Goal: Contribute content: Contribute content

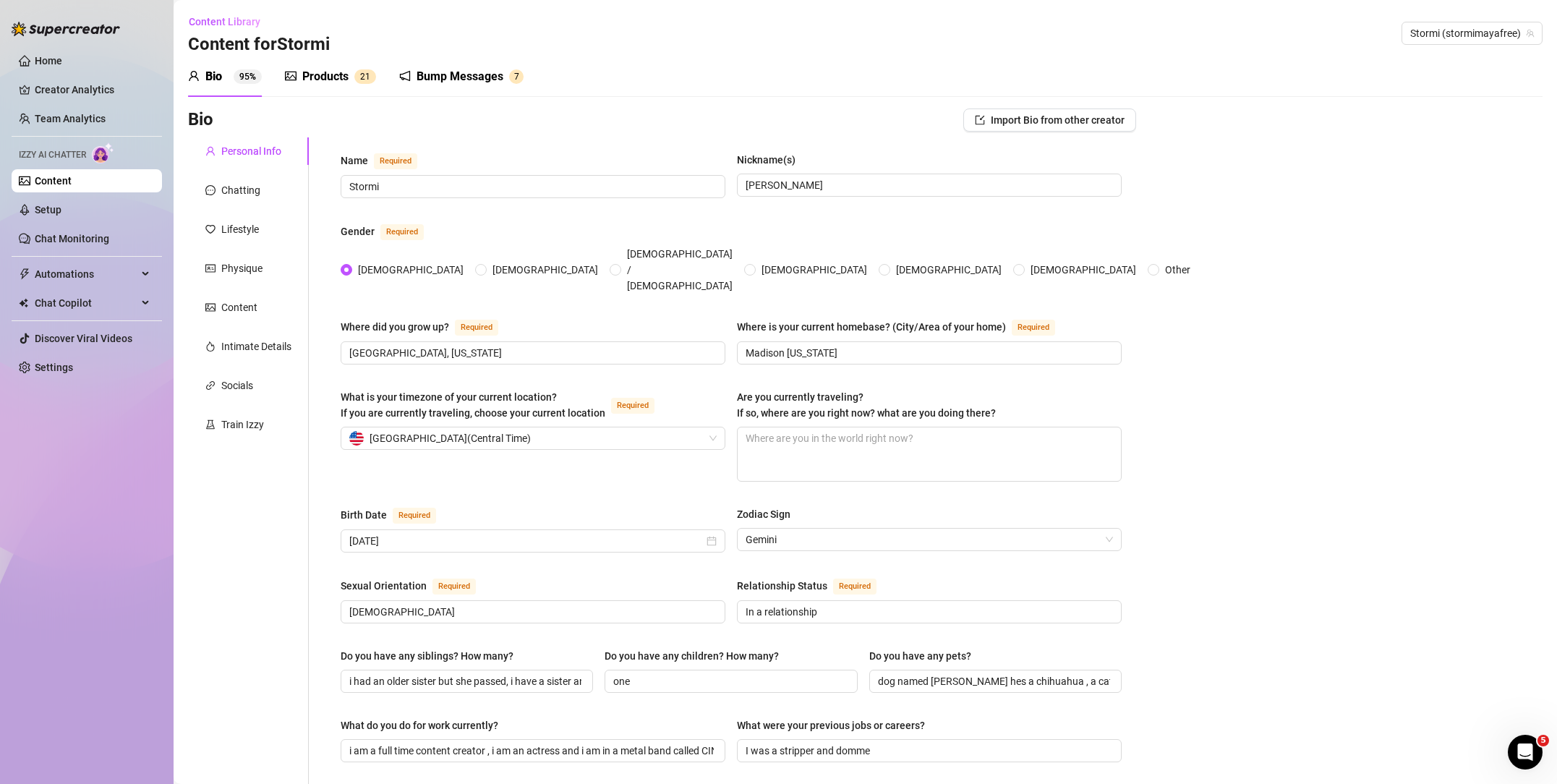
click at [340, 87] on div "Products 2 1" at bounding box center [330, 76] width 91 height 40
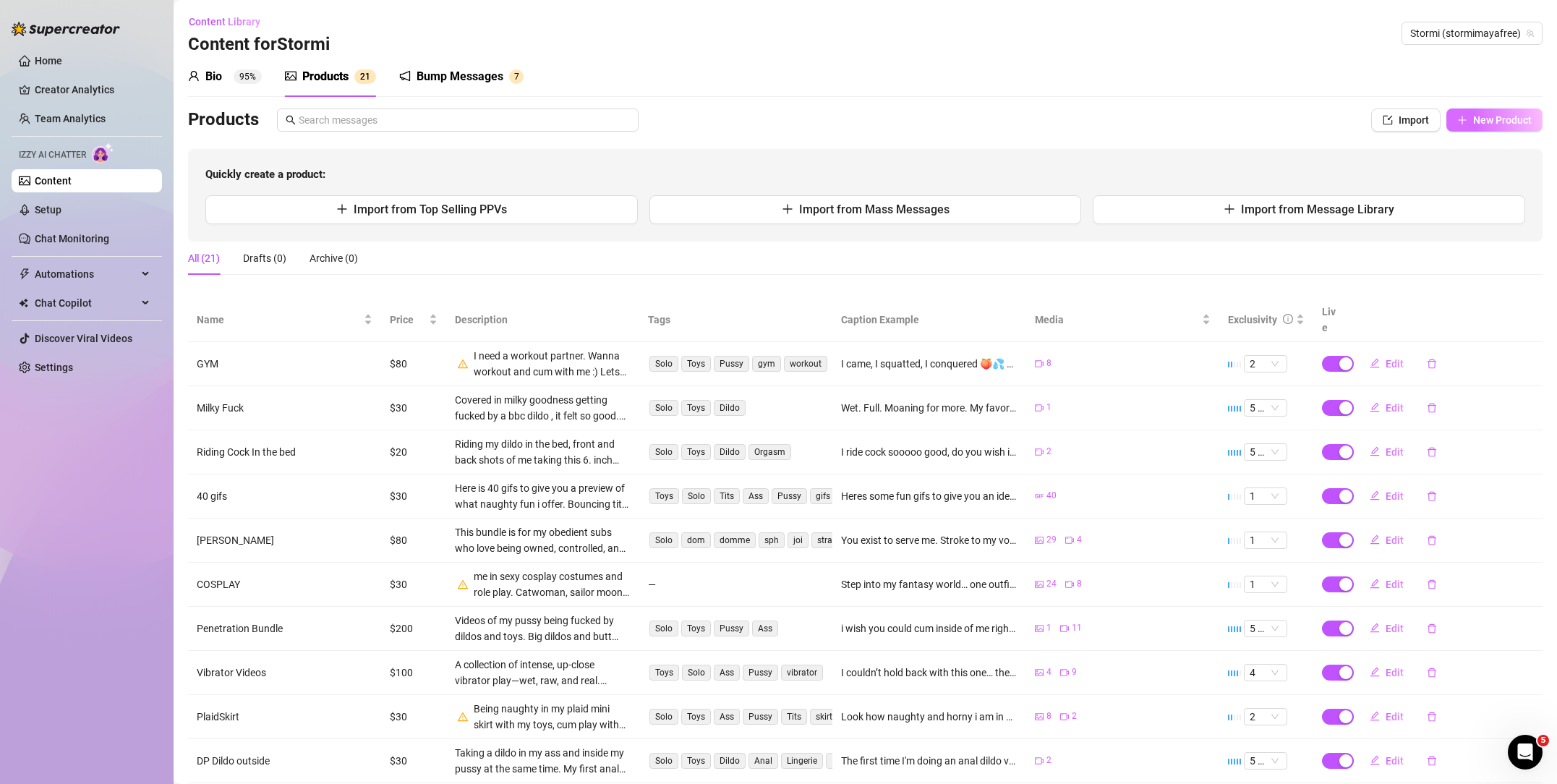
click at [1514, 114] on span "New Product" at bounding box center [1502, 120] width 59 height 11
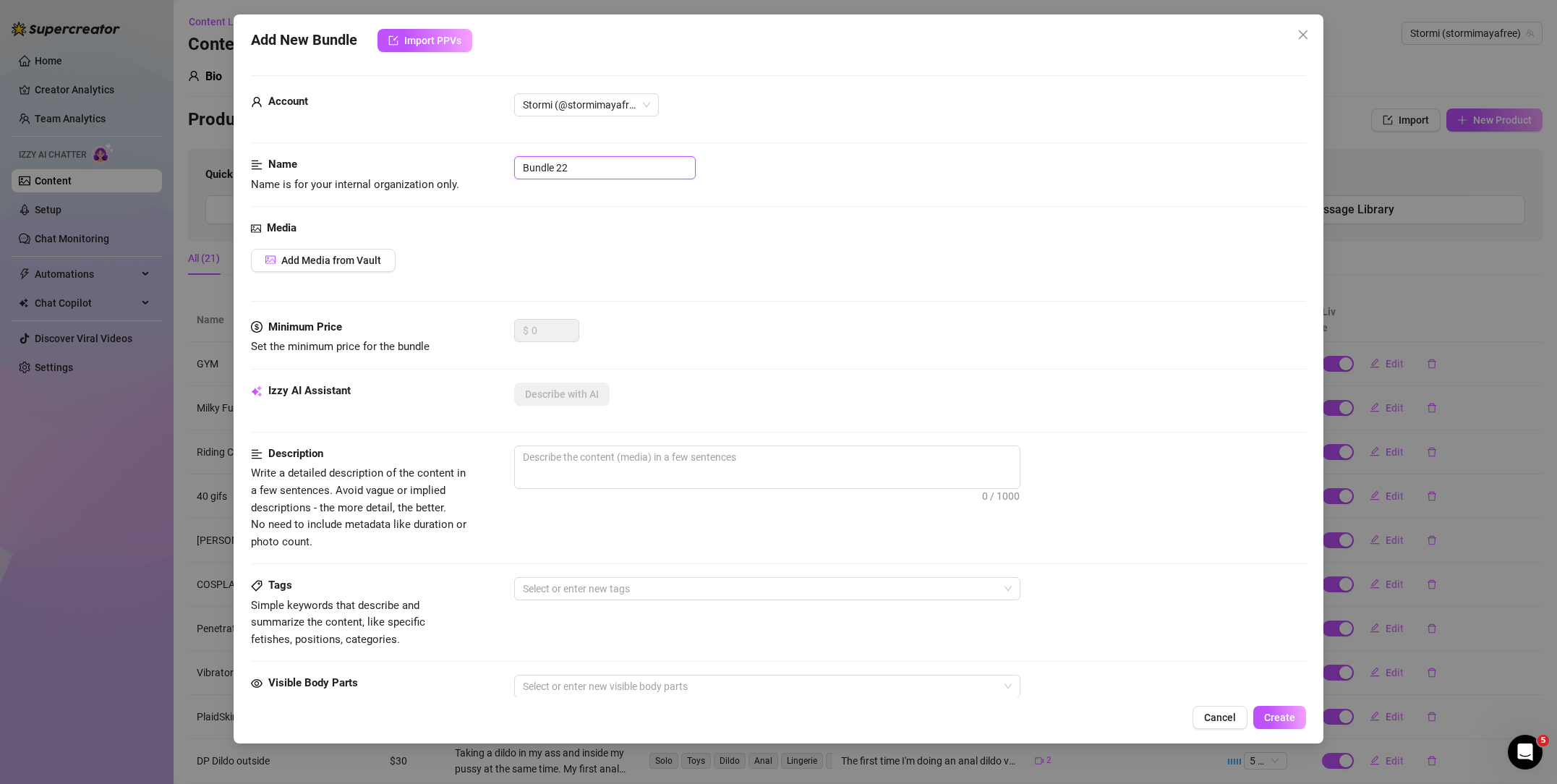
drag, startPoint x: 577, startPoint y: 167, endPoint x: 477, endPoint y: 177, distance: 100.5
click at [477, 177] on div "Name Name is for your internal organization only. Bundle 22" at bounding box center [779, 174] width 1055 height 37
click at [583, 449] on textarea at bounding box center [767, 457] width 505 height 21
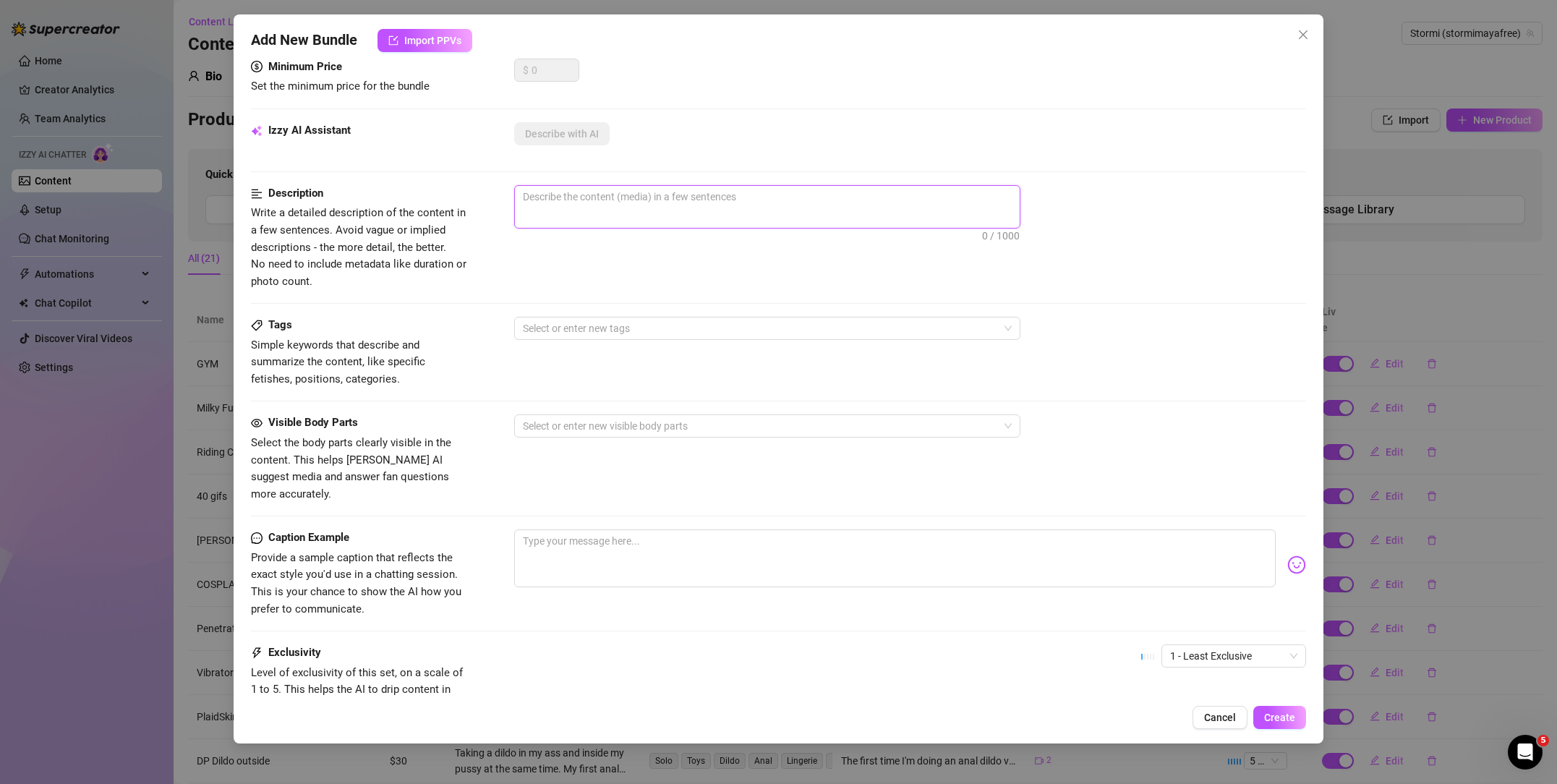
scroll to position [269, 0]
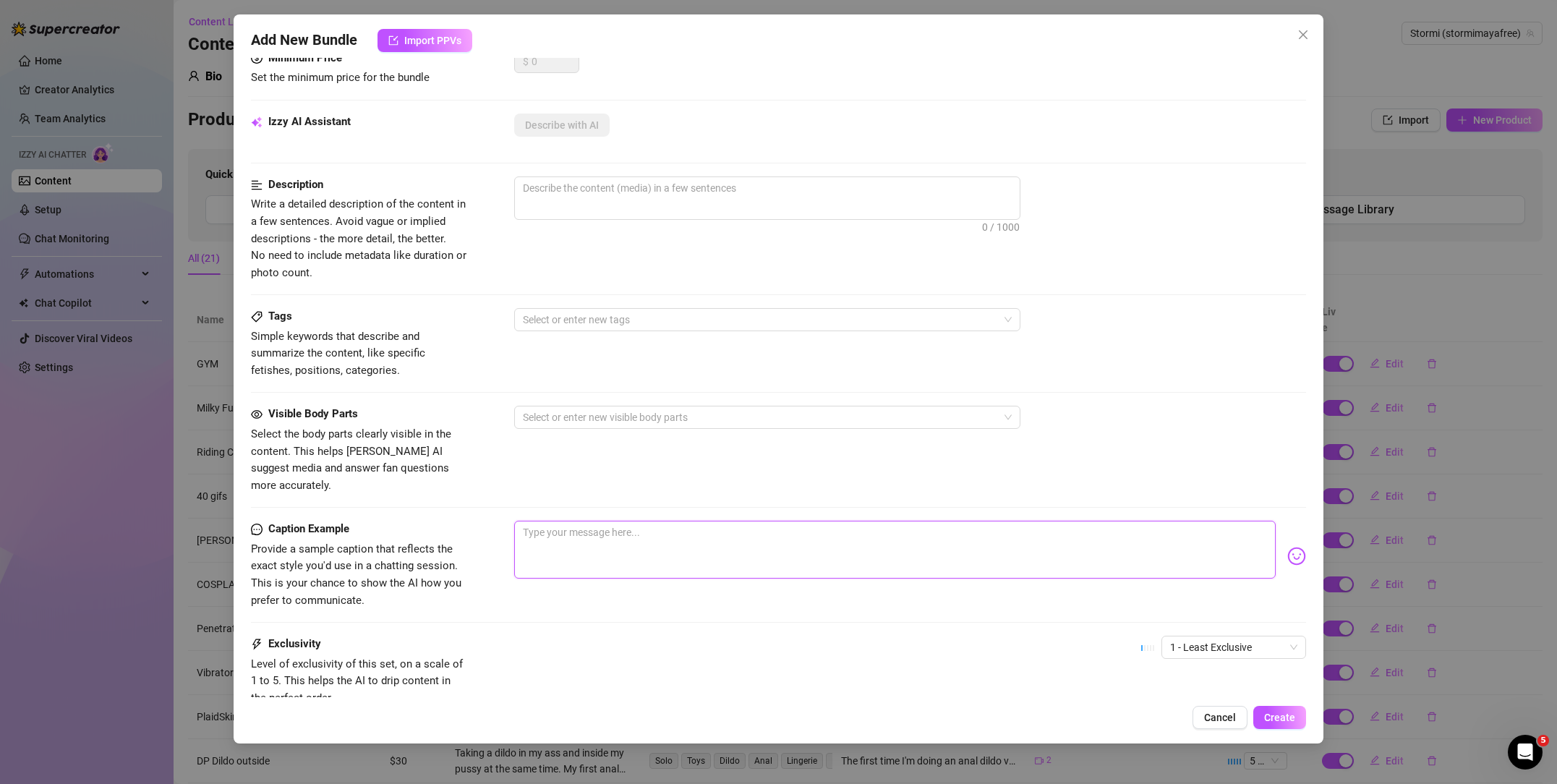
click at [614, 541] on textarea at bounding box center [895, 550] width 761 height 58
paste textarea "Your sexy coworker landed on the cock you left in her chair....💦💦💦🤭🤭"
type textarea "Your sexy coworker landed on the cock you left in her chair....💦💦💦🤭🤭"
click at [581, 422] on div at bounding box center [759, 417] width 485 height 21
type textarea "Your sexy coworker landed on the cock you left in her chair....💦💦💦🤭🤭"
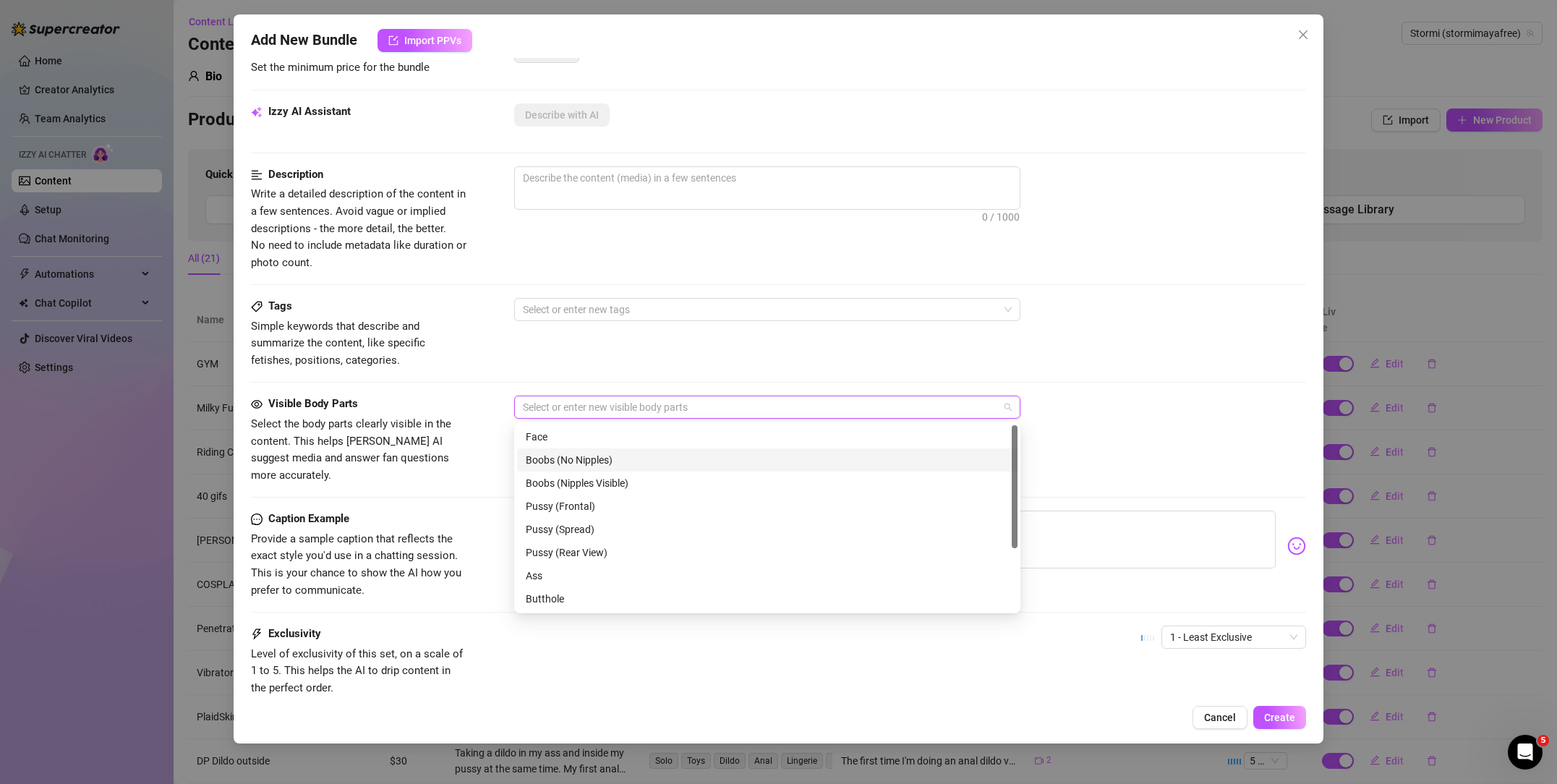
scroll to position [282, 0]
click at [578, 551] on div "Pussy (Rear View)" at bounding box center [767, 550] width 483 height 16
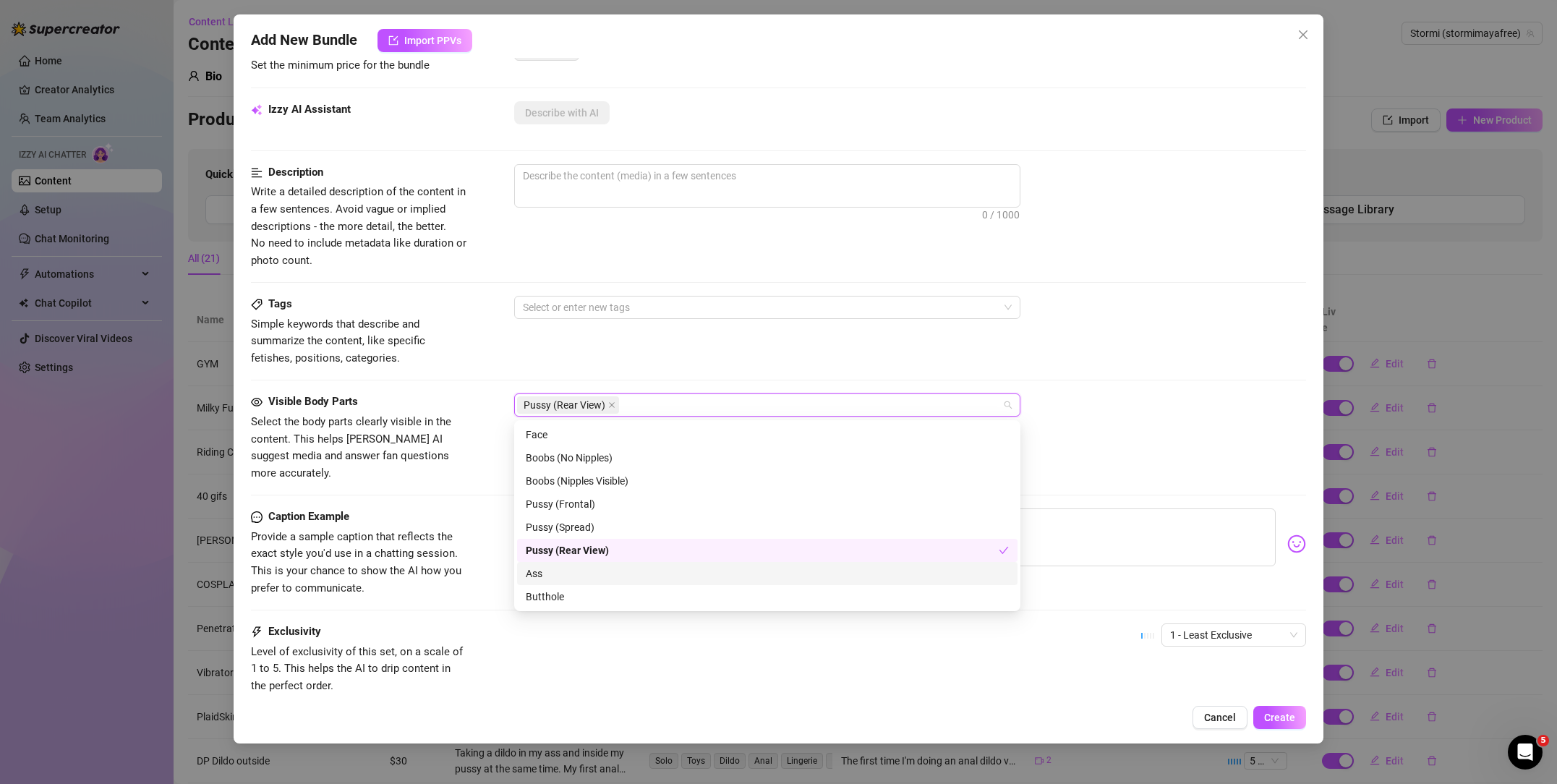
scroll to position [288, 0]
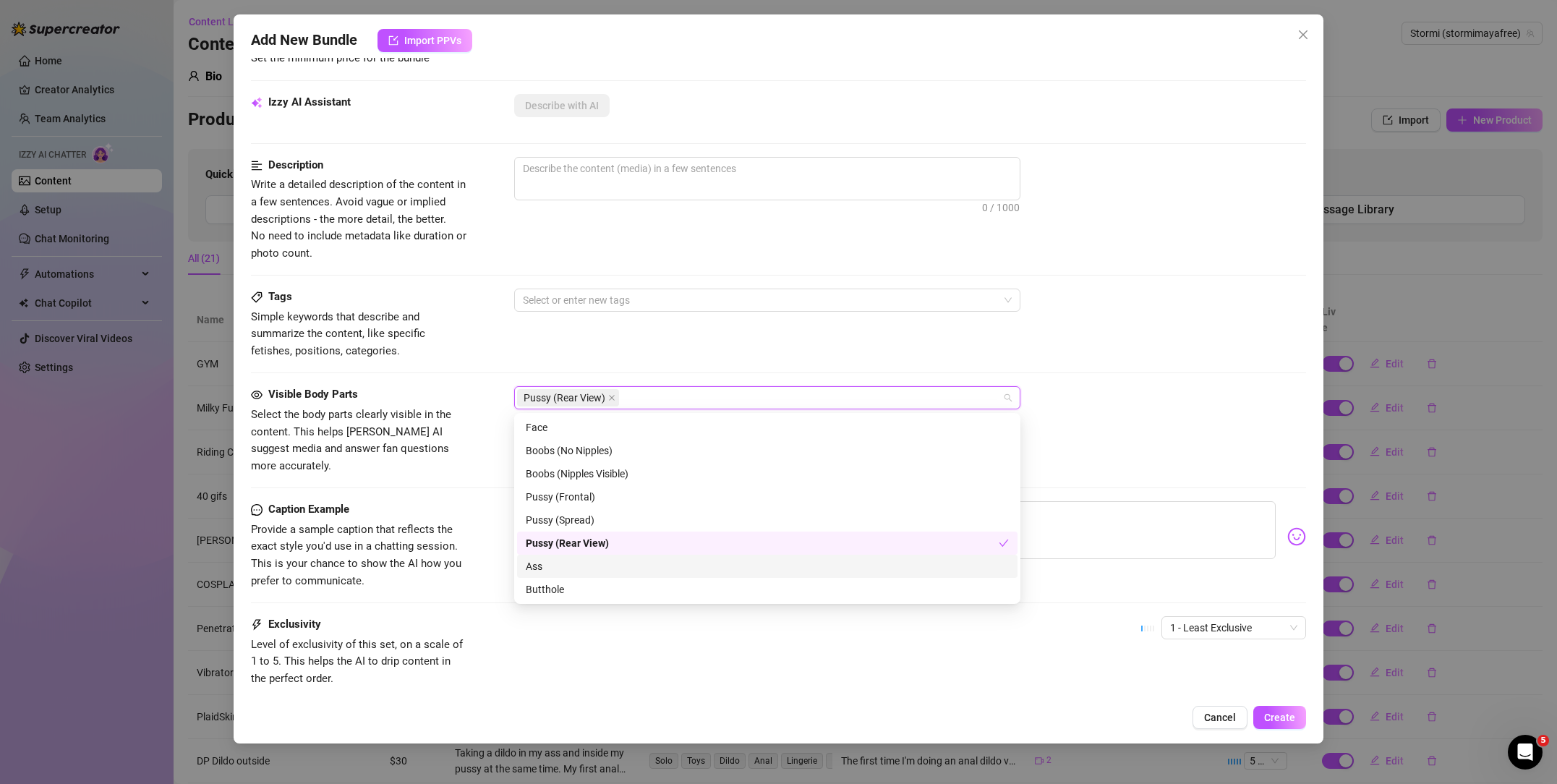
click at [575, 571] on div "Ass" at bounding box center [767, 566] width 483 height 16
click at [557, 329] on div "Tags Simple keywords that describe and summarize the content, like specific fet…" at bounding box center [779, 323] width 1055 height 71
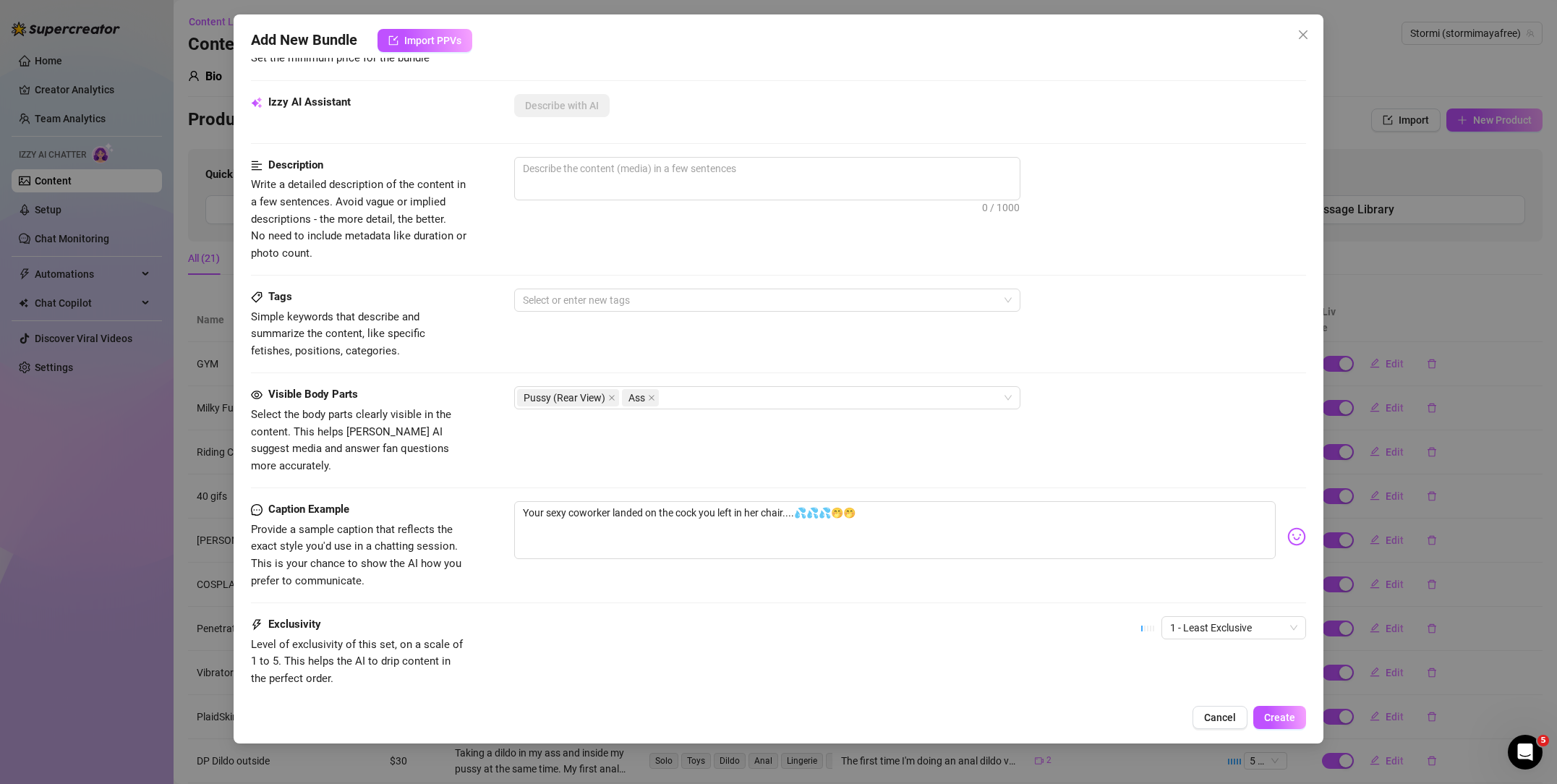
scroll to position [290, 0]
click at [553, 298] on div at bounding box center [759, 298] width 485 height 21
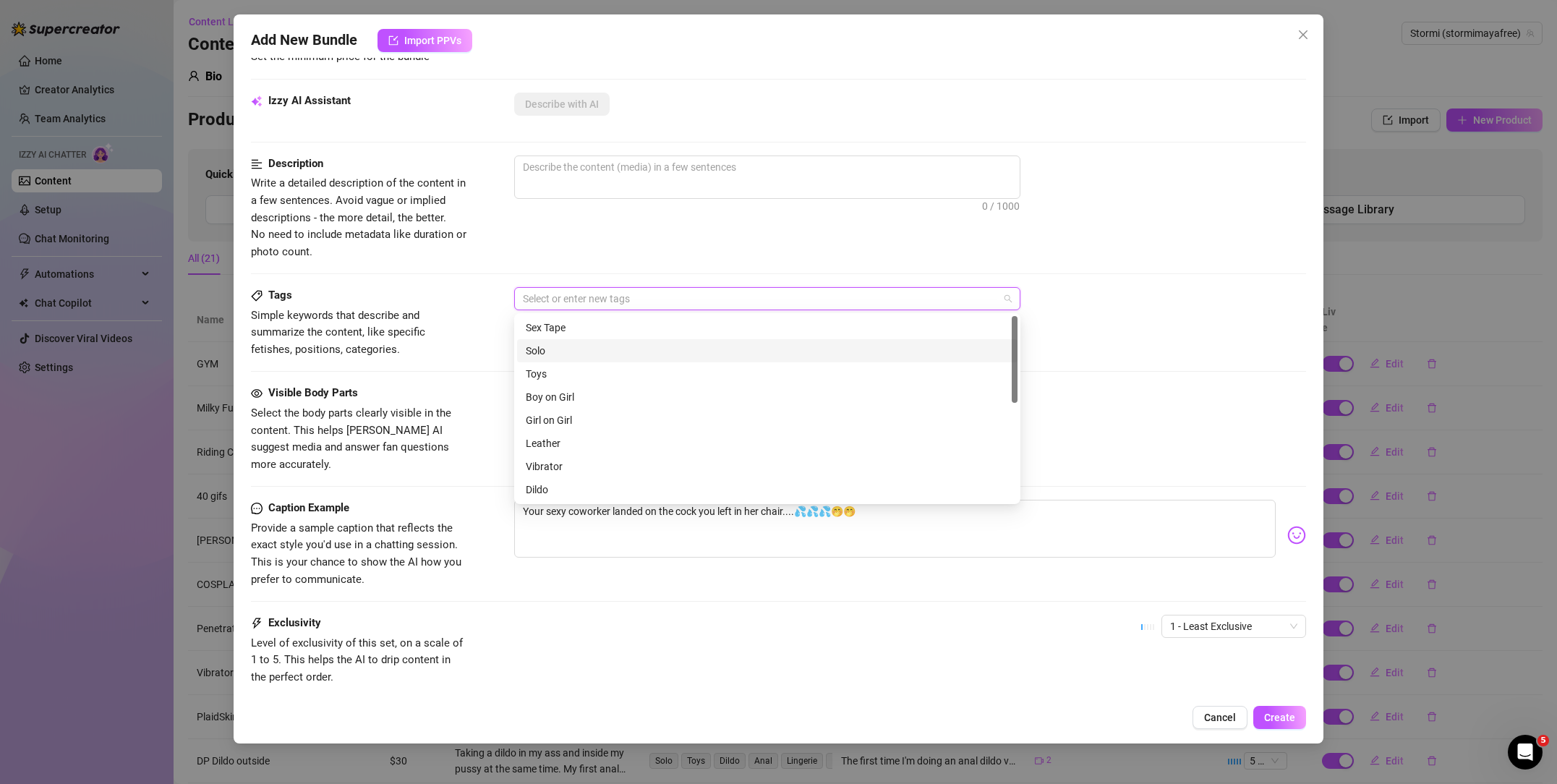
click at [567, 349] on div "Solo" at bounding box center [767, 350] width 483 height 16
click at [566, 372] on div "Toys" at bounding box center [767, 374] width 483 height 16
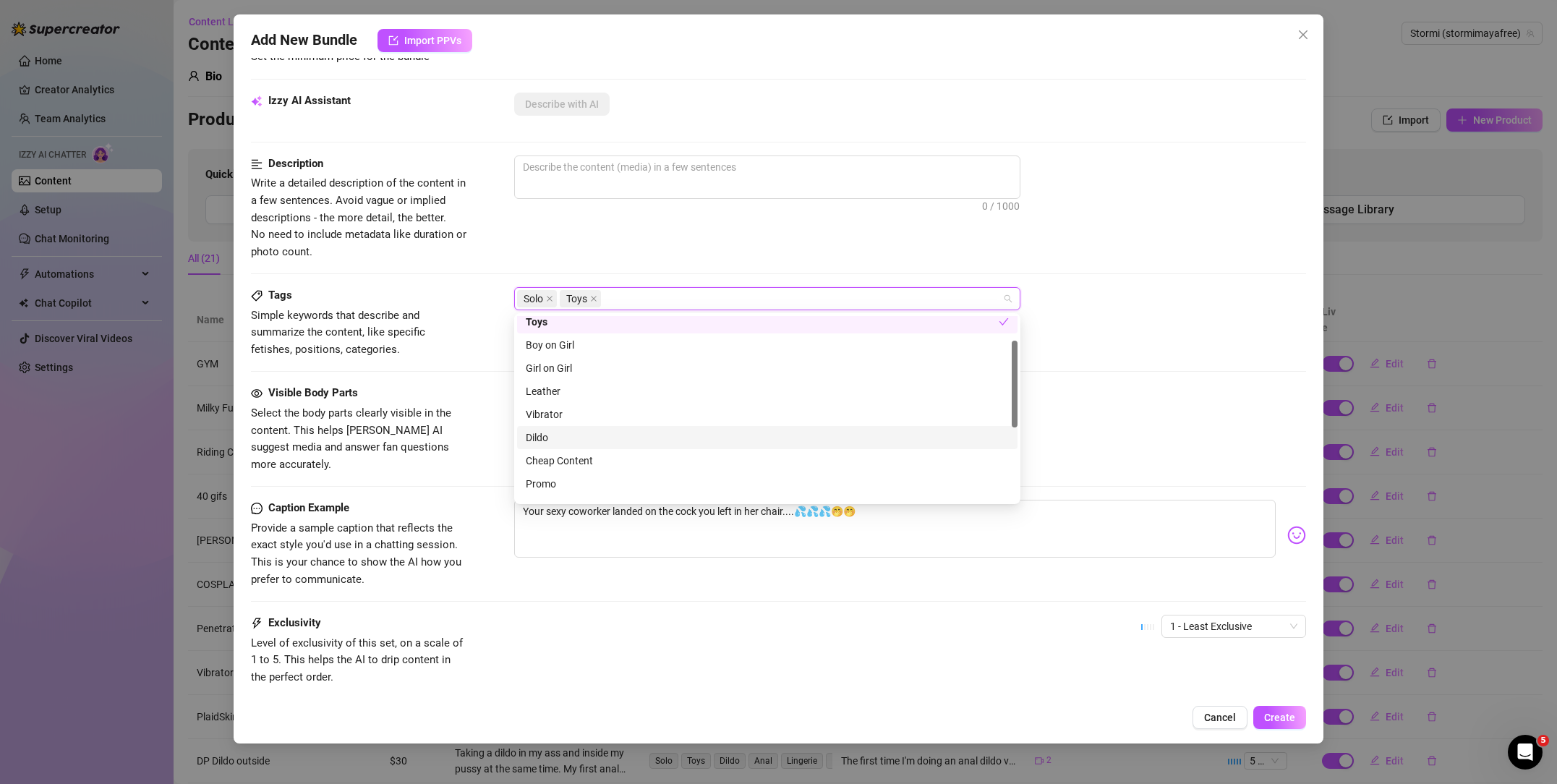
click at [547, 436] on div "Dildo" at bounding box center [767, 437] width 483 height 16
click at [573, 489] on div "Masked" at bounding box center [767, 489] width 483 height 16
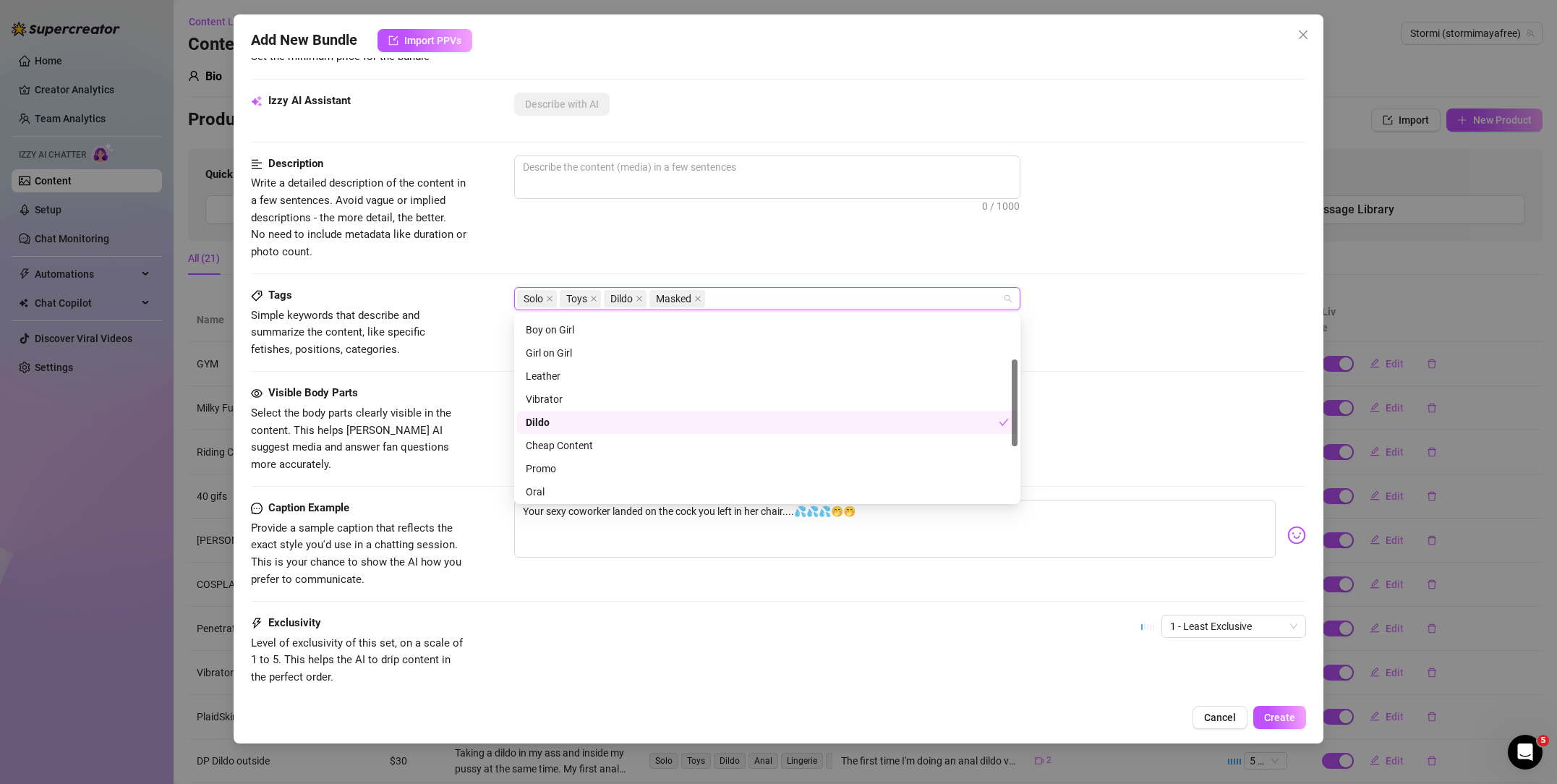
scroll to position [0, 0]
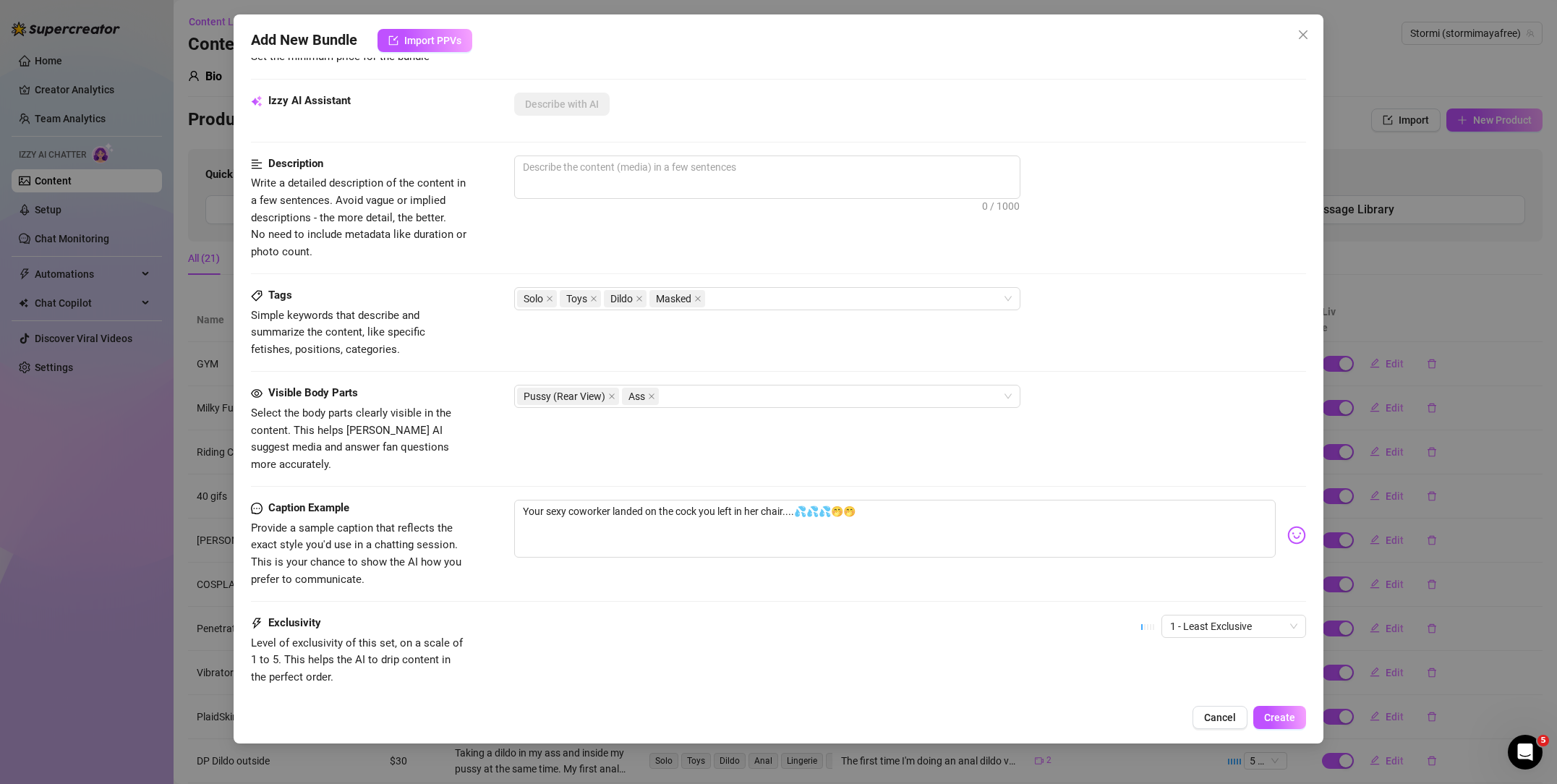
click at [504, 386] on div "Visible Body Parts Select the body parts clearly visible in the content. This h…" at bounding box center [779, 429] width 1055 height 88
click at [600, 164] on textarea at bounding box center [767, 167] width 505 height 21
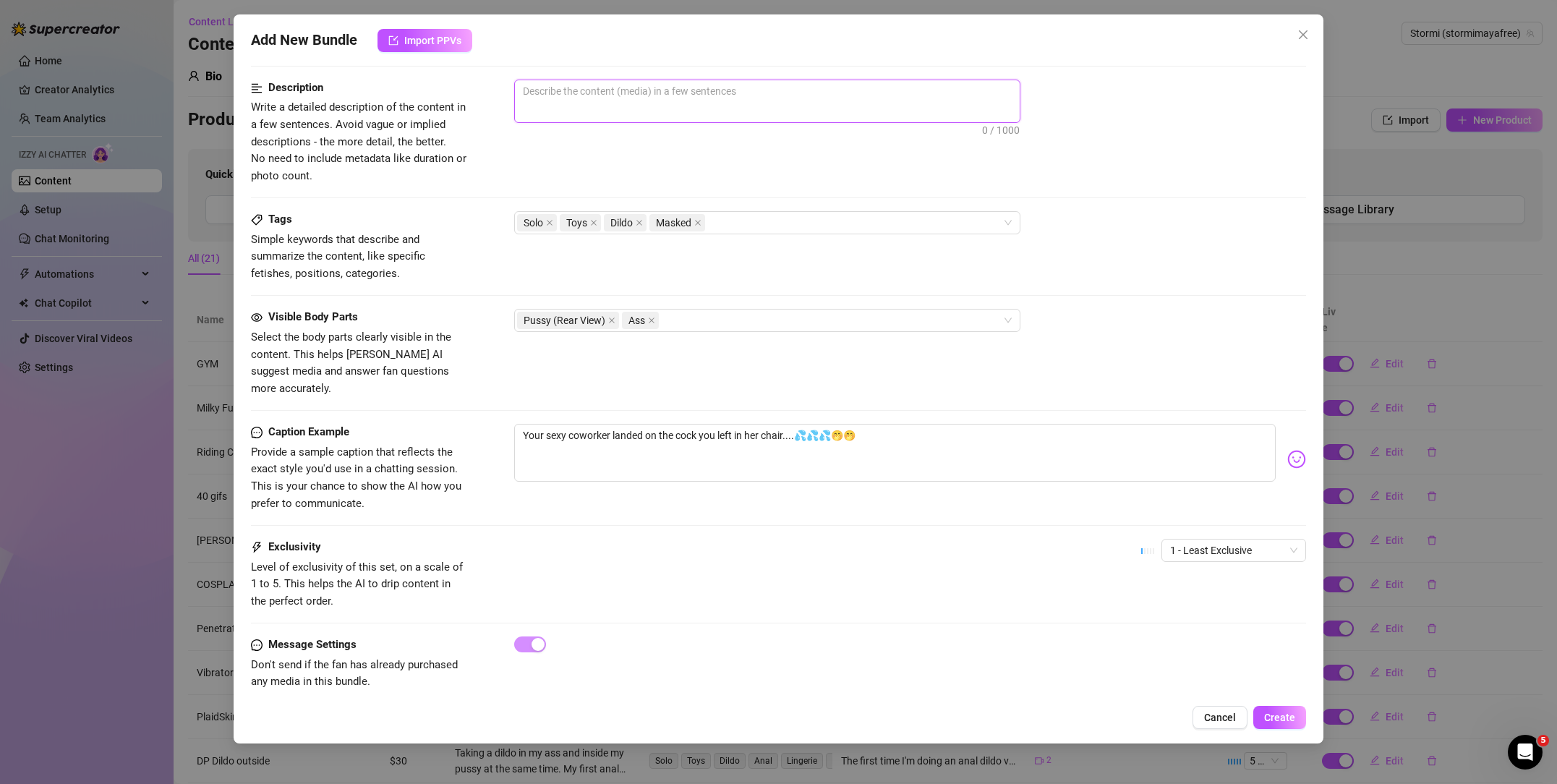
scroll to position [368, 0]
drag, startPoint x: 1225, startPoint y: 530, endPoint x: 1219, endPoint y: 536, distance: 8.5
click at [1225, 537] on span "1 - Least Exclusive" at bounding box center [1233, 547] width 127 height 21
click at [1205, 617] on div "4" at bounding box center [1233, 628] width 139 height 23
click at [817, 559] on div "Exclusivity Level of exclusivity of this set, on a scale of 1 to 5. This helps …" at bounding box center [779, 571] width 1055 height 71
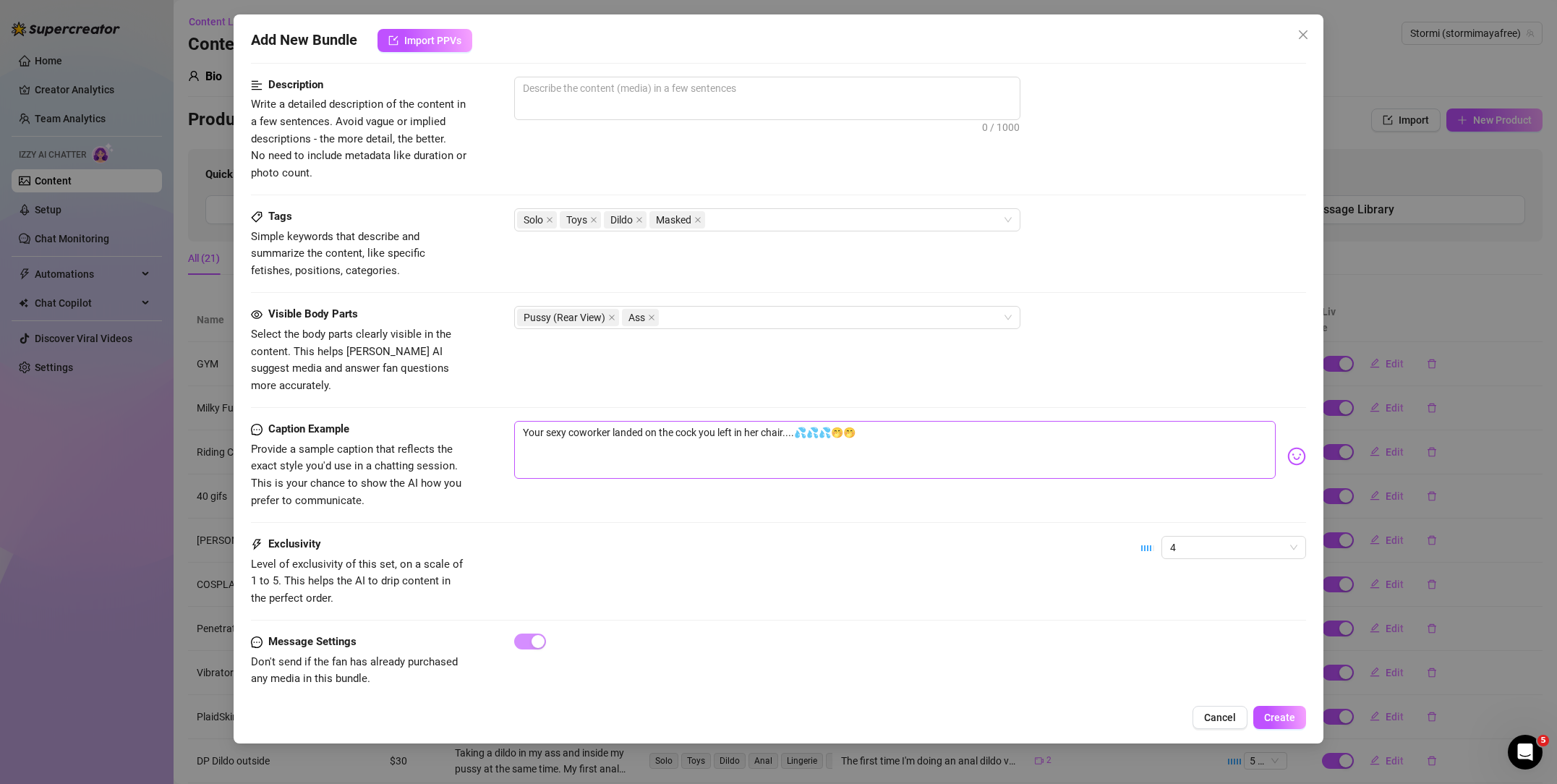
scroll to position [0, 0]
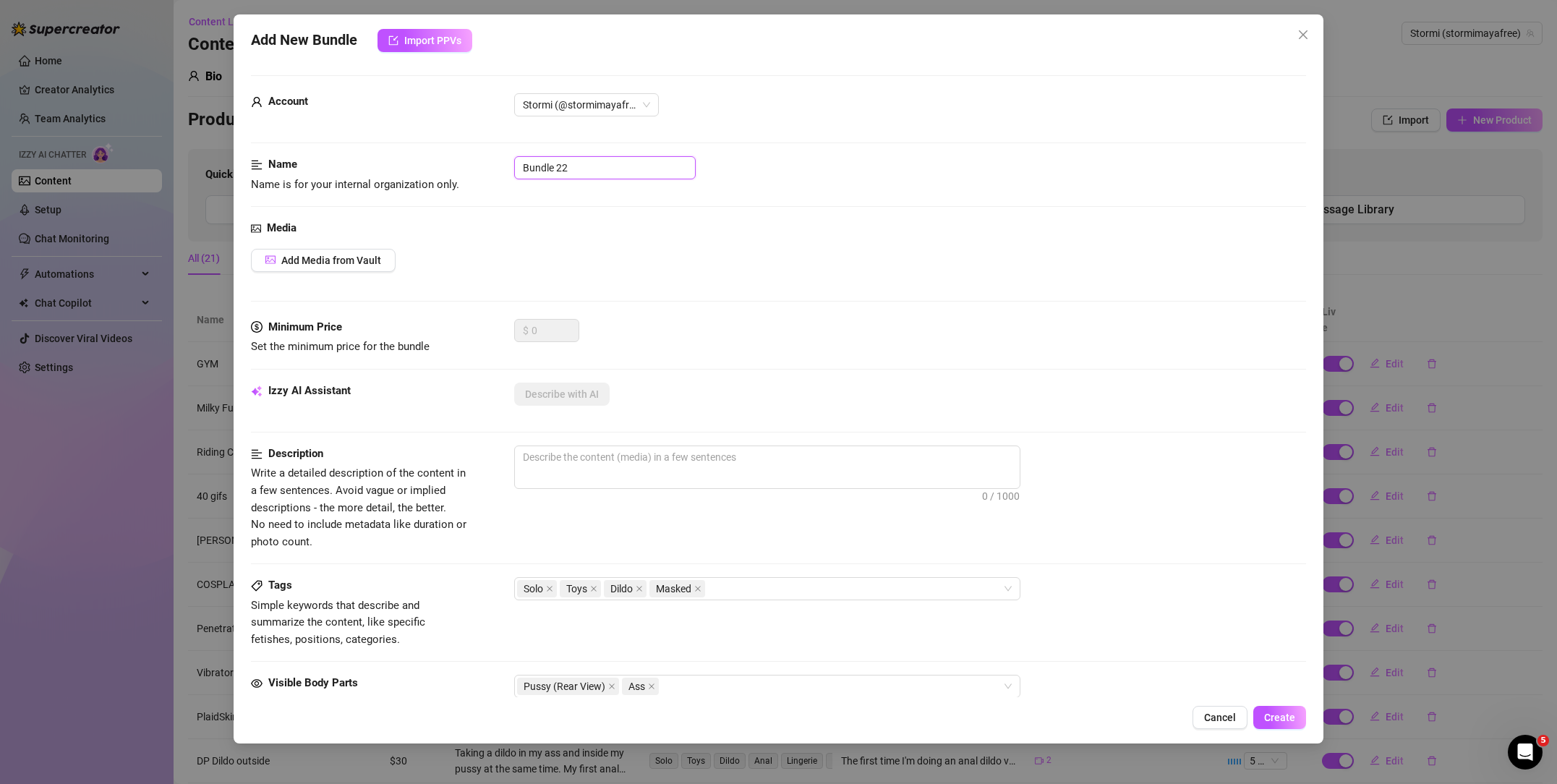
drag, startPoint x: 629, startPoint y: 168, endPoint x: 499, endPoint y: 159, distance: 130.3
click at [499, 159] on div "Name Name is for your internal organization only. Bundle 22" at bounding box center [779, 174] width 1055 height 37
type input "Secretary squat"
click at [715, 468] on span "0 / 1000" at bounding box center [767, 467] width 506 height 43
click at [707, 455] on textarea at bounding box center [767, 457] width 505 height 21
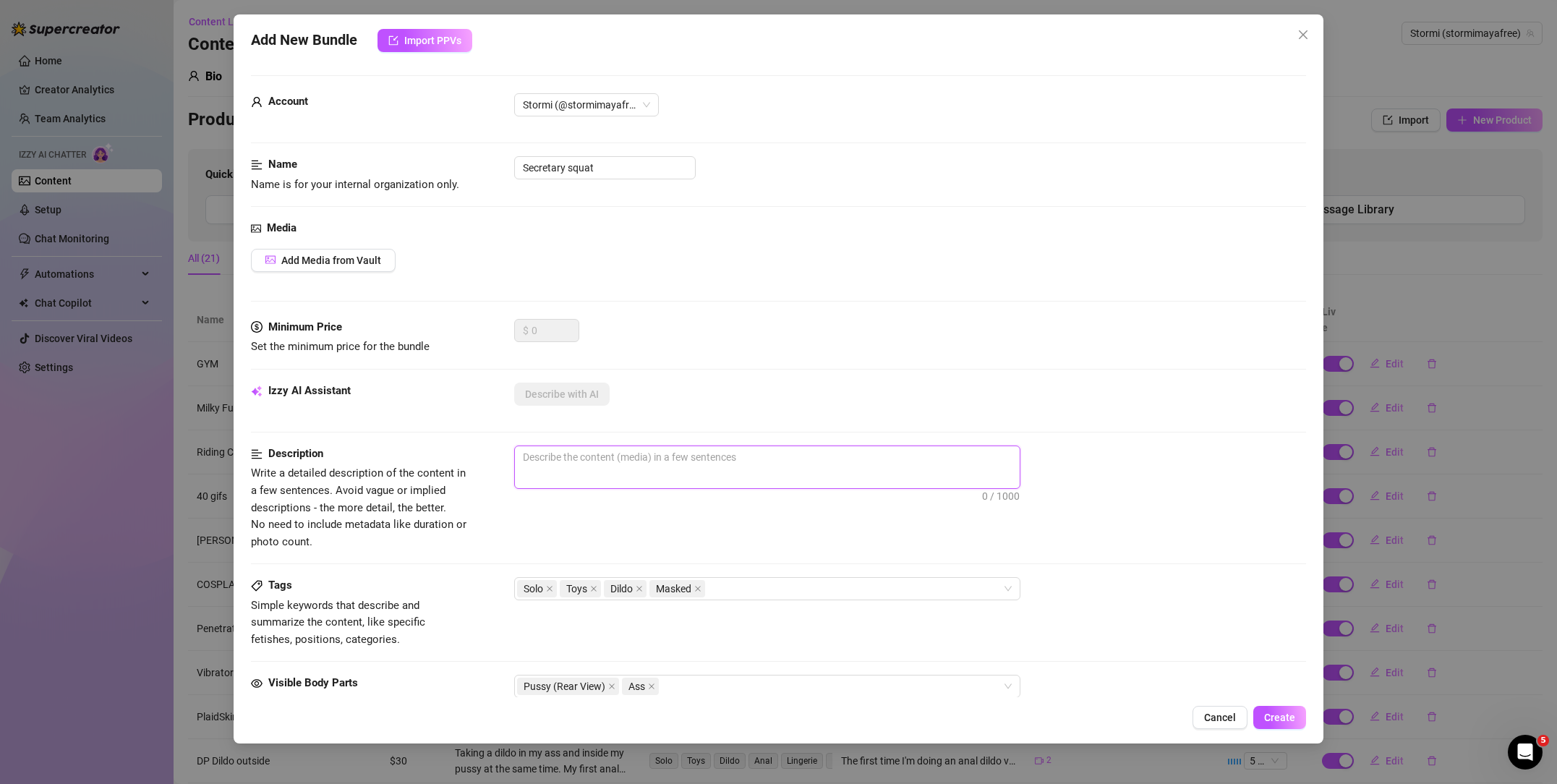
type textarea "D"
type textarea "Di"
type textarea "Dil"
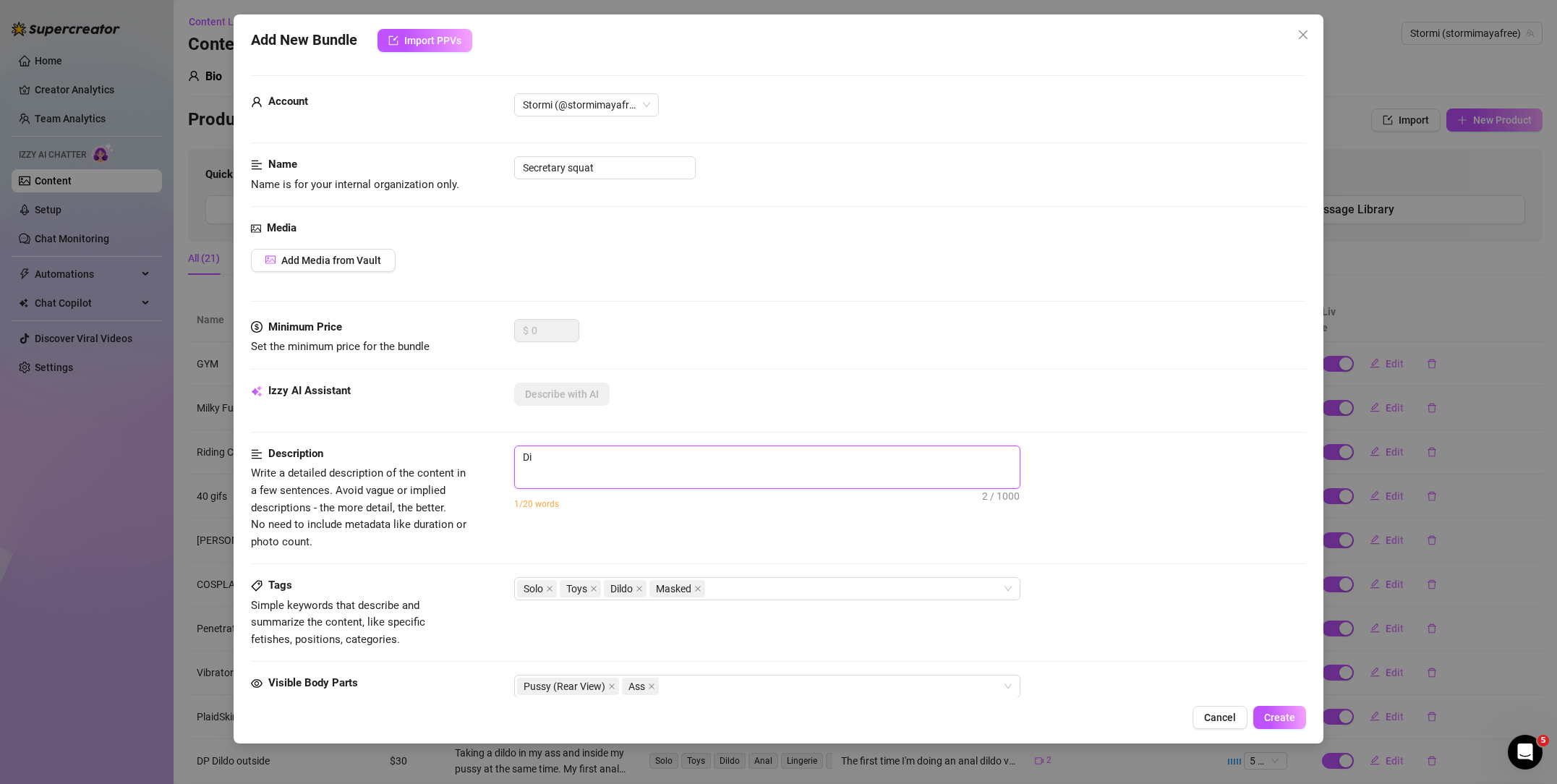
type textarea "Dil"
type textarea "Dild"
type textarea "Dildo"
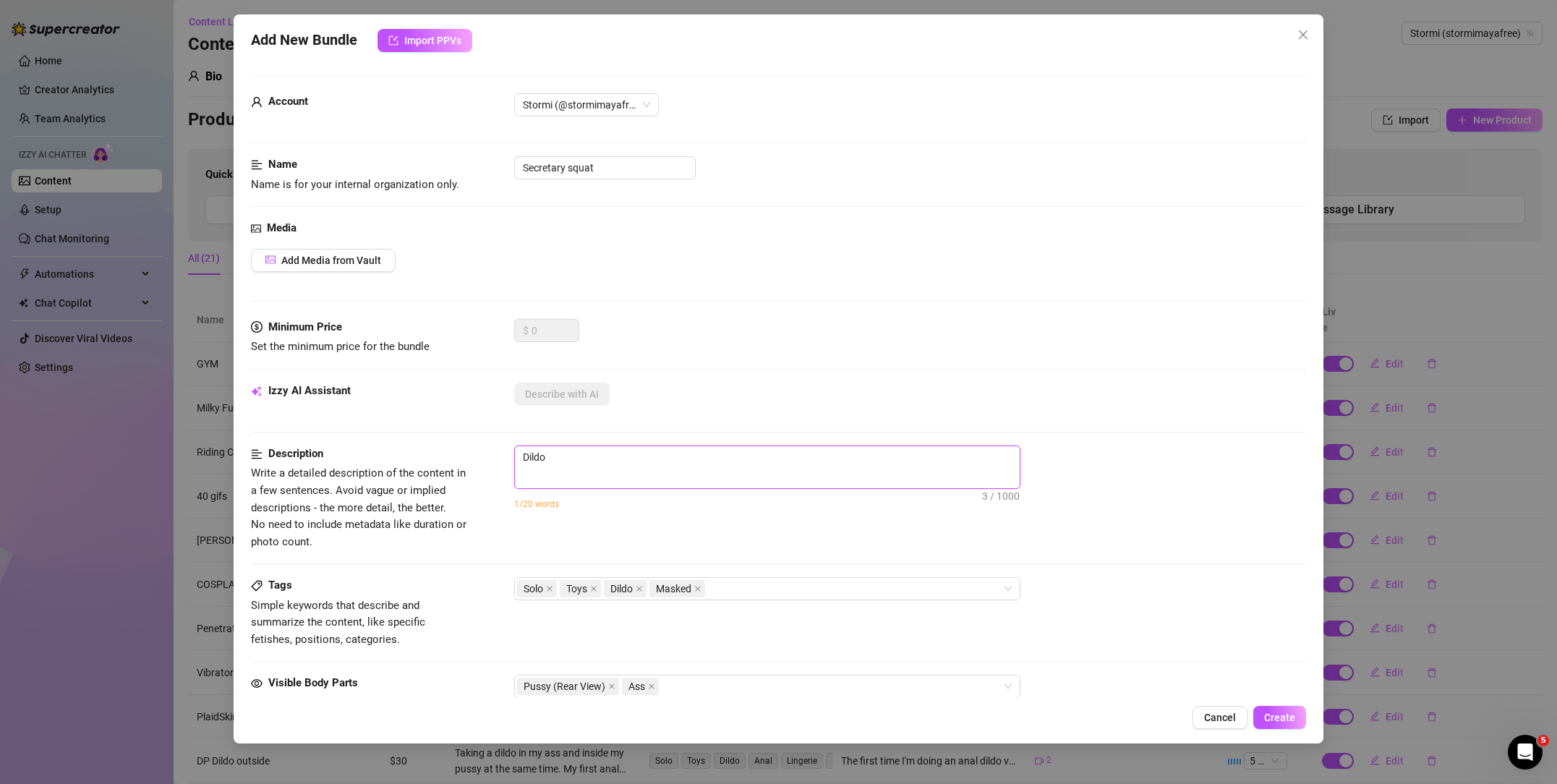
type textarea "Dildo"
type textarea "Dildo i"
type textarea "Dildo is"
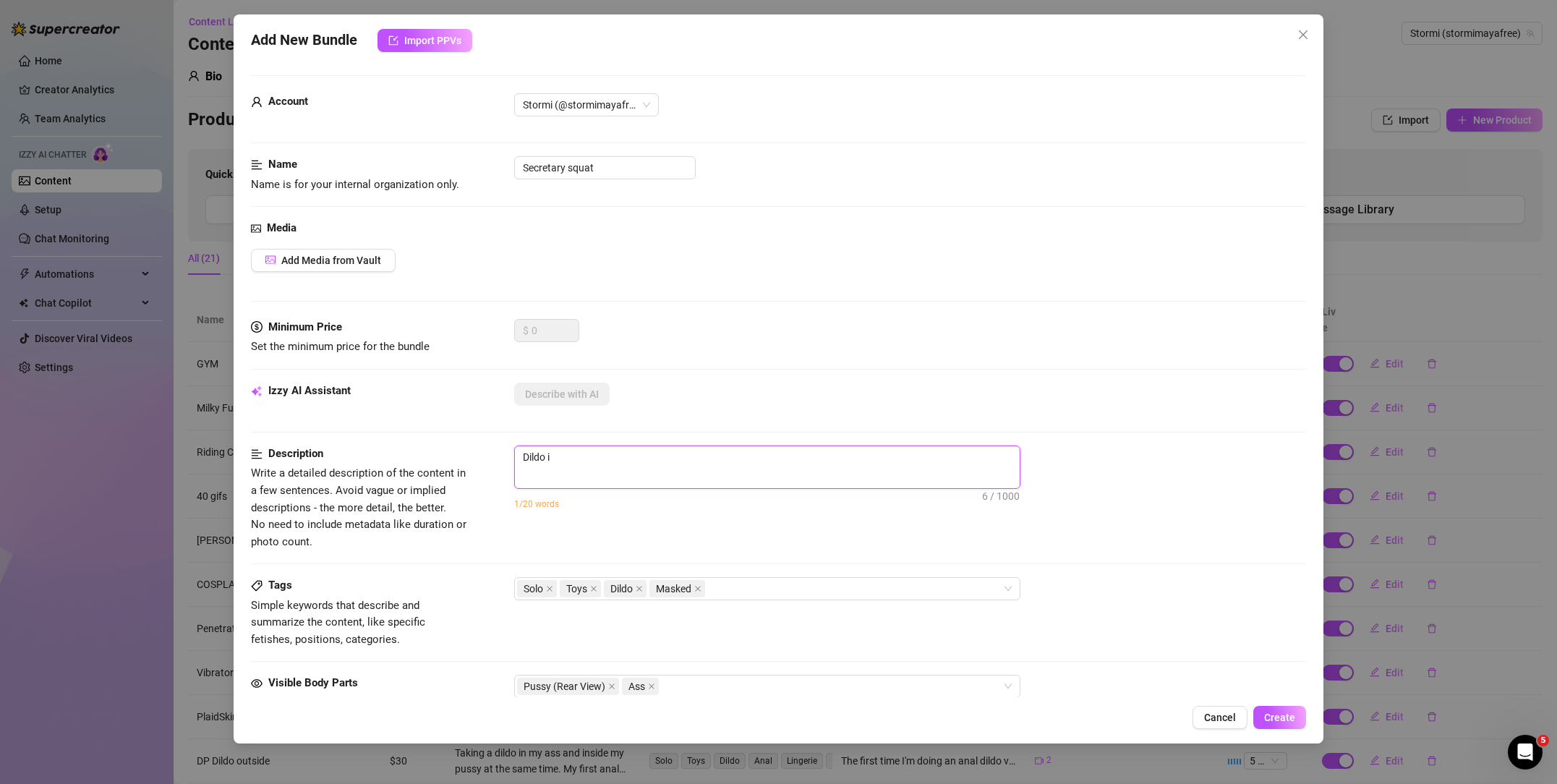
type textarea "Dildo is"
type textarea "Dildo is s"
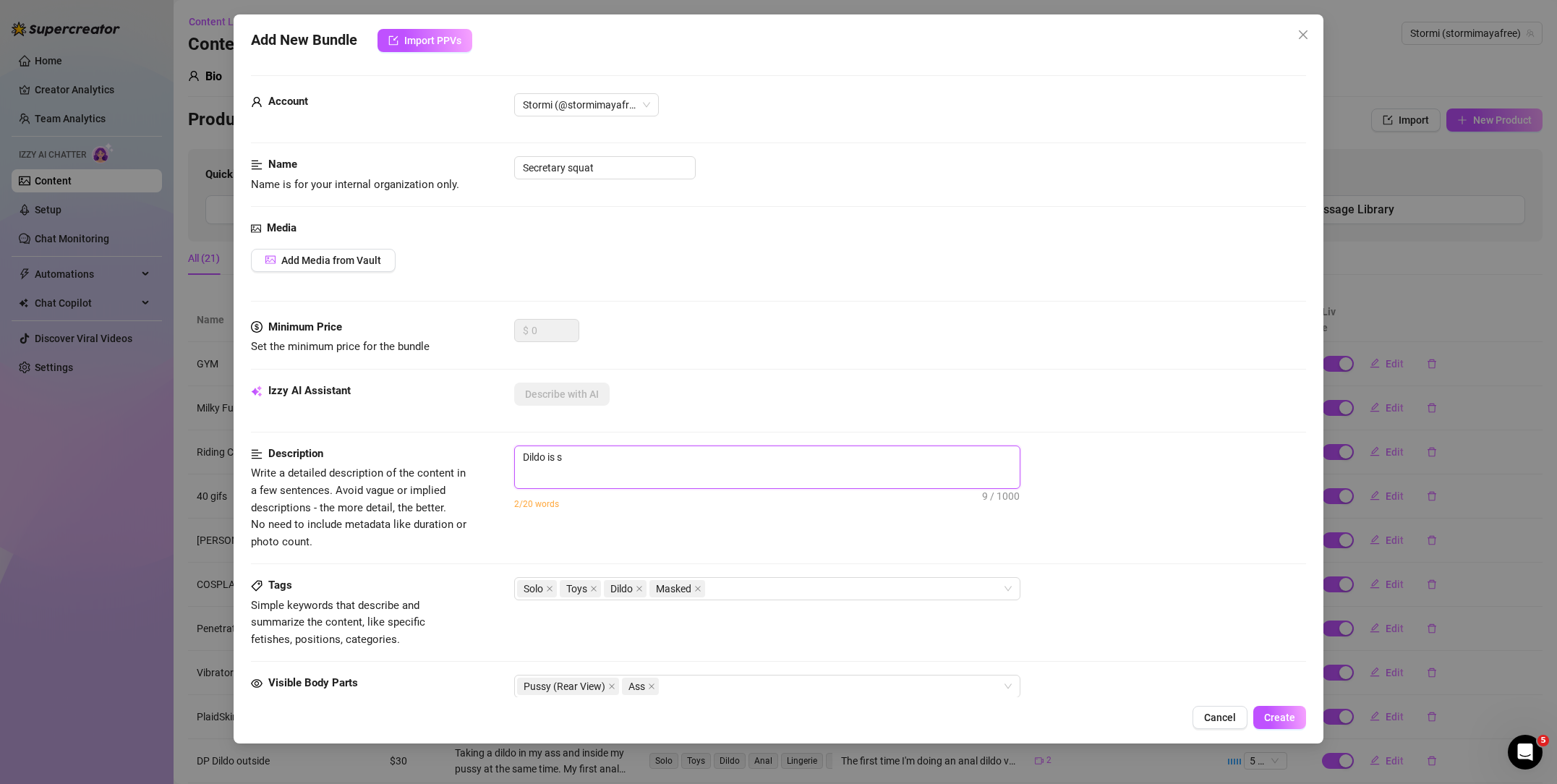
type textarea "Dildo is su"
type textarea "Dildo is suc"
type textarea "Dildo is suct"
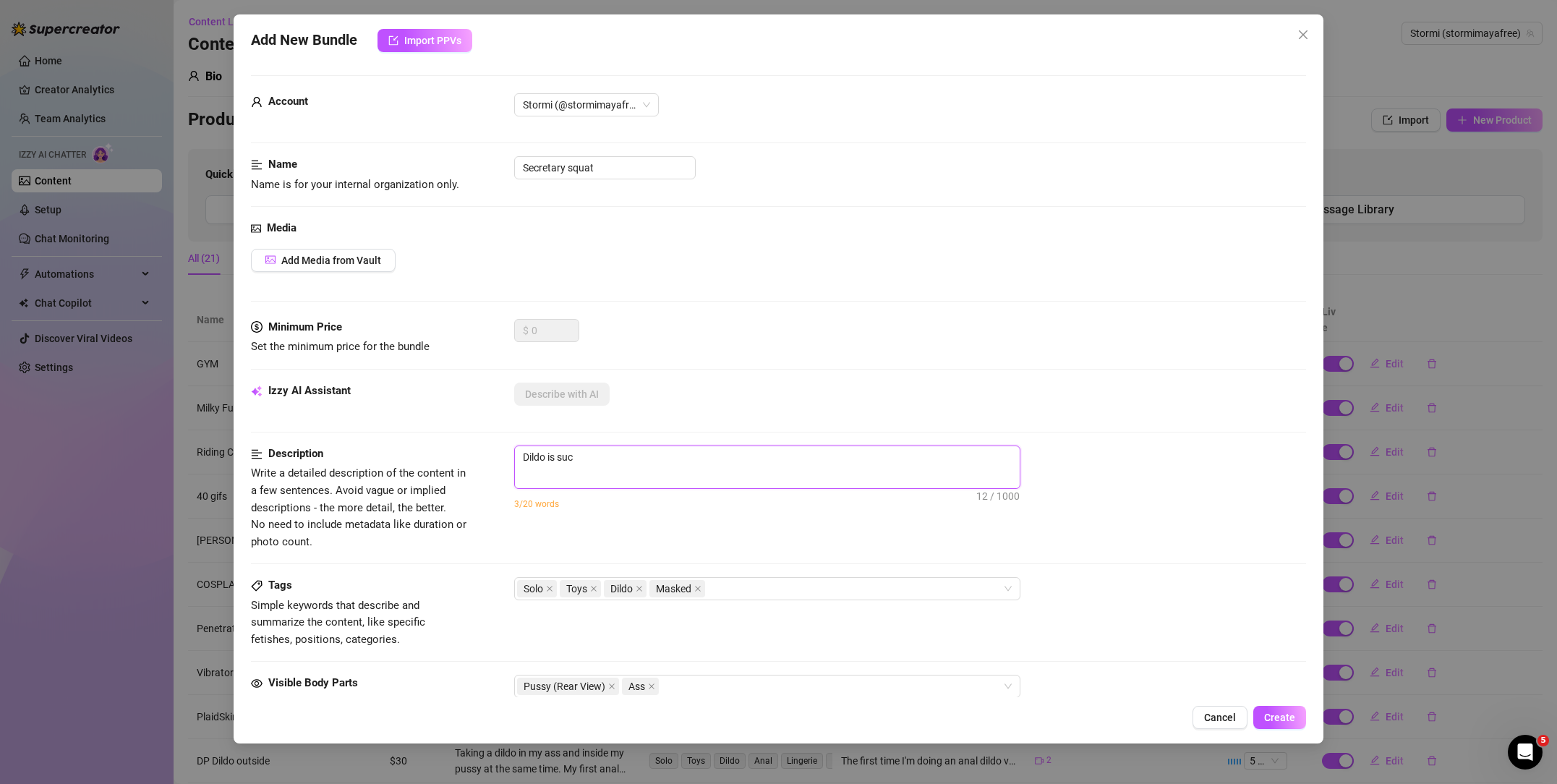
type textarea "Dildo is suct"
type textarea "Dildo is sucti"
type textarea "Dildo is suctio"
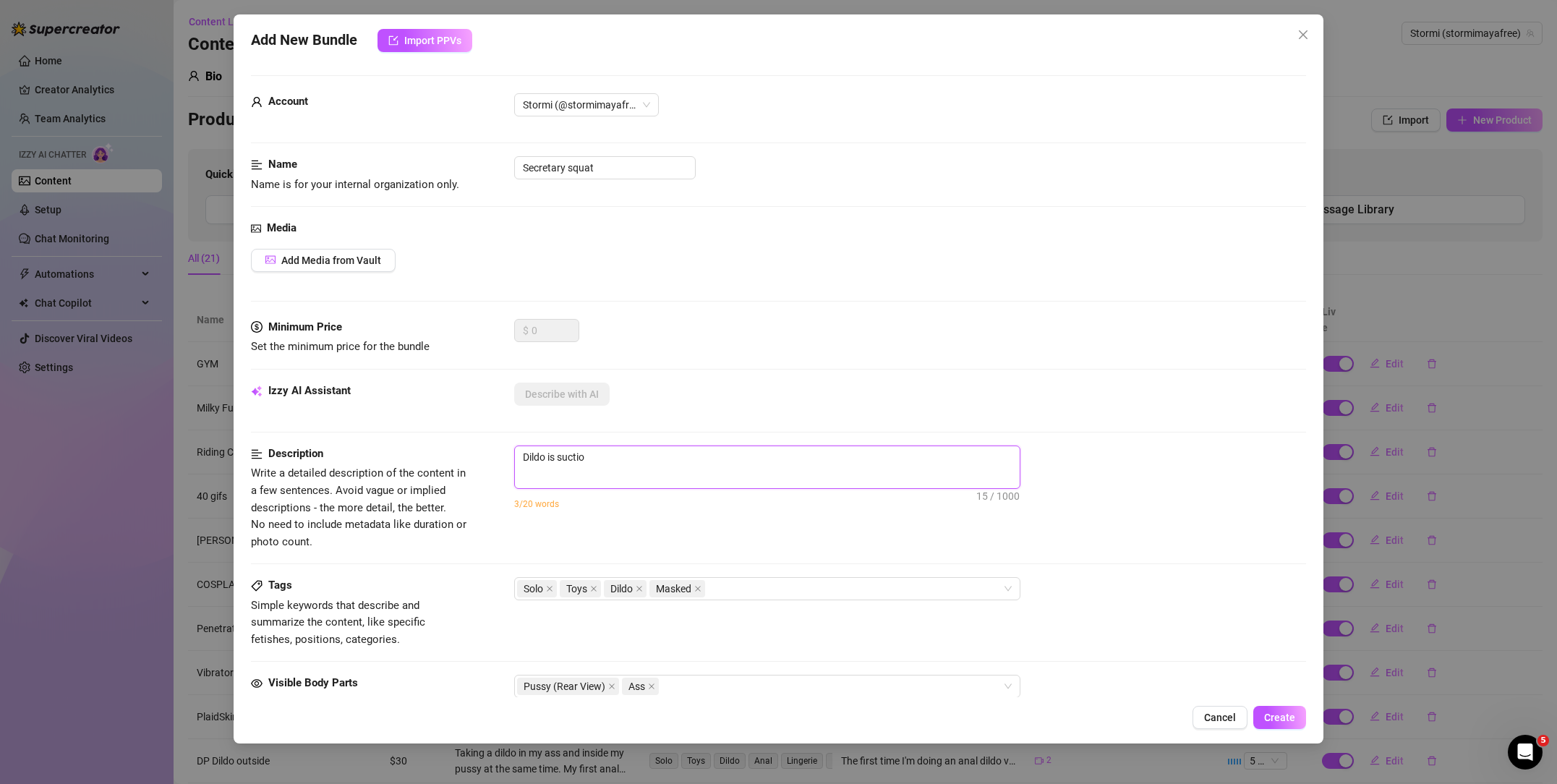
type textarea "Dildo is suction"
type textarea "Dildo is suctione"
type textarea "Dildo is suctioned"
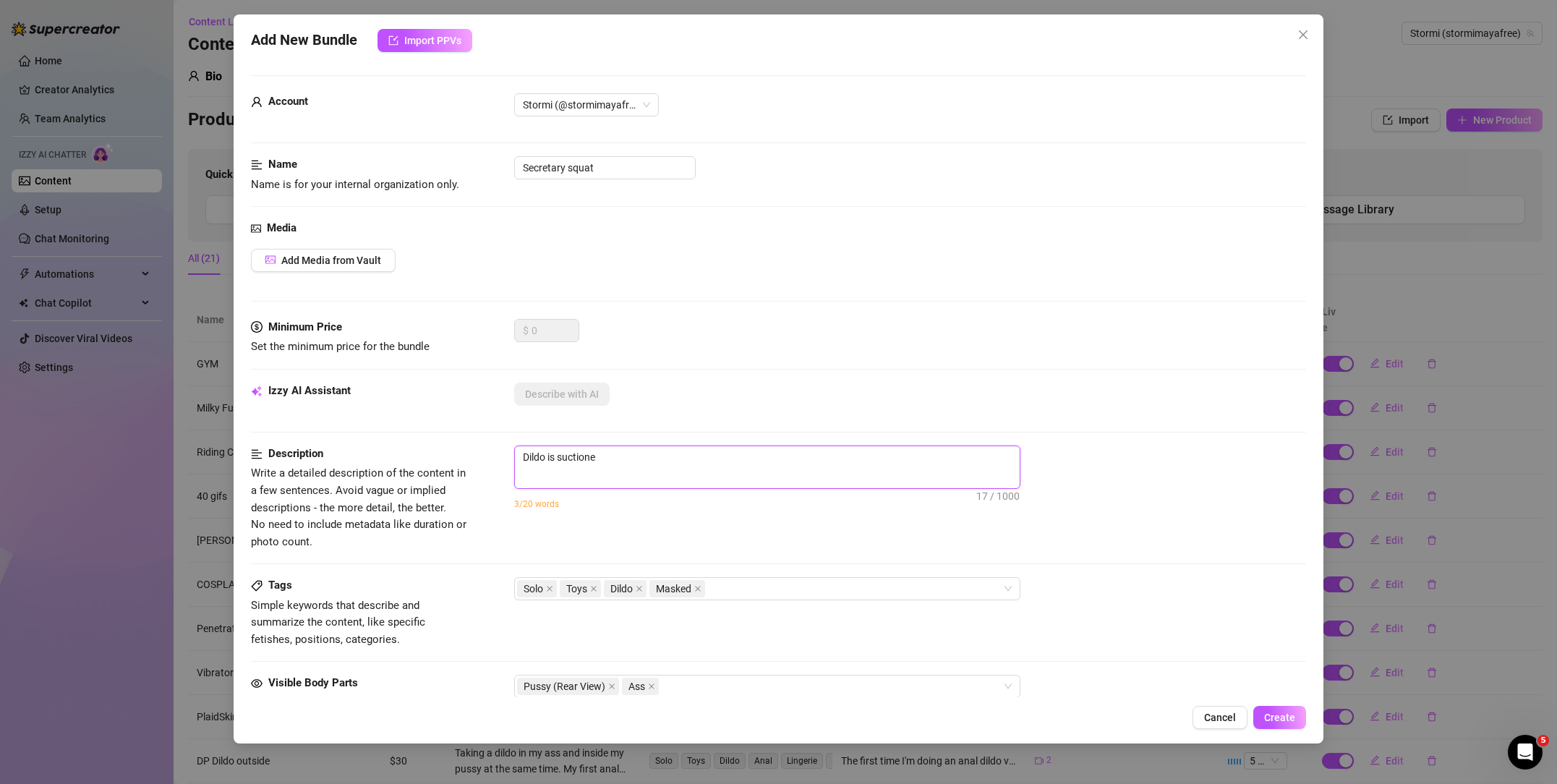
type textarea "Dildo is suctioned"
type textarea "Dildo is suctioned o"
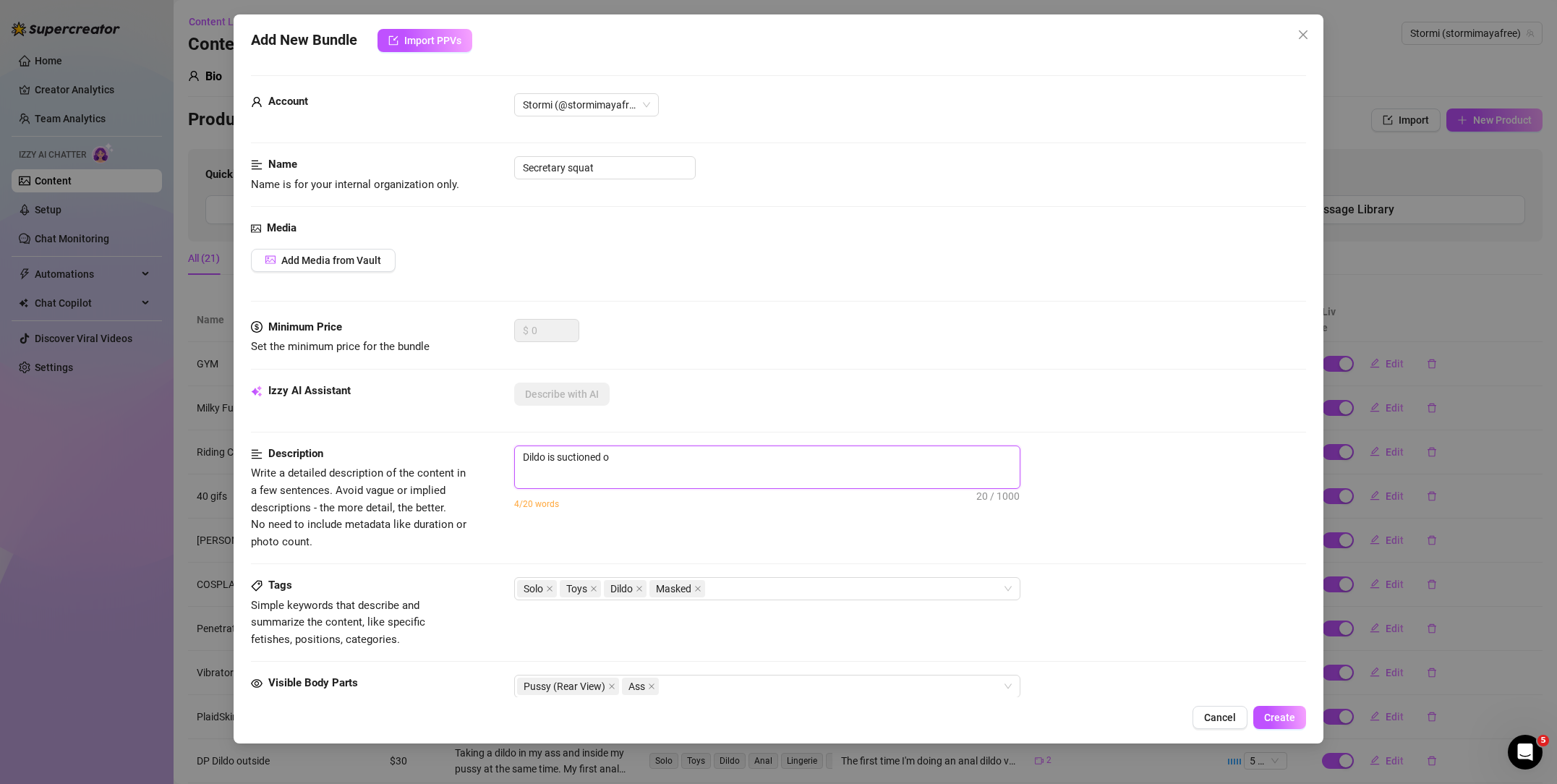
type textarea "Dildo is suctioned on"
type textarea "Dildo is suctioned on t"
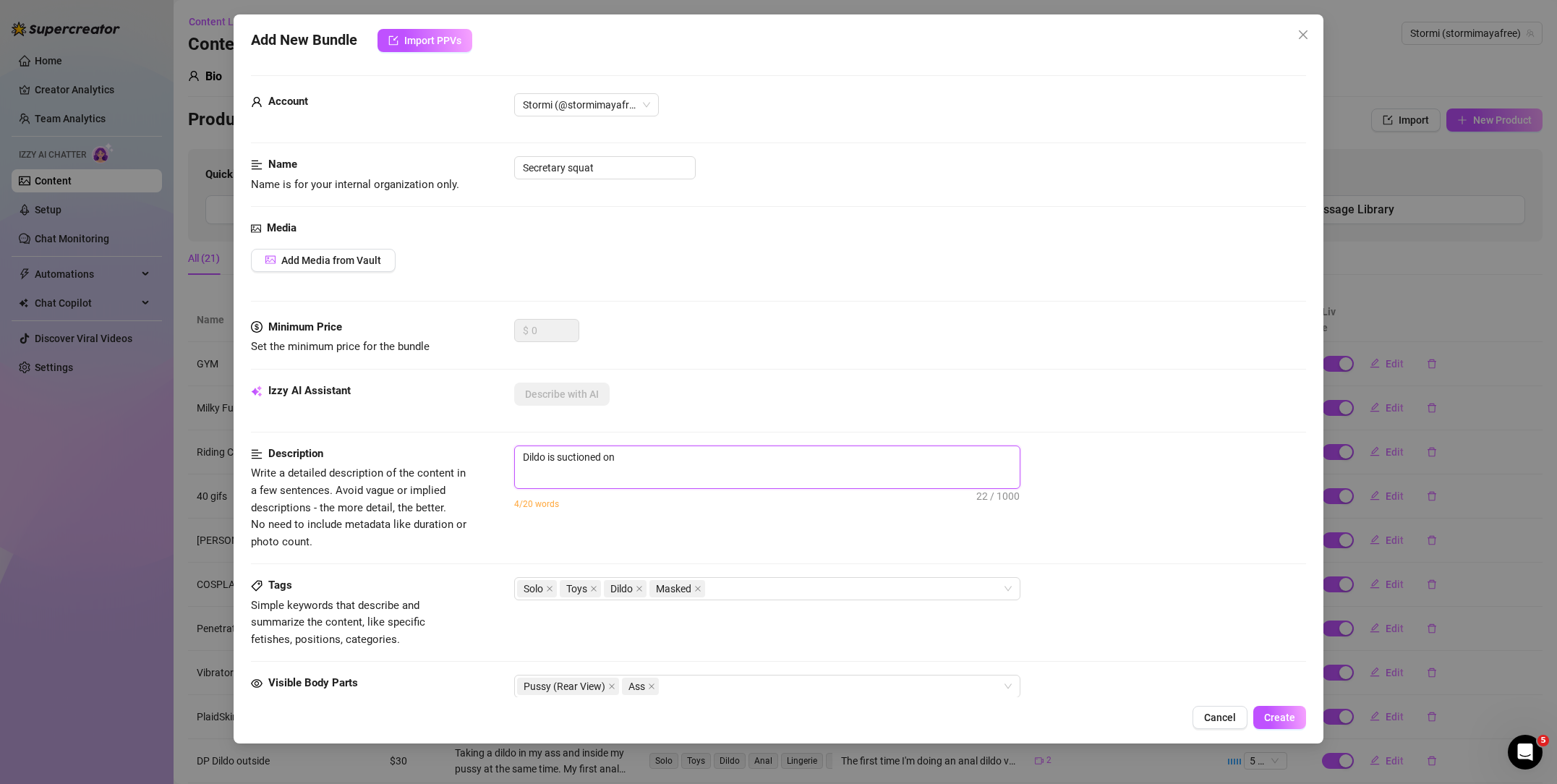
type textarea "Dildo is suctioned on t"
type textarea "Dildo is suctioned on th"
type textarea "Dildo is suctioned on the"
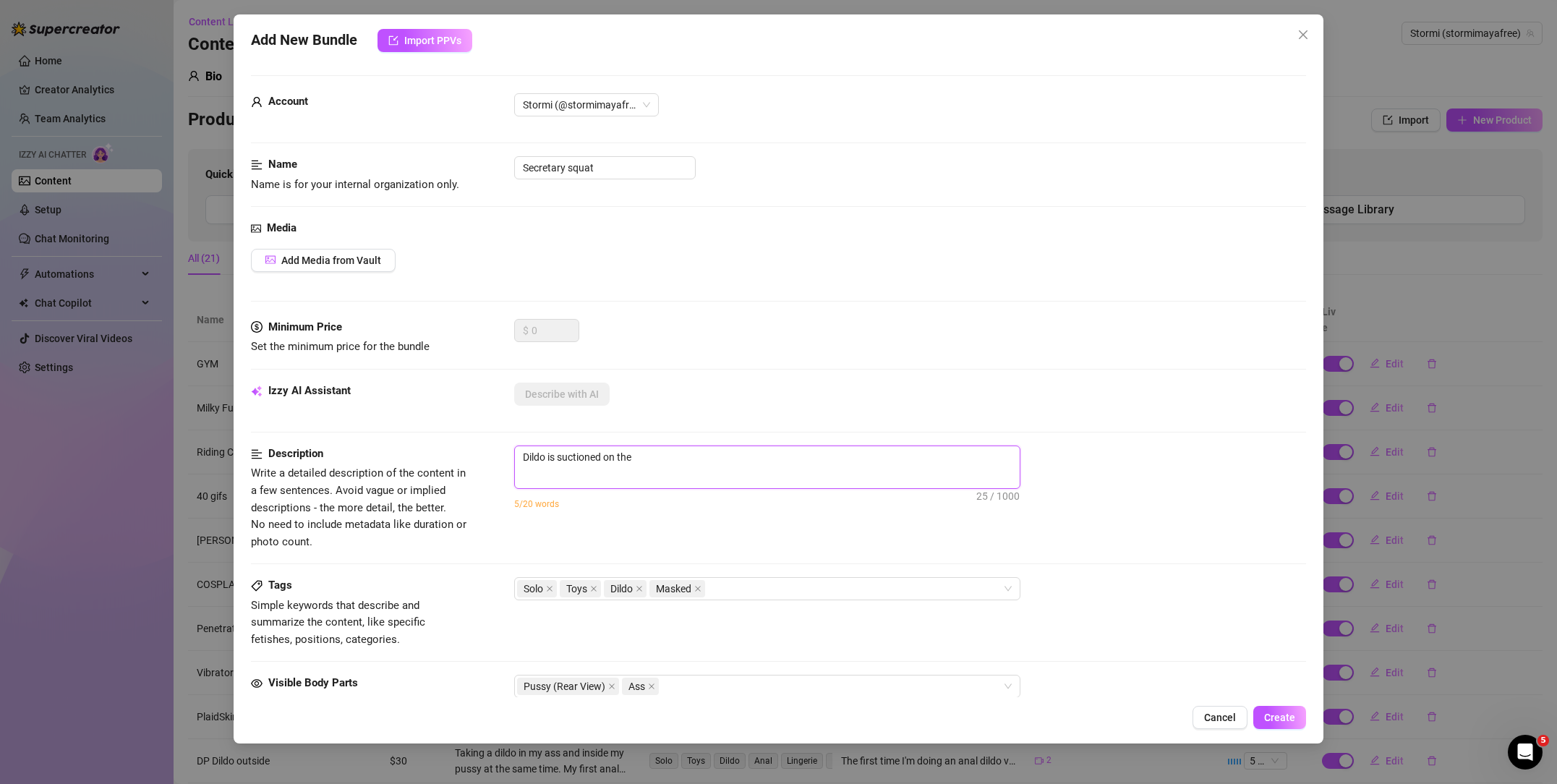
type textarea "Dildo is suctioned on the"
type textarea "Dildo is suctioned on th"
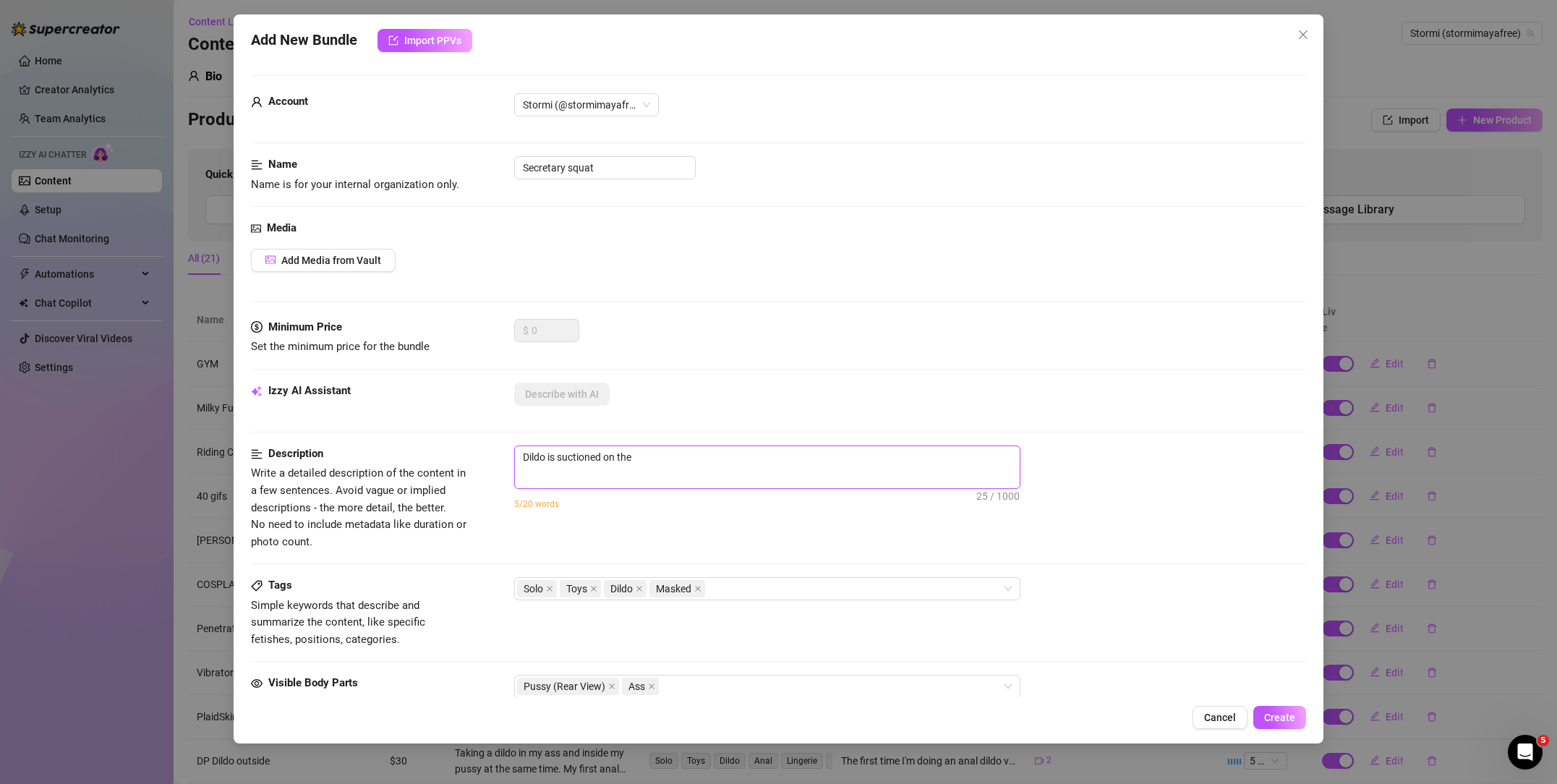
type textarea "Dildo is suctioned on th"
type textarea "Dildo is suctioned on t"
type textarea "Dildo is suctioned on"
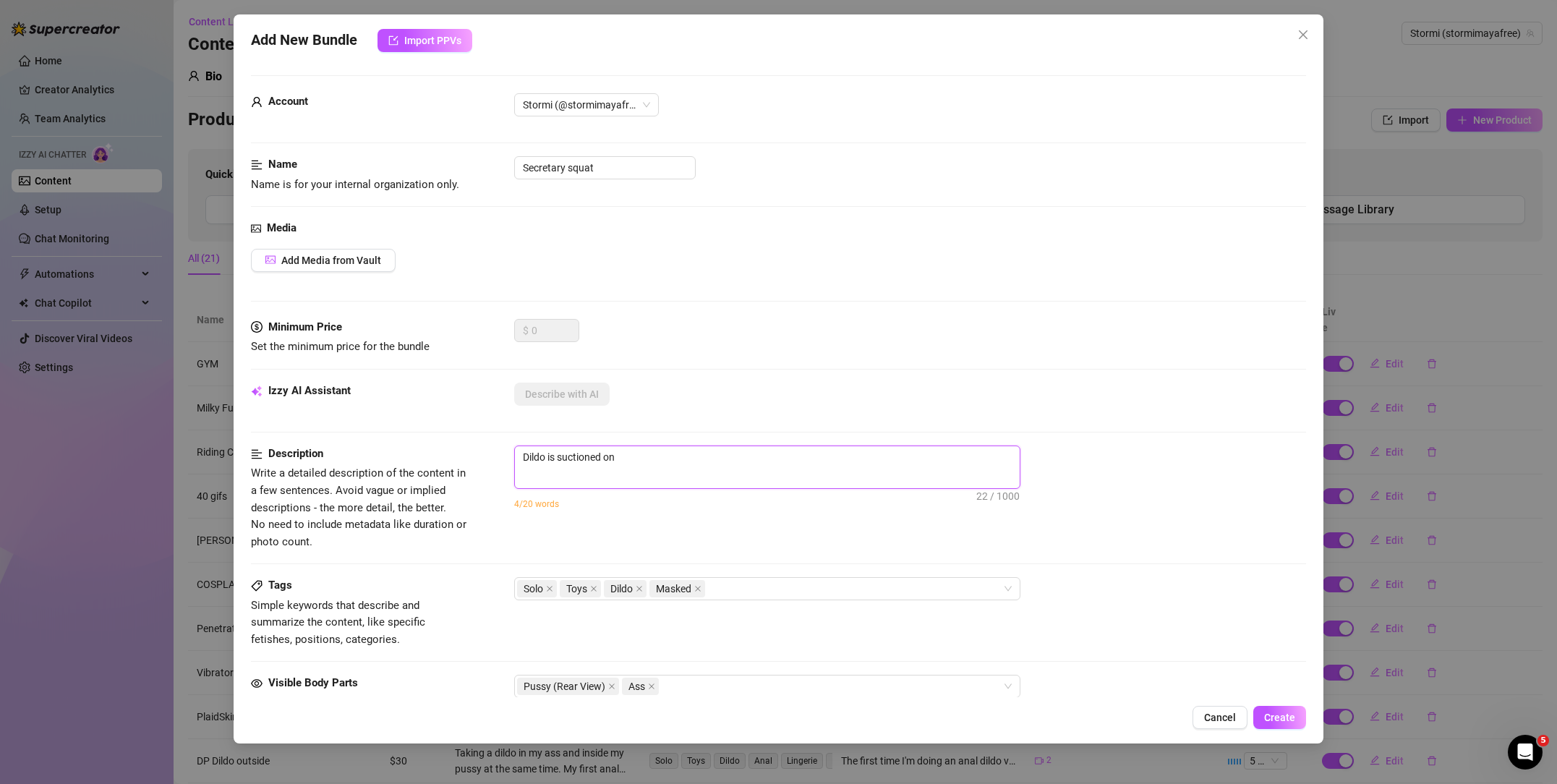
type textarea "Dildo is suctioned on a"
type textarea "Dildo is suctioned on a c"
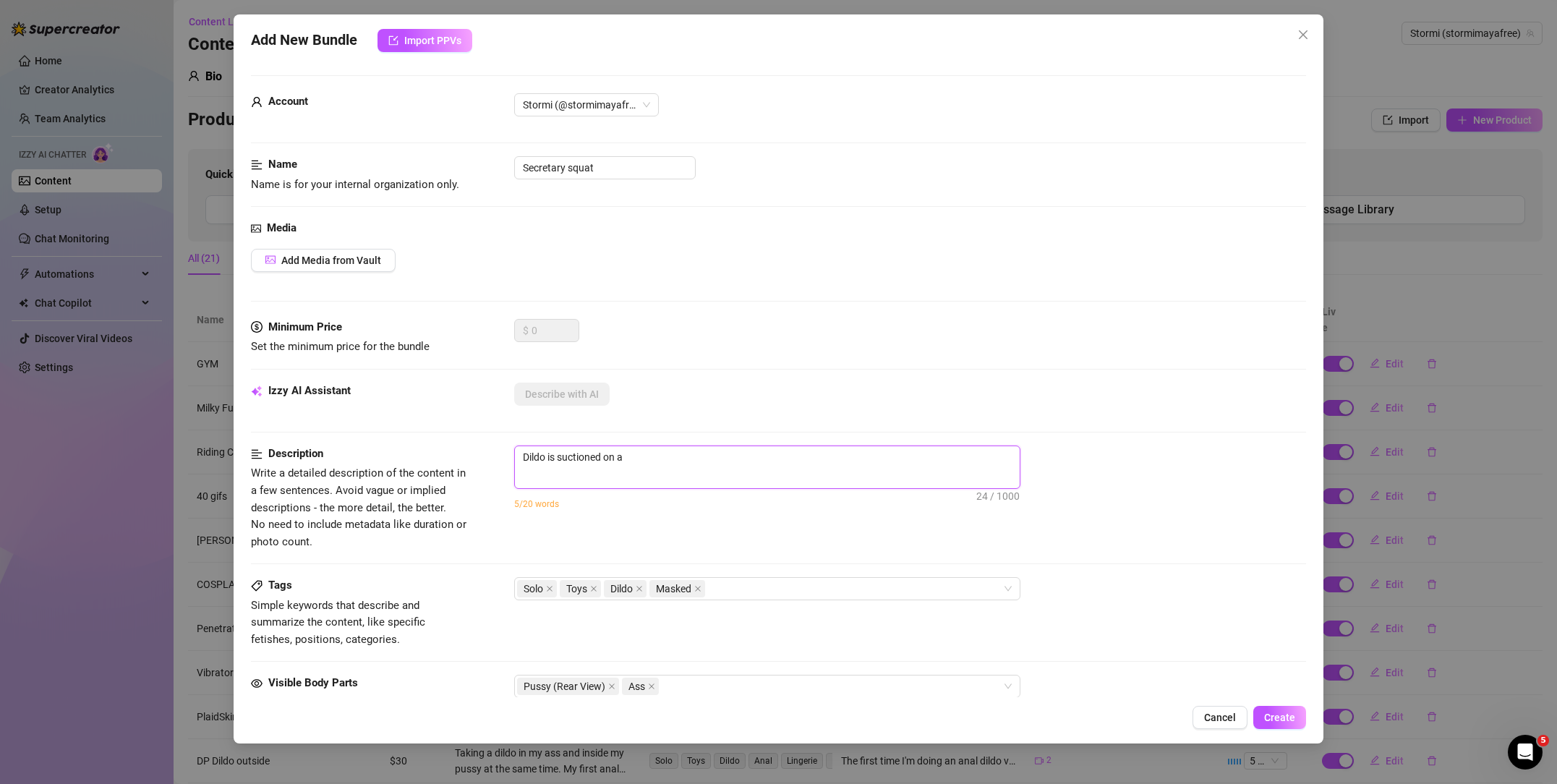
type textarea "Dildo is suctioned on a c"
type textarea "Dildo is suctioned on a ch"
type textarea "Dildo is suctioned on a cha"
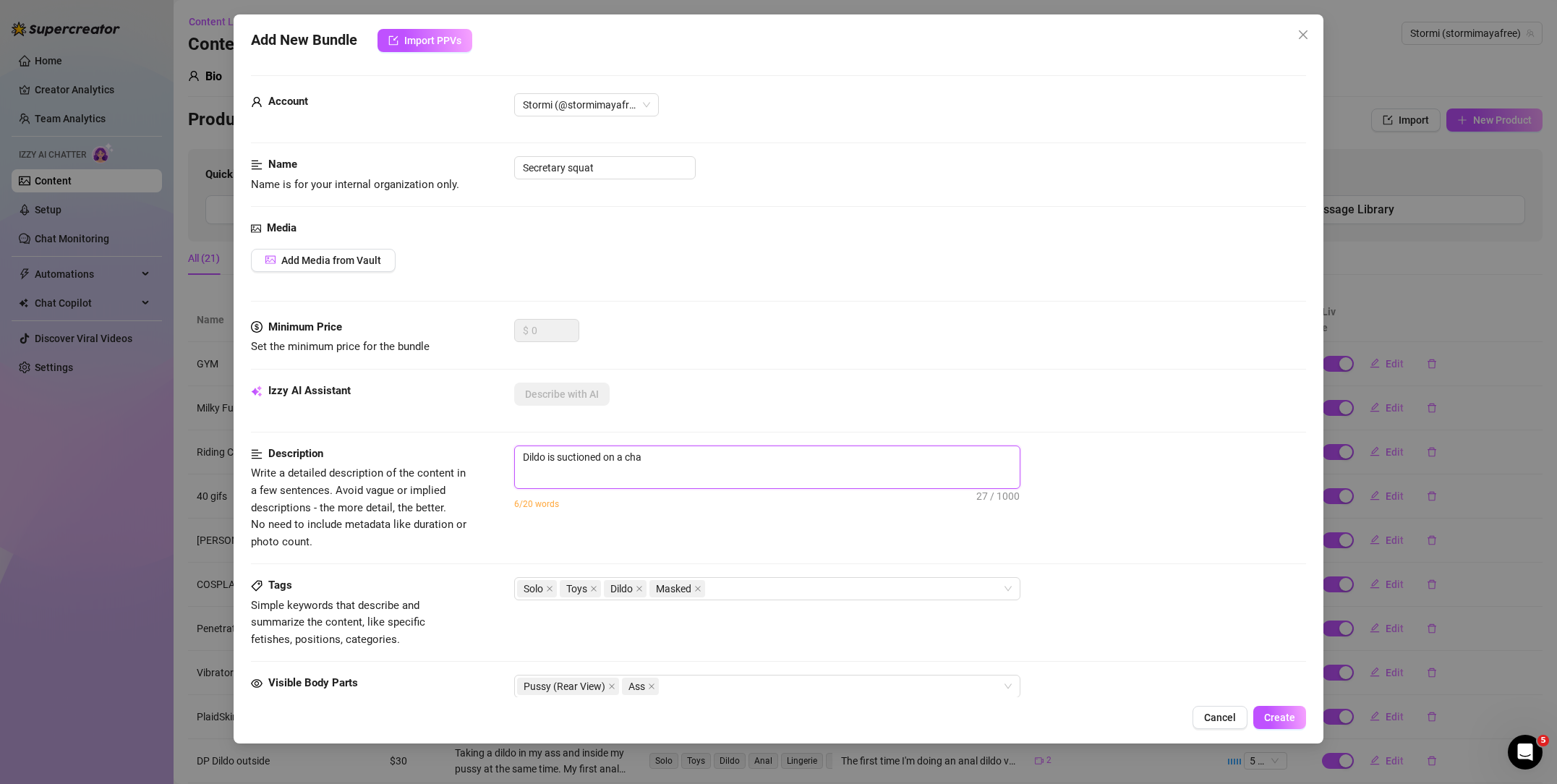
type textarea "Dildo is suctioned on a chai"
type textarea "Dildo is suctioned on a chair"
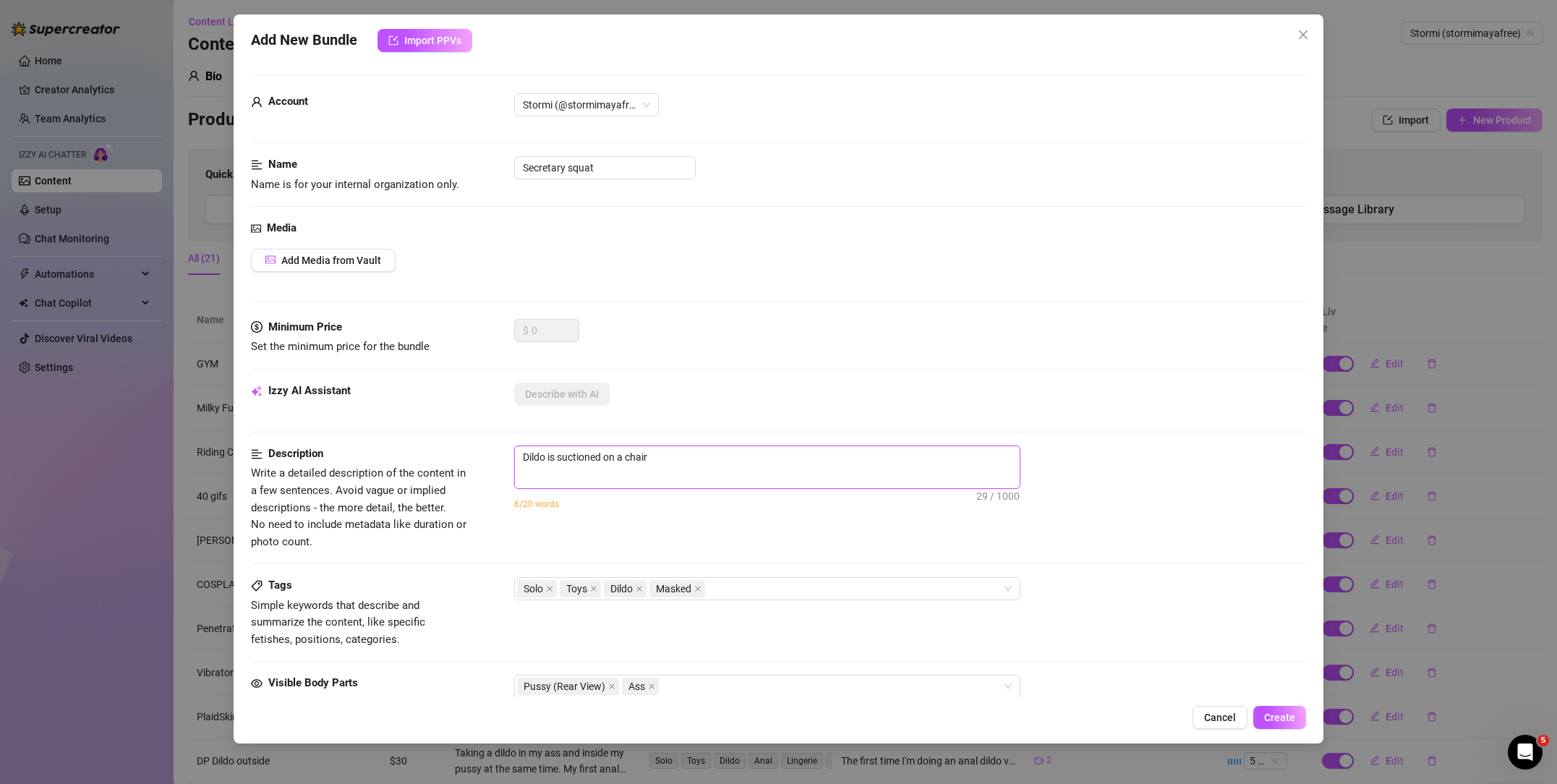
type textarea "Dildo is suctioned on a chair"
type textarea "Dildo is suctioned on a chair a"
type textarea "Dildo is suctioned on a chair an"
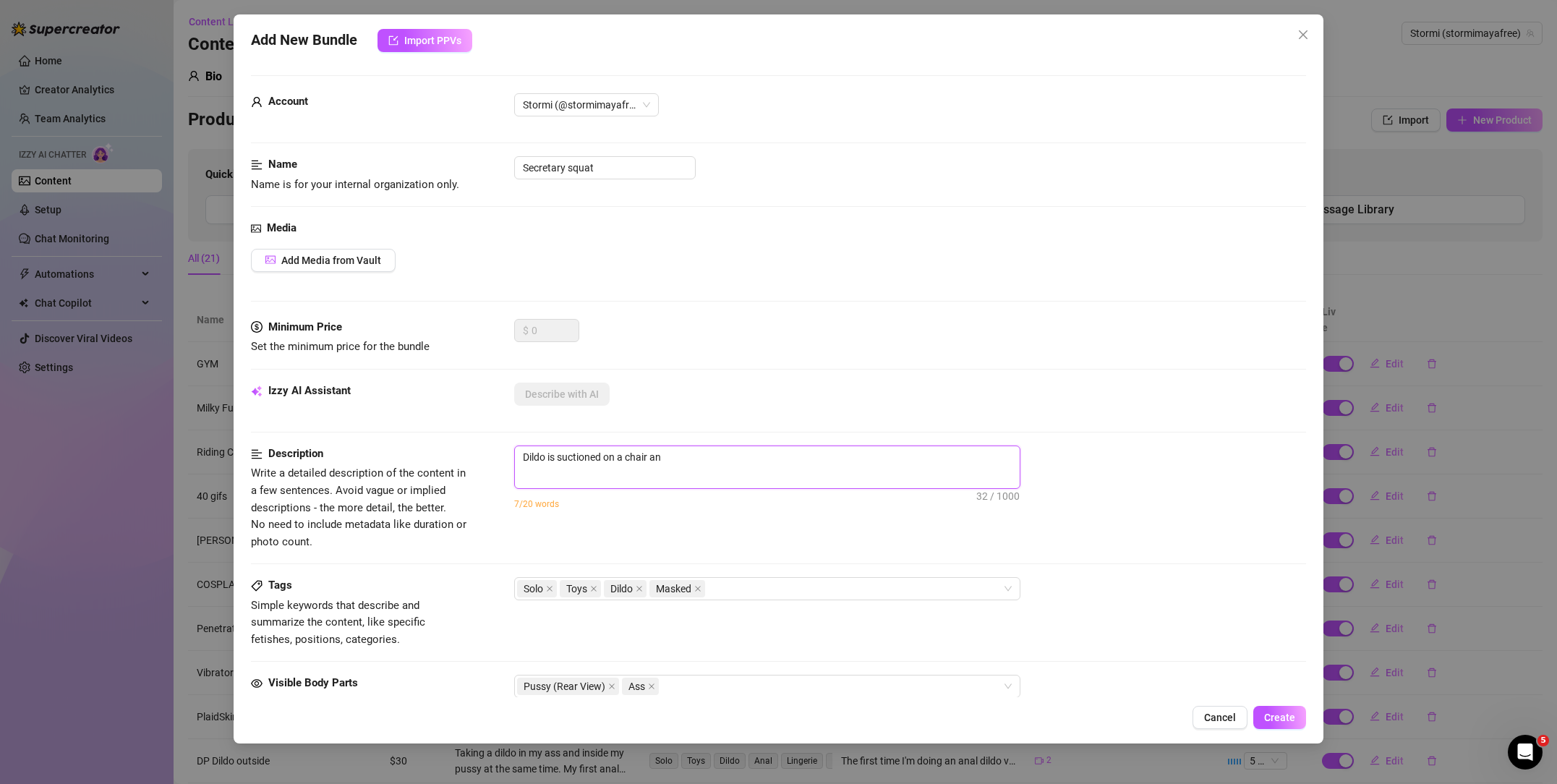
type textarea "Dildo is suctioned on a chair and"
type textarea "Dildo is suctioned on a chair and i"
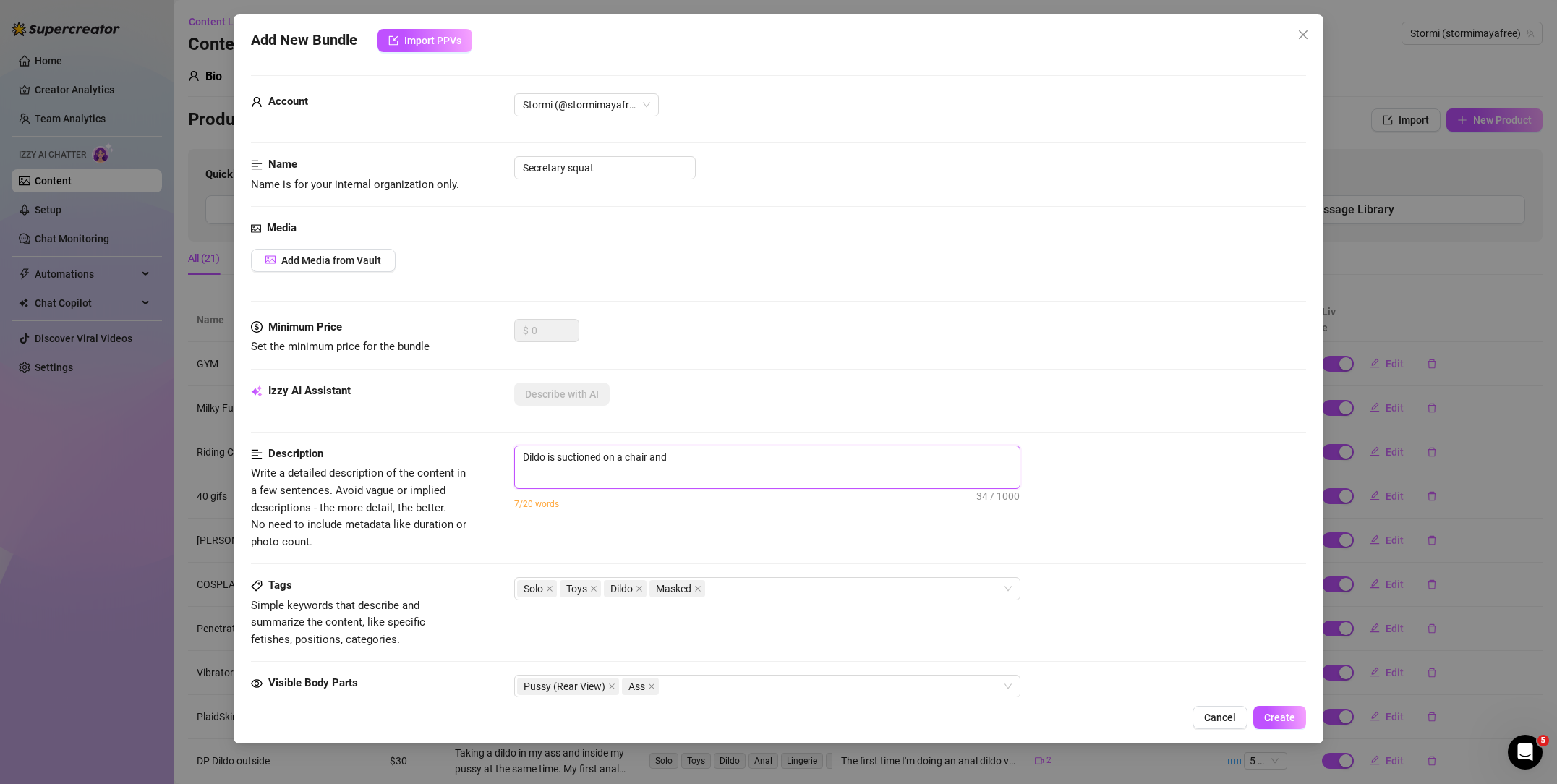
type textarea "Dildo is suctioned on a chair and i"
type textarea "Dildo is suctioned on a chair and i s"
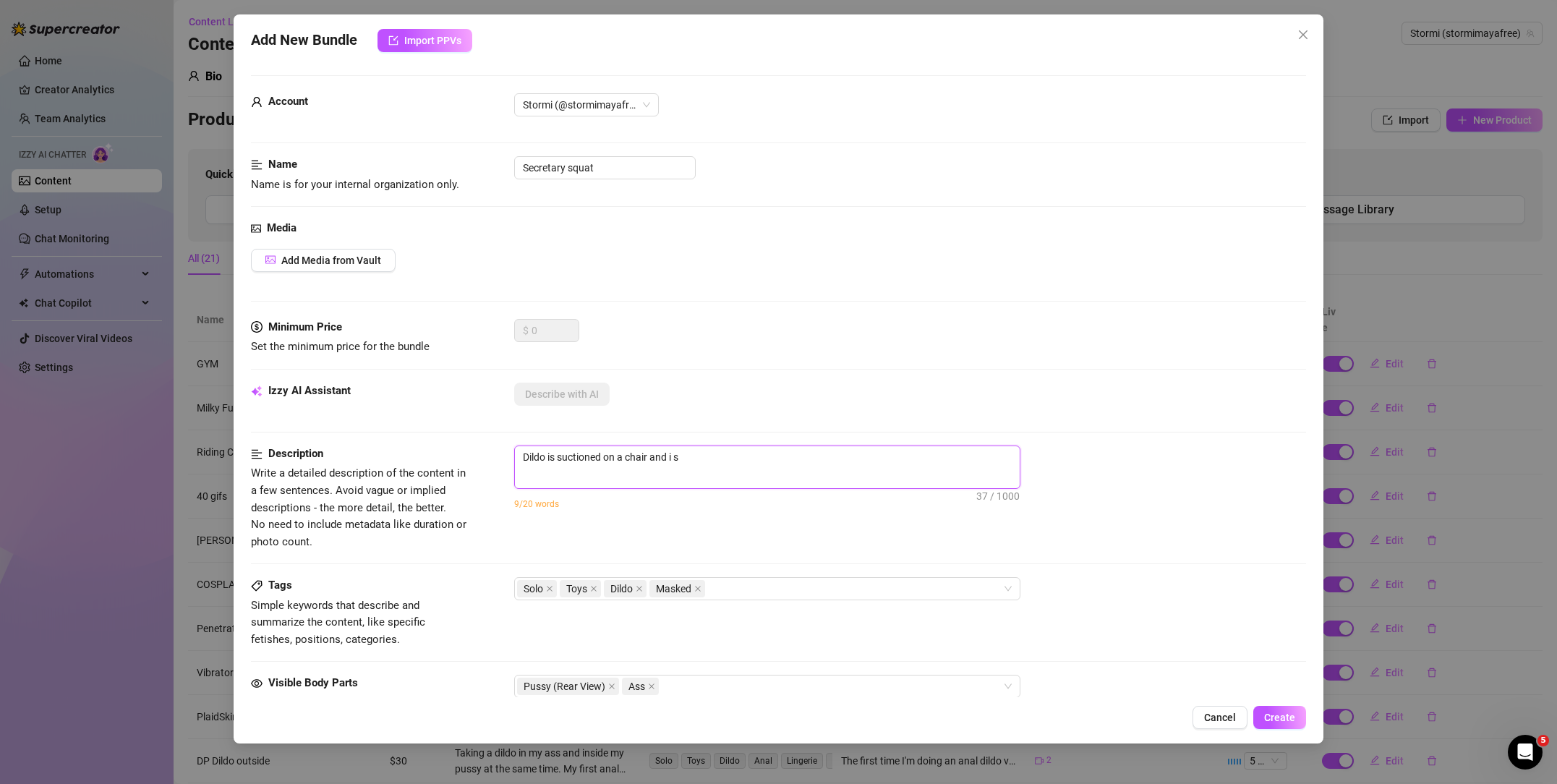
type textarea "Dildo is suctioned on a chair and i sq"
type textarea "Dildo is suctioned on a chair and i squ"
type textarea "Dildo is suctioned on a chair and i squa"
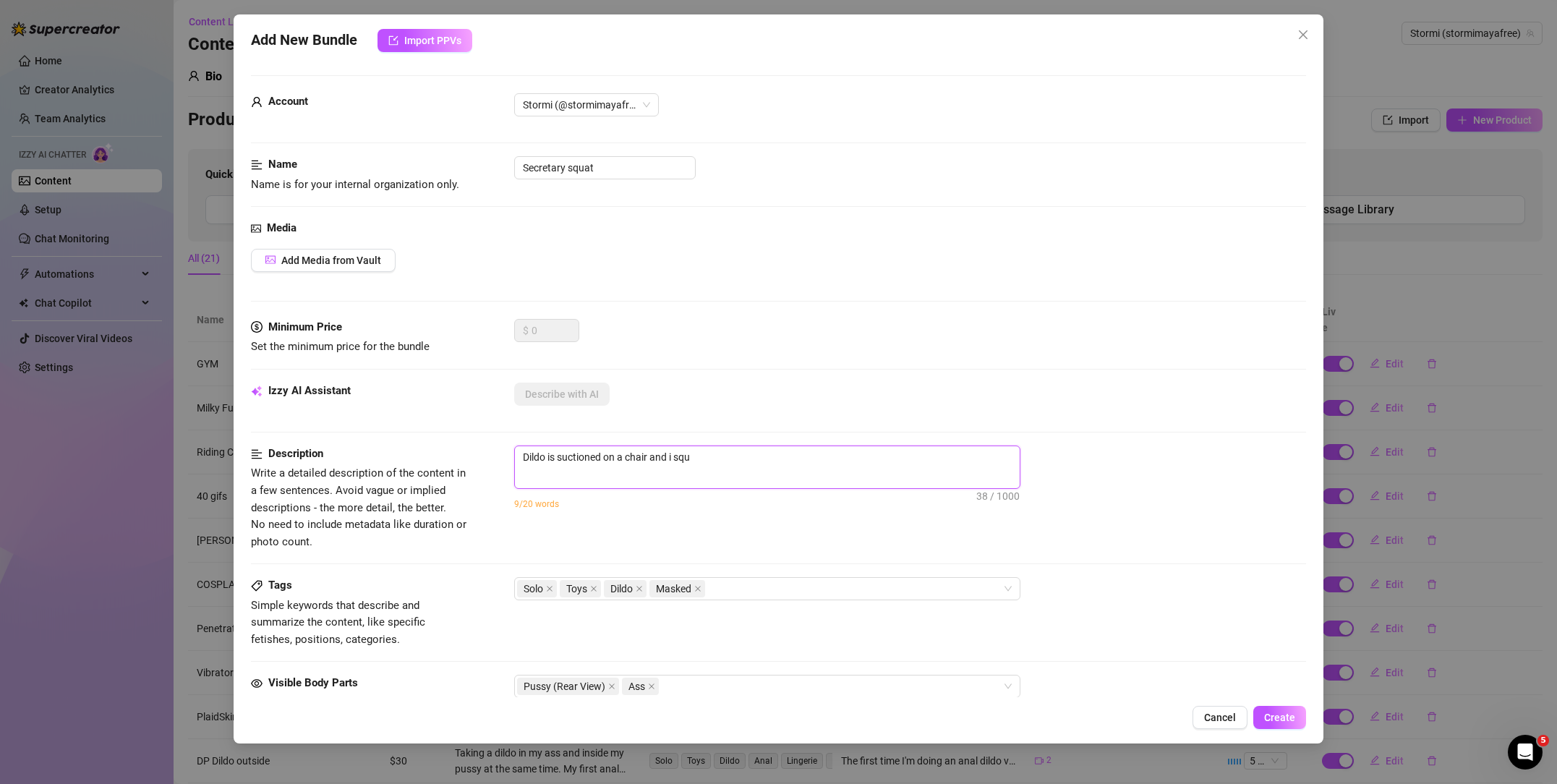
type textarea "Dildo is suctioned on a chair and i squa"
type textarea "Dildo is suctioned on a chair and i squat"
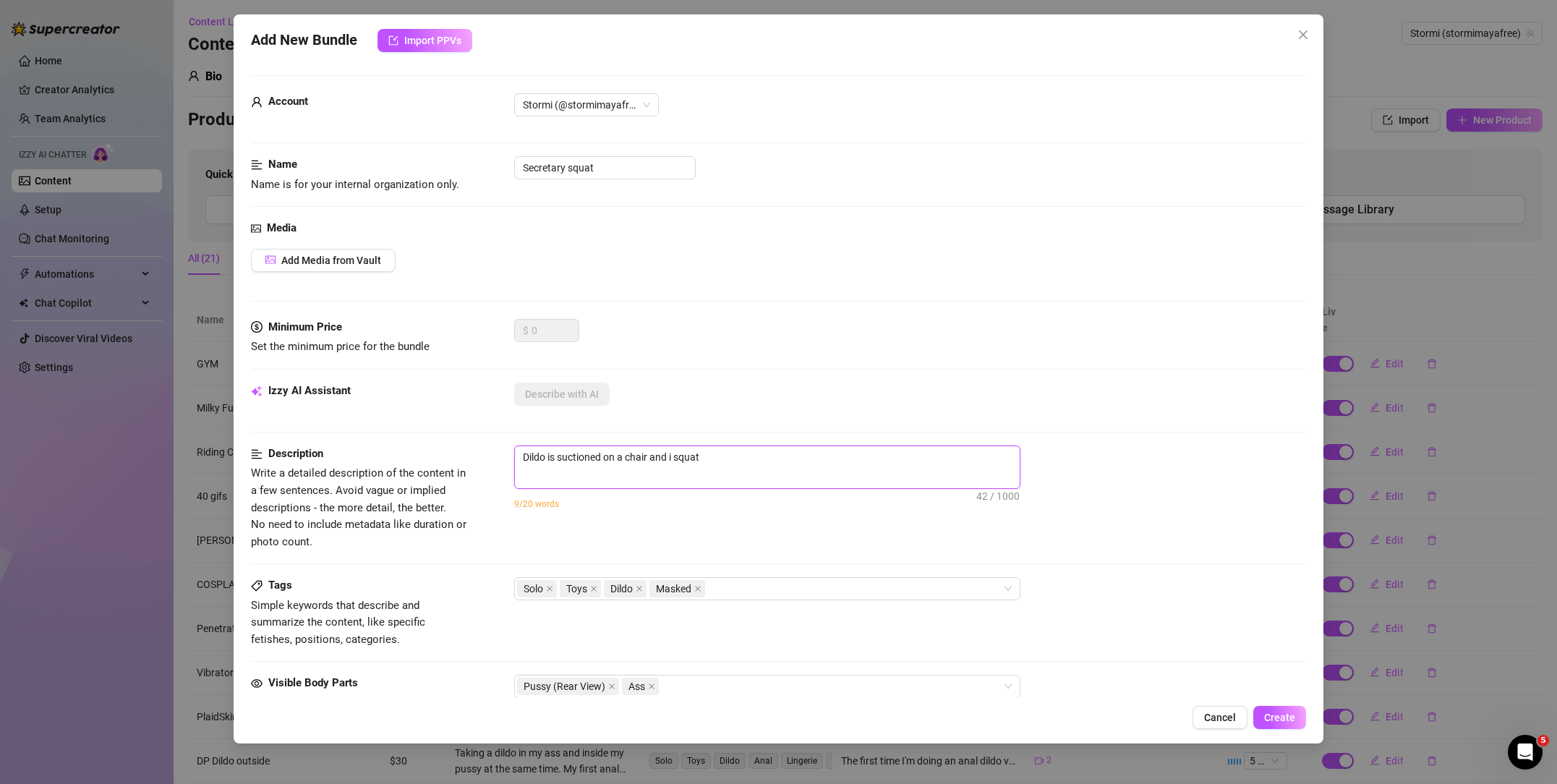
type textarea "Dildo is suctioned on a chair and i squat d"
type textarea "Dildo is suctioned on a chair and i squat do"
type textarea "Dildo is suctioned on a chair and i squat dow"
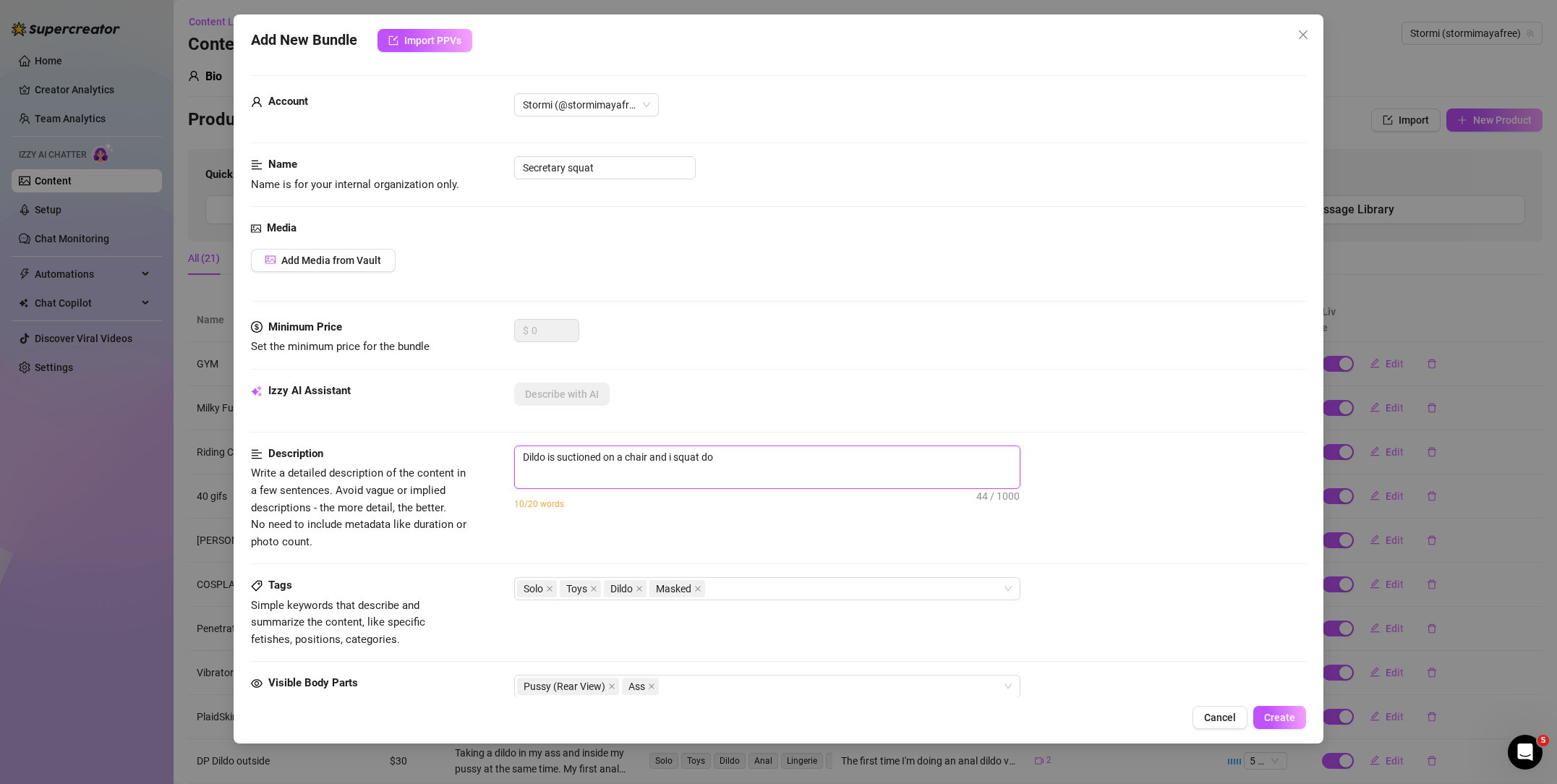
type textarea "Dildo is suctioned on a chair and i squat dow"
type textarea "Dildo is suctioned on a chair and i squat down"
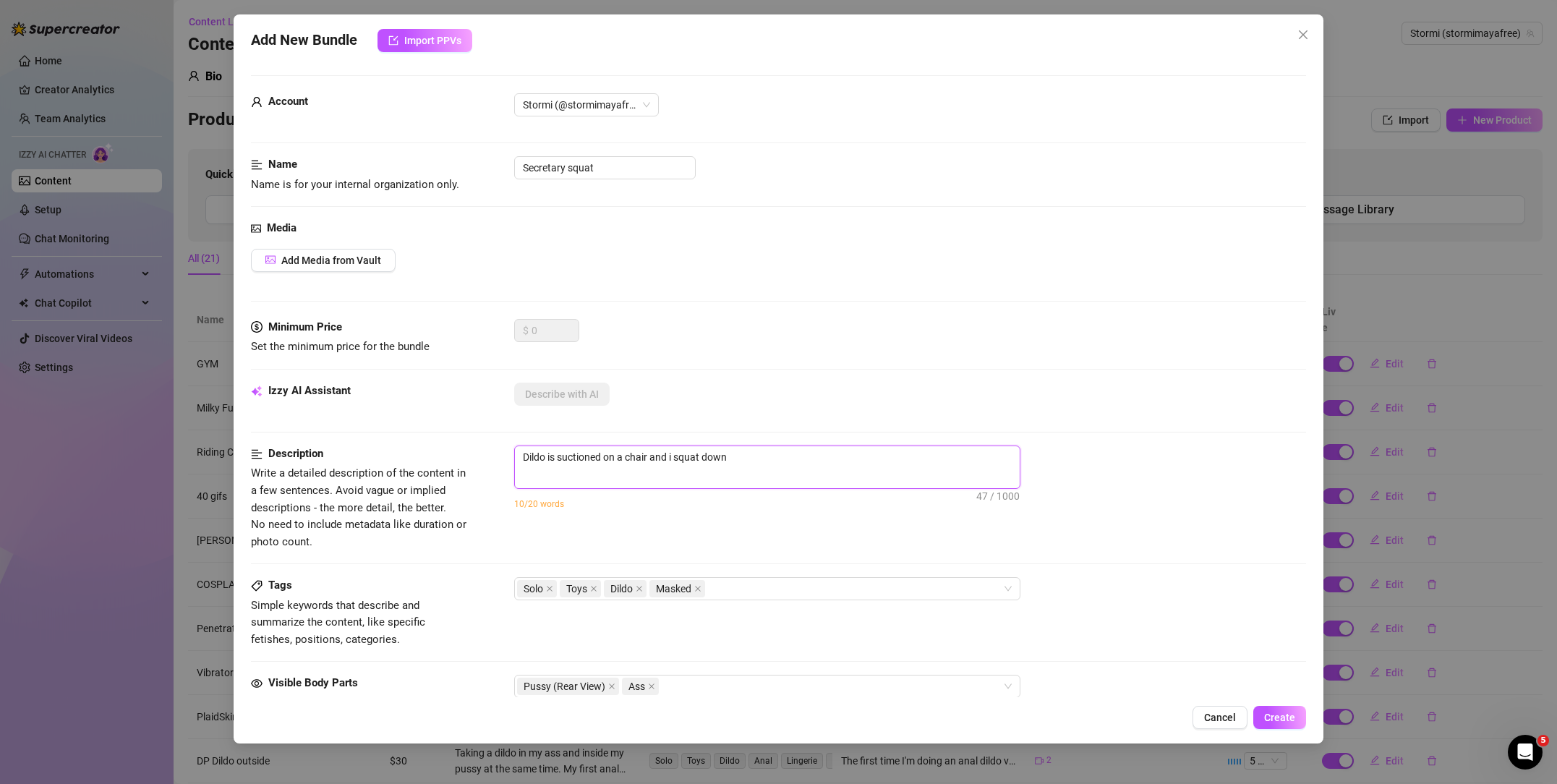
type textarea "Dildo is suctioned on a chair and i squat down o"
type textarea "Dildo is suctioned on a chair and i squat down on"
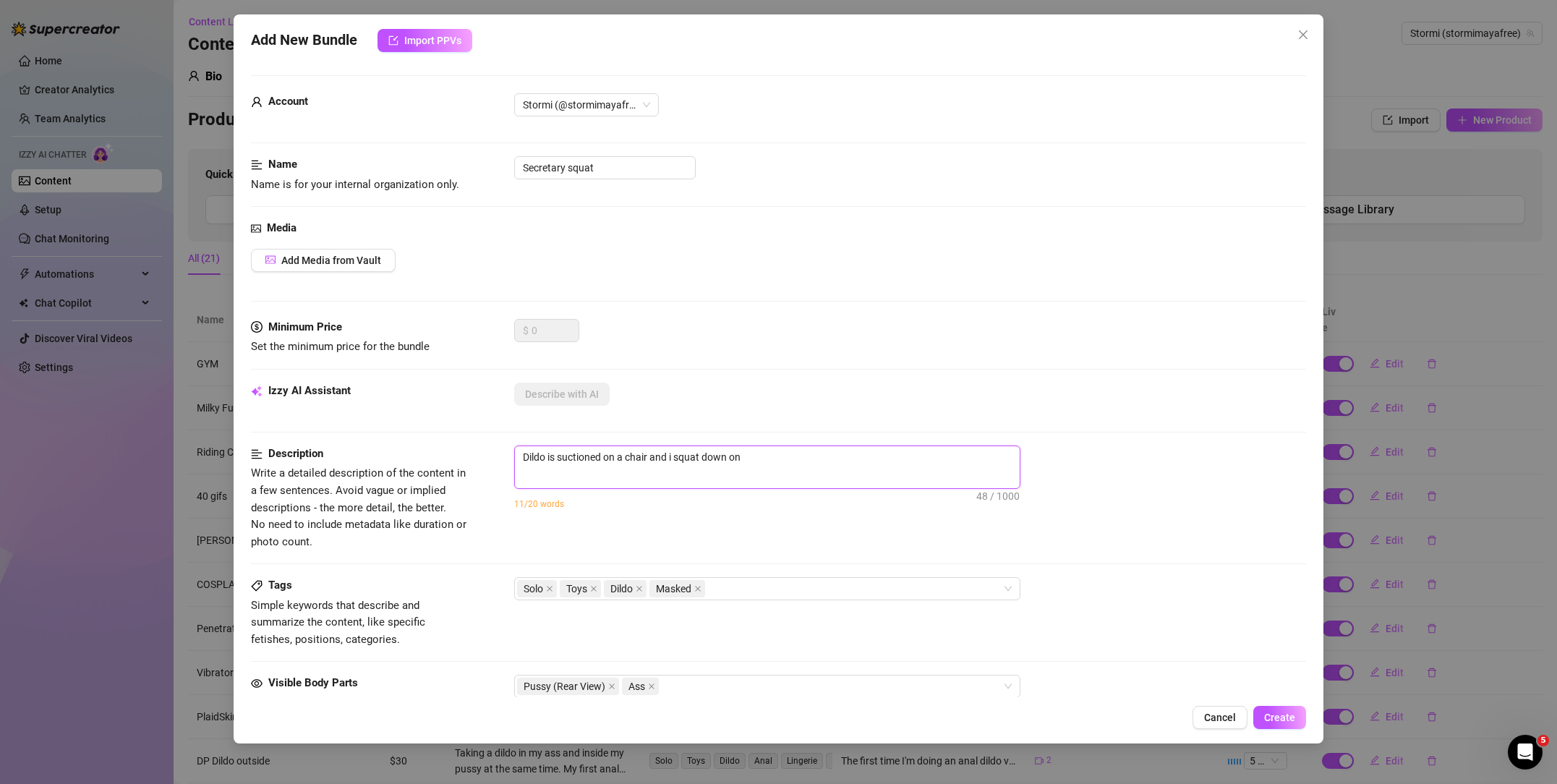
type textarea "Dildo is suctioned on a chair and i squat down on"
type textarea "Dildo is suctioned on a chair and i squat down on t"
type textarea "Dildo is suctioned on a chair and i squat down on to"
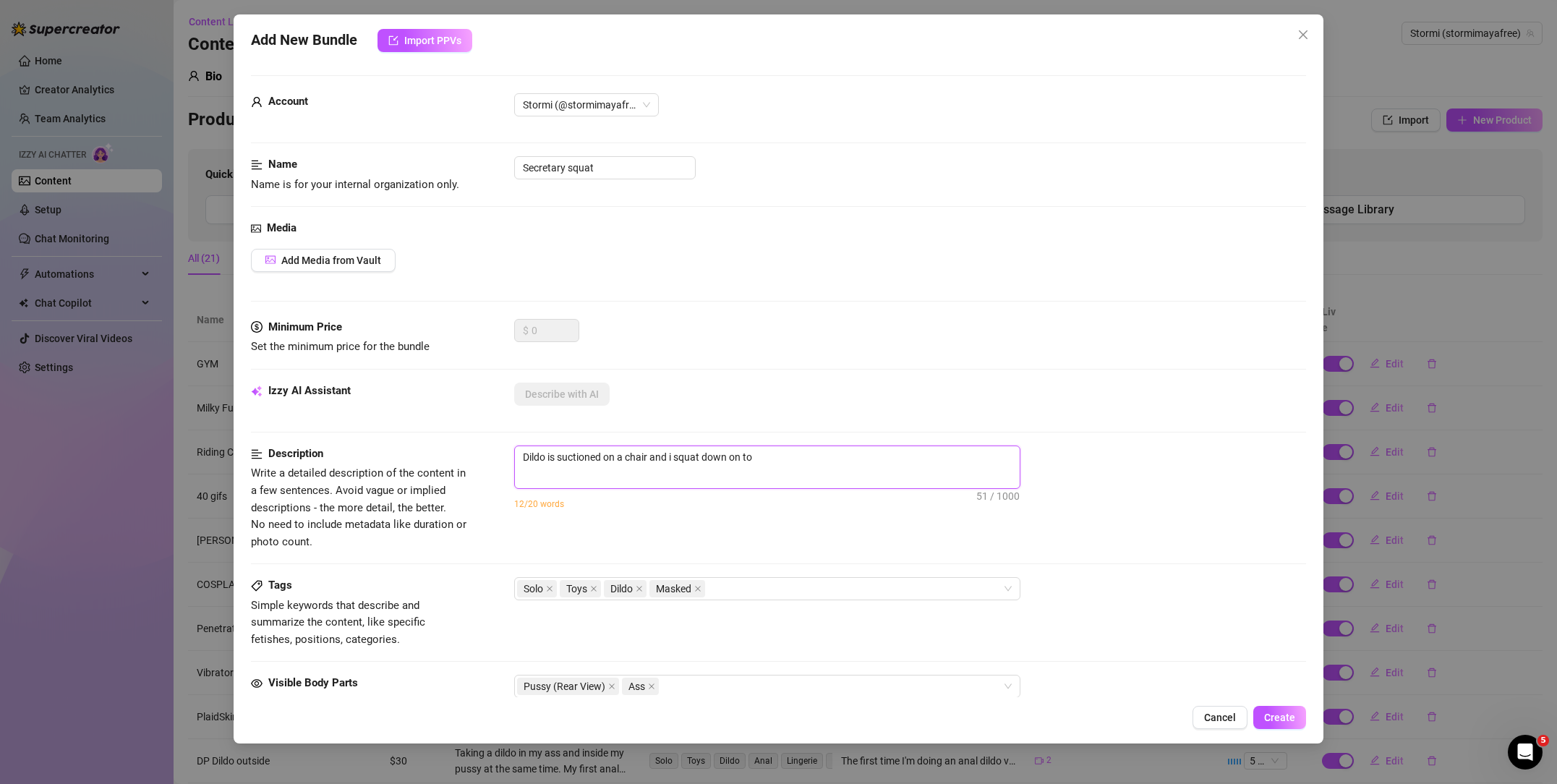
type textarea "Dildo is suctioned on a chair and i squat down on top"
type textarea "Dildo is suctioned on a chair and i squat down on top o"
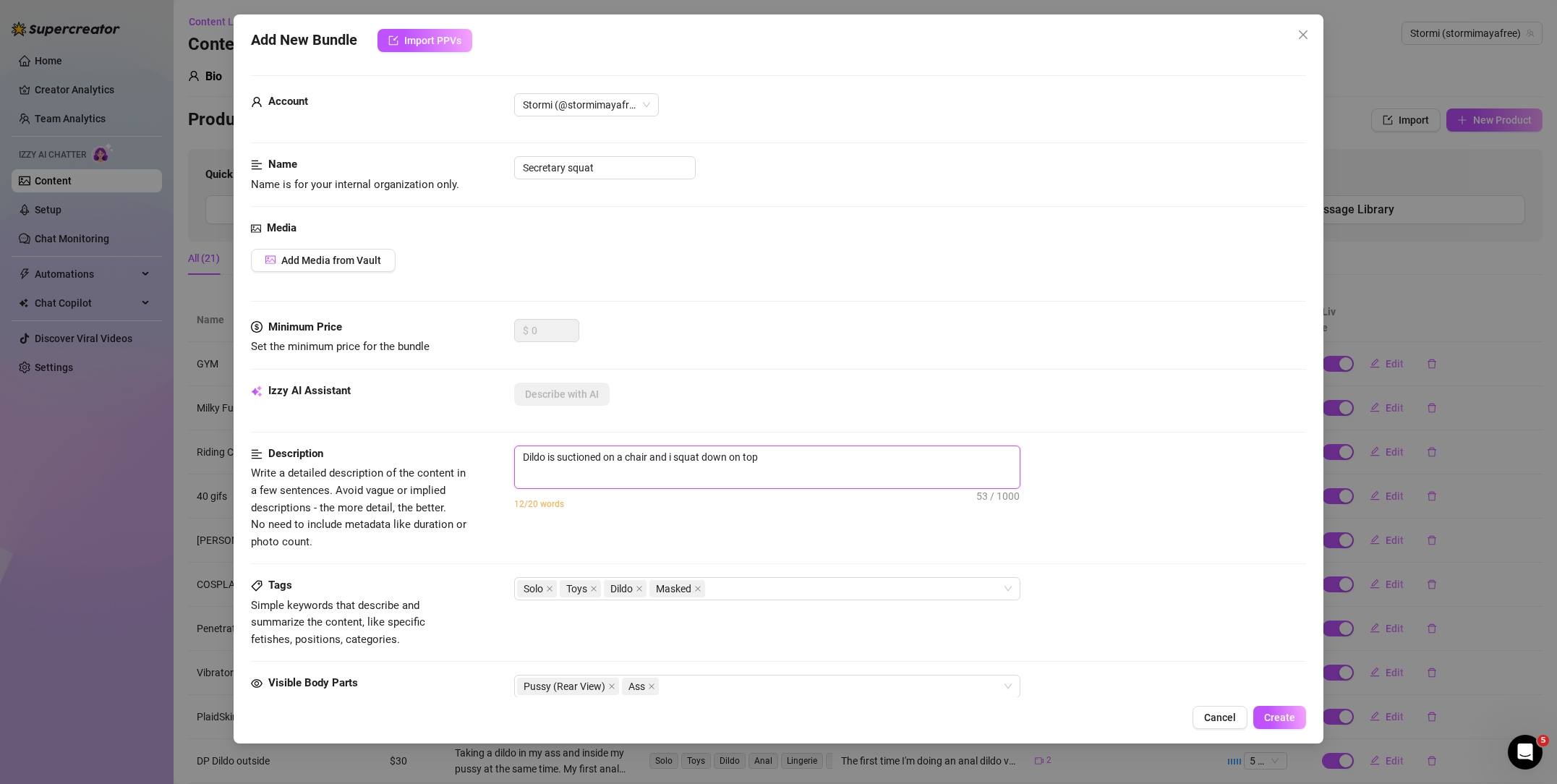
type textarea "Dildo is suctioned on a chair and i squat down on top o"
type textarea "Dildo is suctioned on a chair and i squat down on top of"
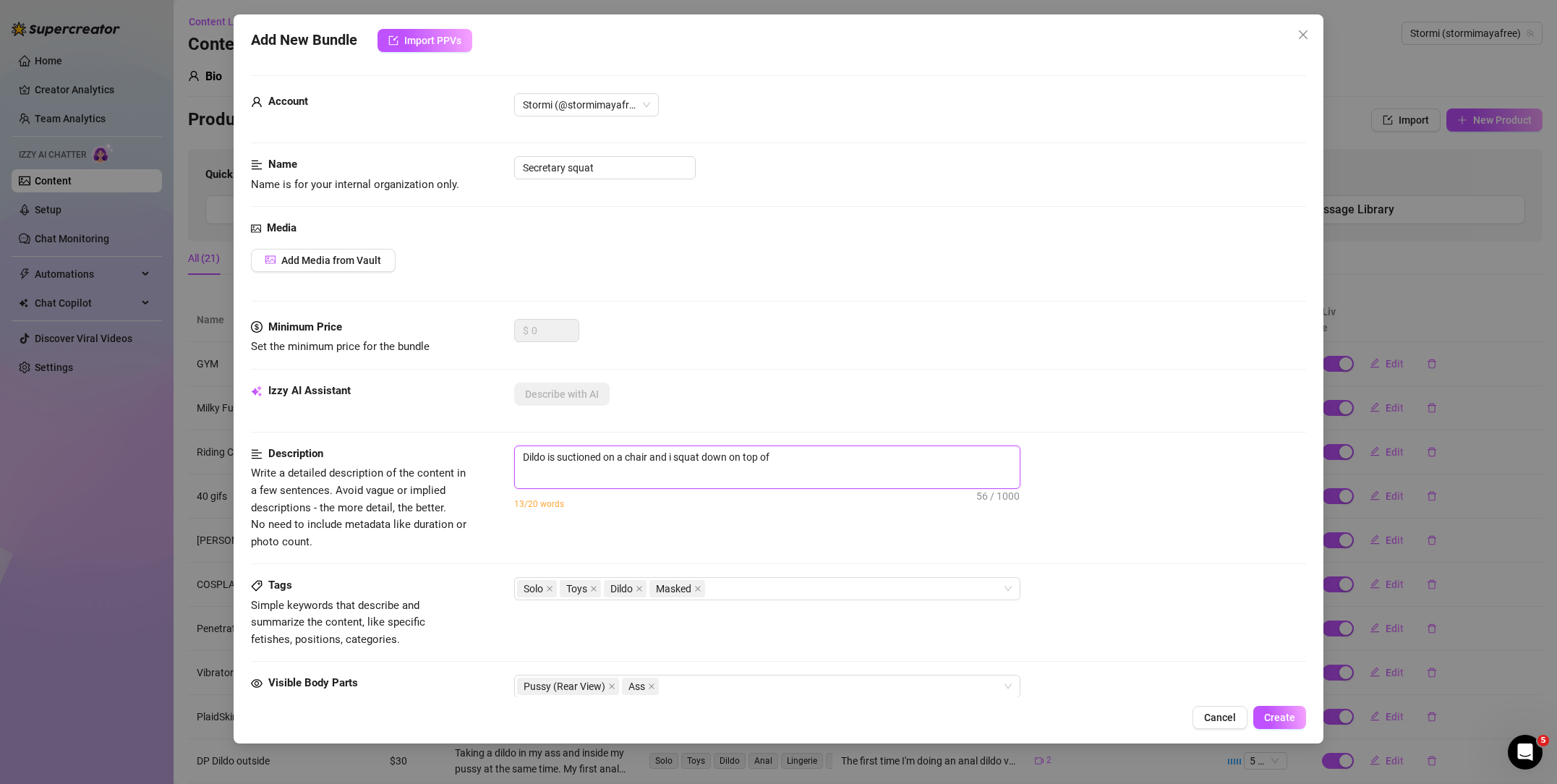
type textarea "Dildo is suctioned on a chair and i squat down on top of i"
type textarea "Dildo is suctioned on a chair and i squat down on top of it"
type textarea "Dildo is suctioned on a chair and i squat down on top of it,"
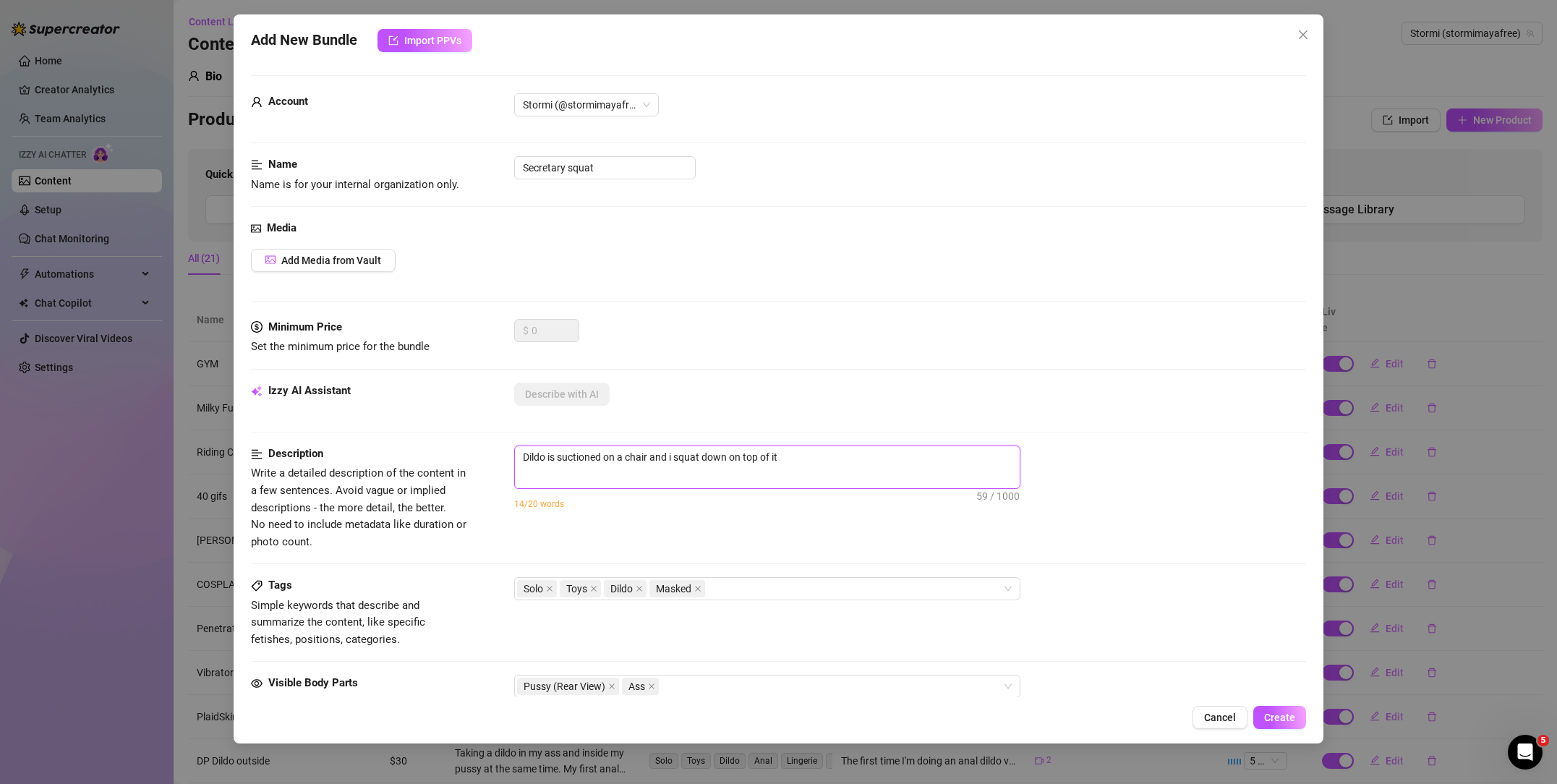
type textarea "Dildo is suctioned on a chair and i squat down on top of it,"
type textarea "Dildo is suctioned on a chair and i squat down on top of it, d"
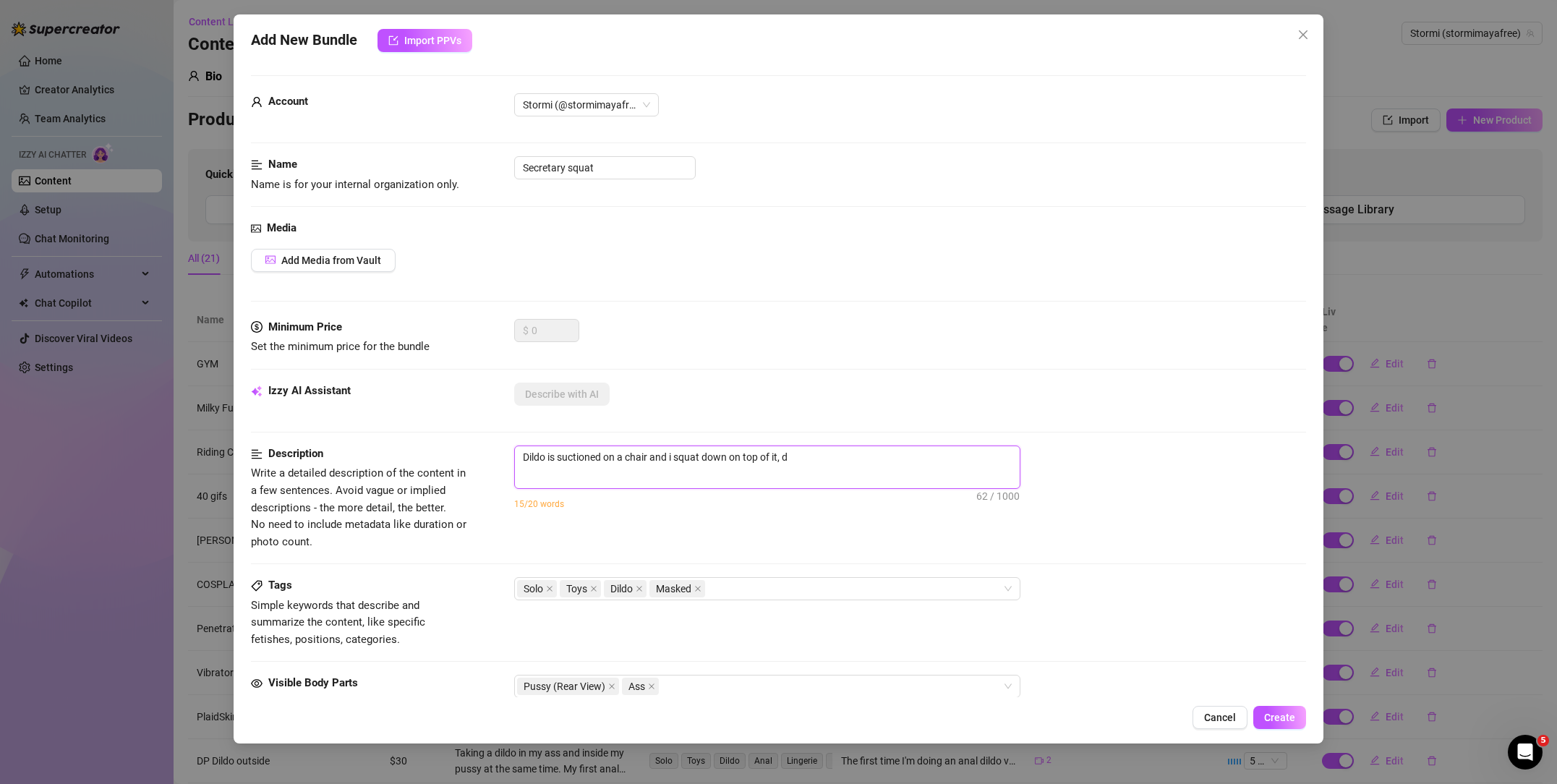
type textarea "Dildo is suctioned on a chair and i squat down on top of it, di"
type textarea "Dildo is suctioned on a chair and i squat down on top of it, dil"
type textarea "Dildo is suctioned on a chair and i squat down on top of it, dild"
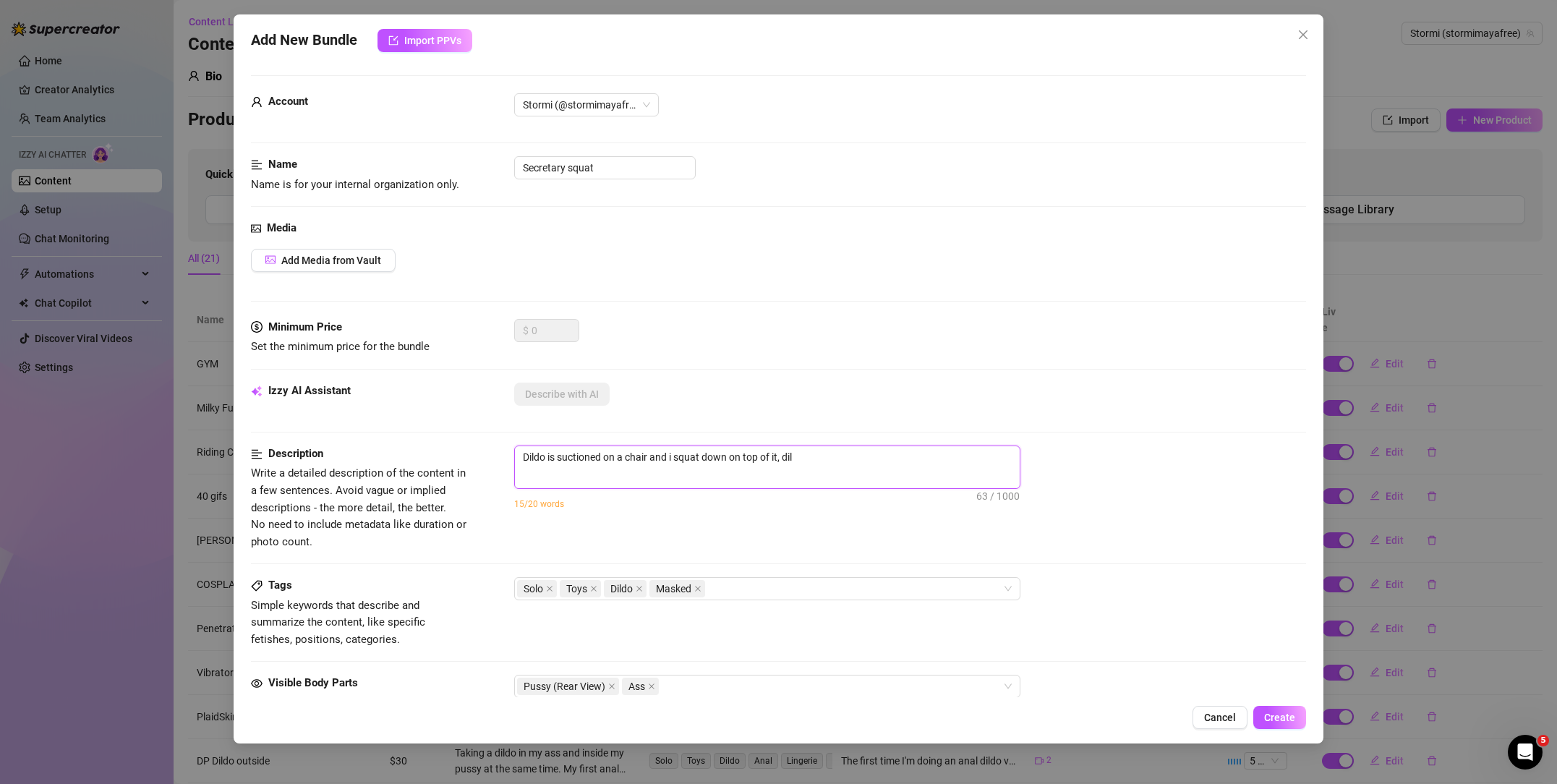
type textarea "Dildo is suctioned on a chair and i squat down on top of it, dild"
type textarea "Dildo is suctioned on a chair and i squat down on top of it, dildo"
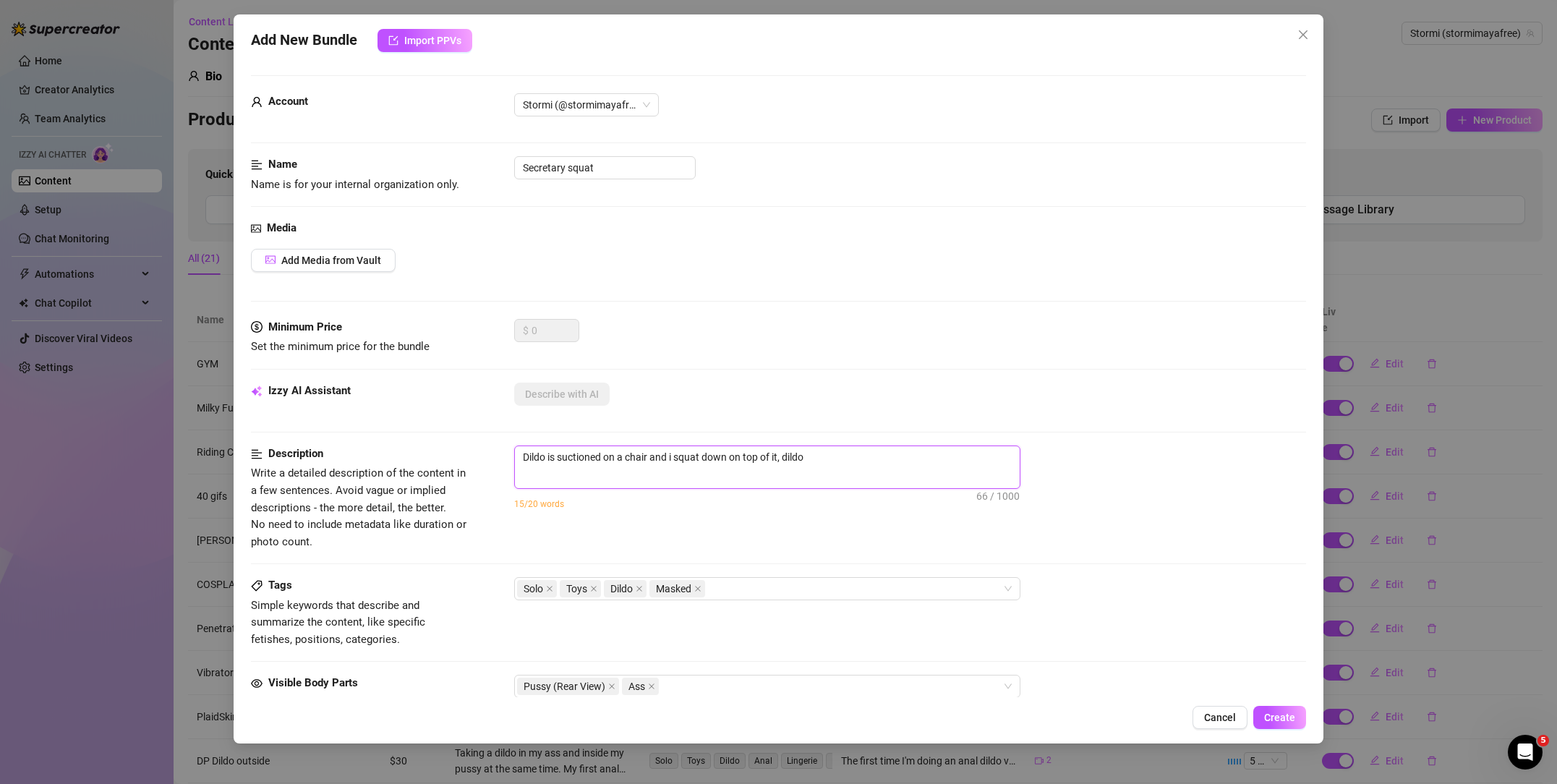
type textarea "Dildo is suctioned on a chair and i squat down on top of it, dildo p"
type textarea "Dildo is suctioned on a chair and i squat down on top of it, dildo pe"
type textarea "Dildo is suctioned on a chair and i squat down on top of it, dildo pen"
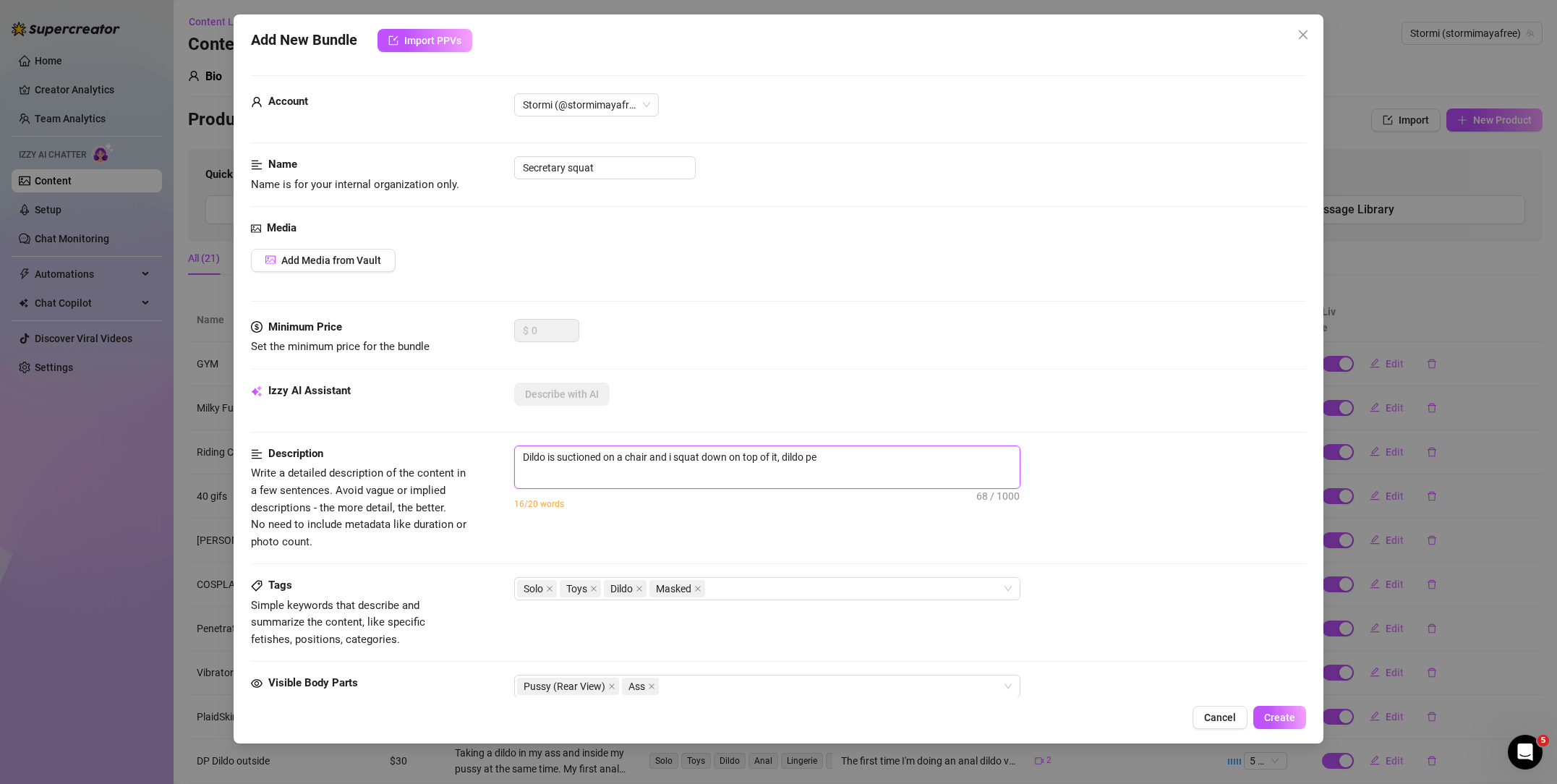
type textarea "Dildo is suctioned on a chair and i squat down on top of it, dildo pen"
type textarea "Dildo is suctioned on a chair and i squat down on top of it, dildo pene"
type textarea "Dildo is suctioned on a chair and i squat down on top of it, dildo penet"
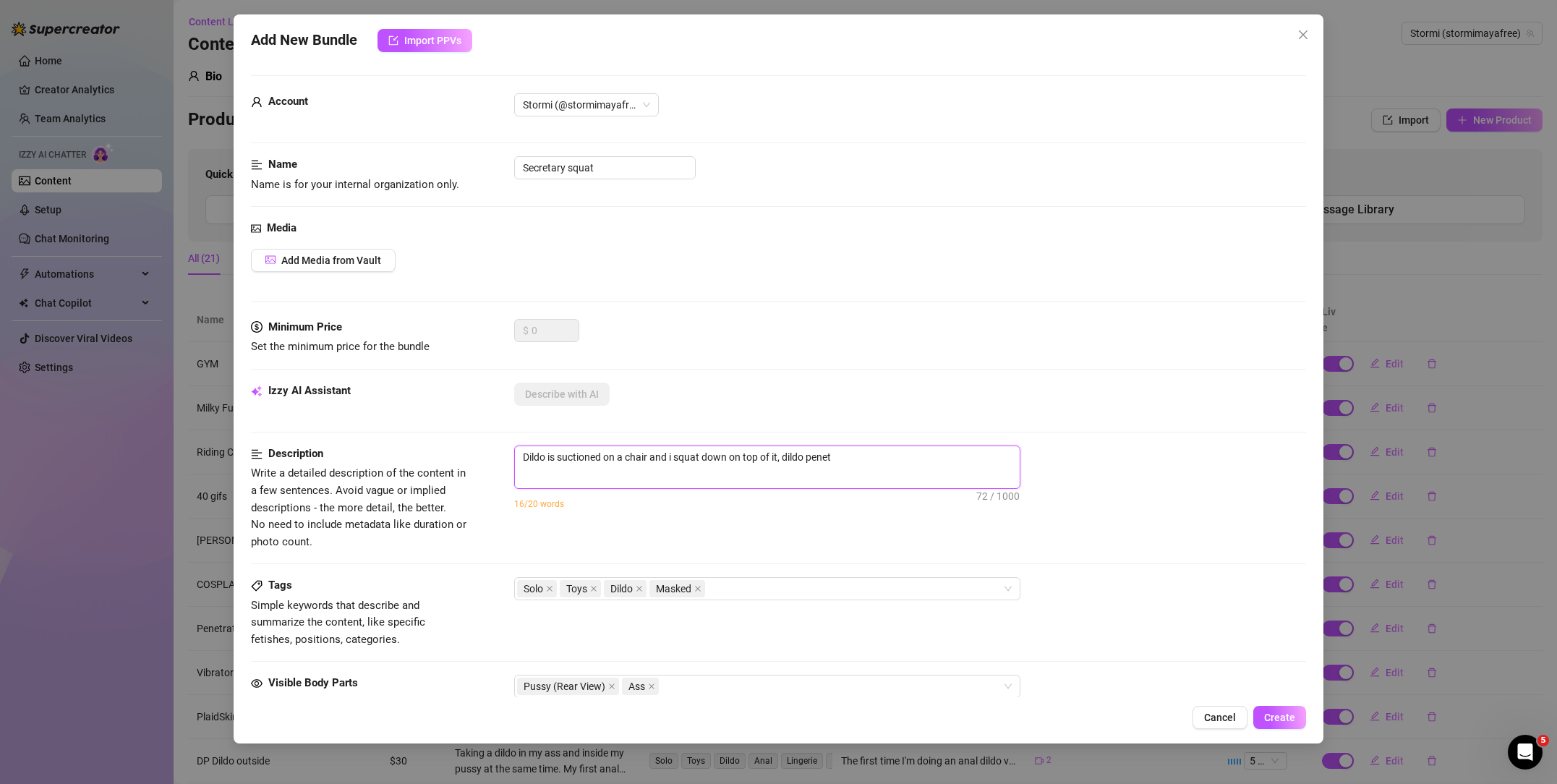
type textarea "Dildo is suctioned on a chair and i squat down on top of it, dildo penetr"
type textarea "Dildo is suctioned on a chair and i squat down on top of it, dildo penetrt"
type textarea "Dildo is suctioned on a chair and i squat down on top of it, dildo penetrta"
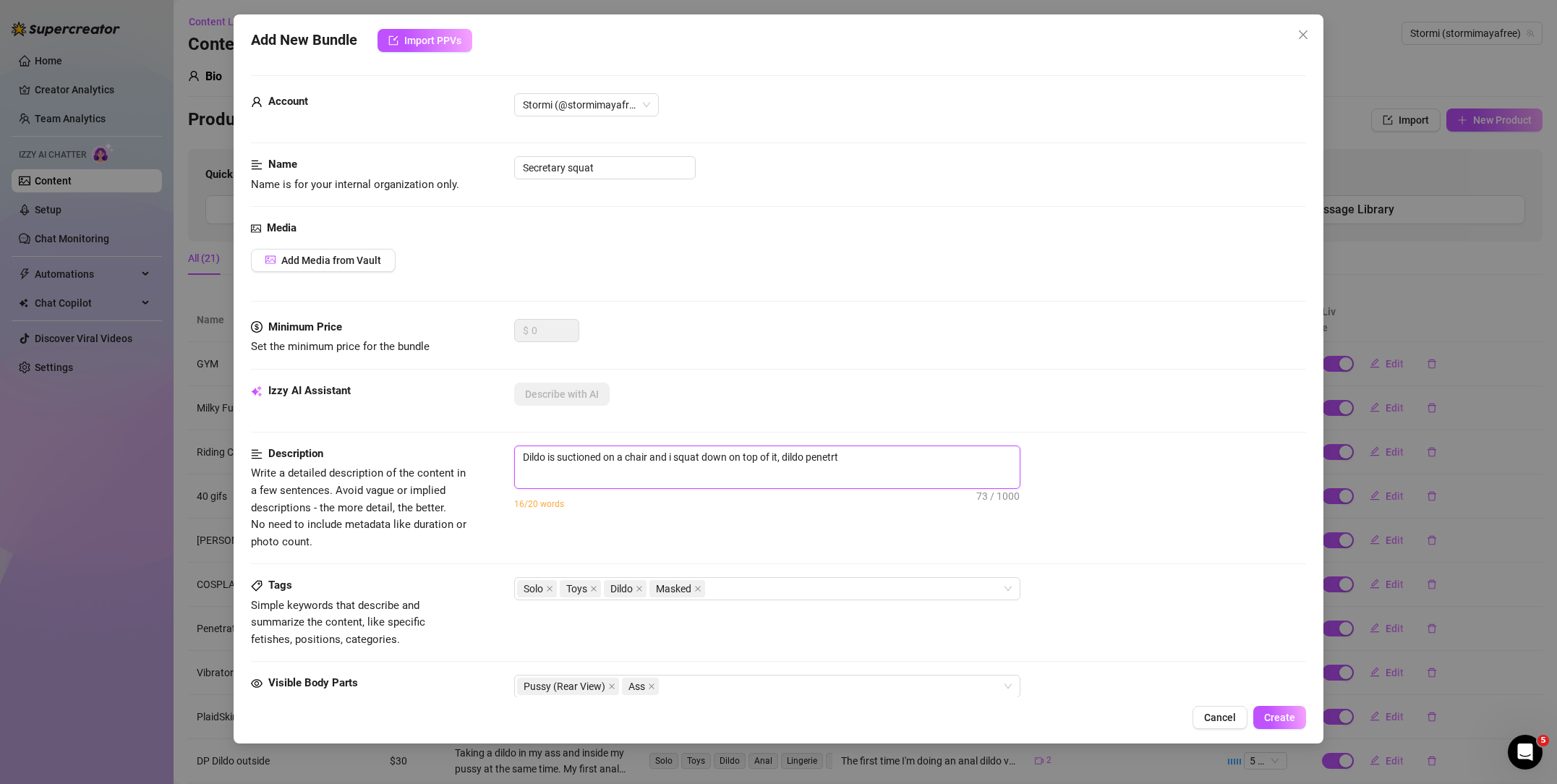
type textarea "Dildo is suctioned on a chair and i squat down on top of it, dildo penetrta"
type textarea "Dildo is suctioned on a chair and i squat down on top of it, dildo penetrtai"
type textarea "Dildo is suctioned on a chair and i squat down on top of it, dildo penetrtaio"
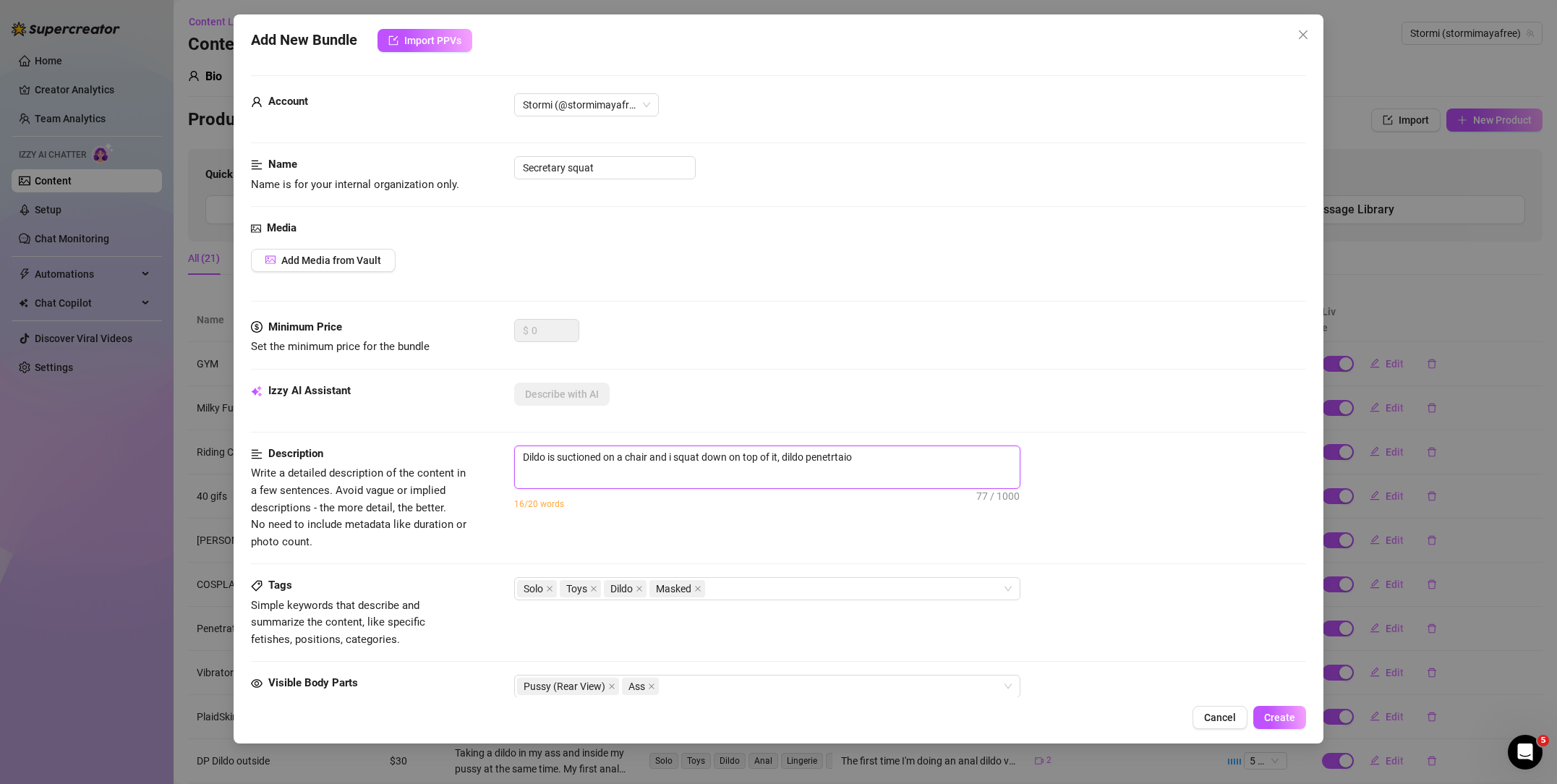
type textarea "Dildo is suctioned on a chair and i squat down on top of it, dildo penetrtaion"
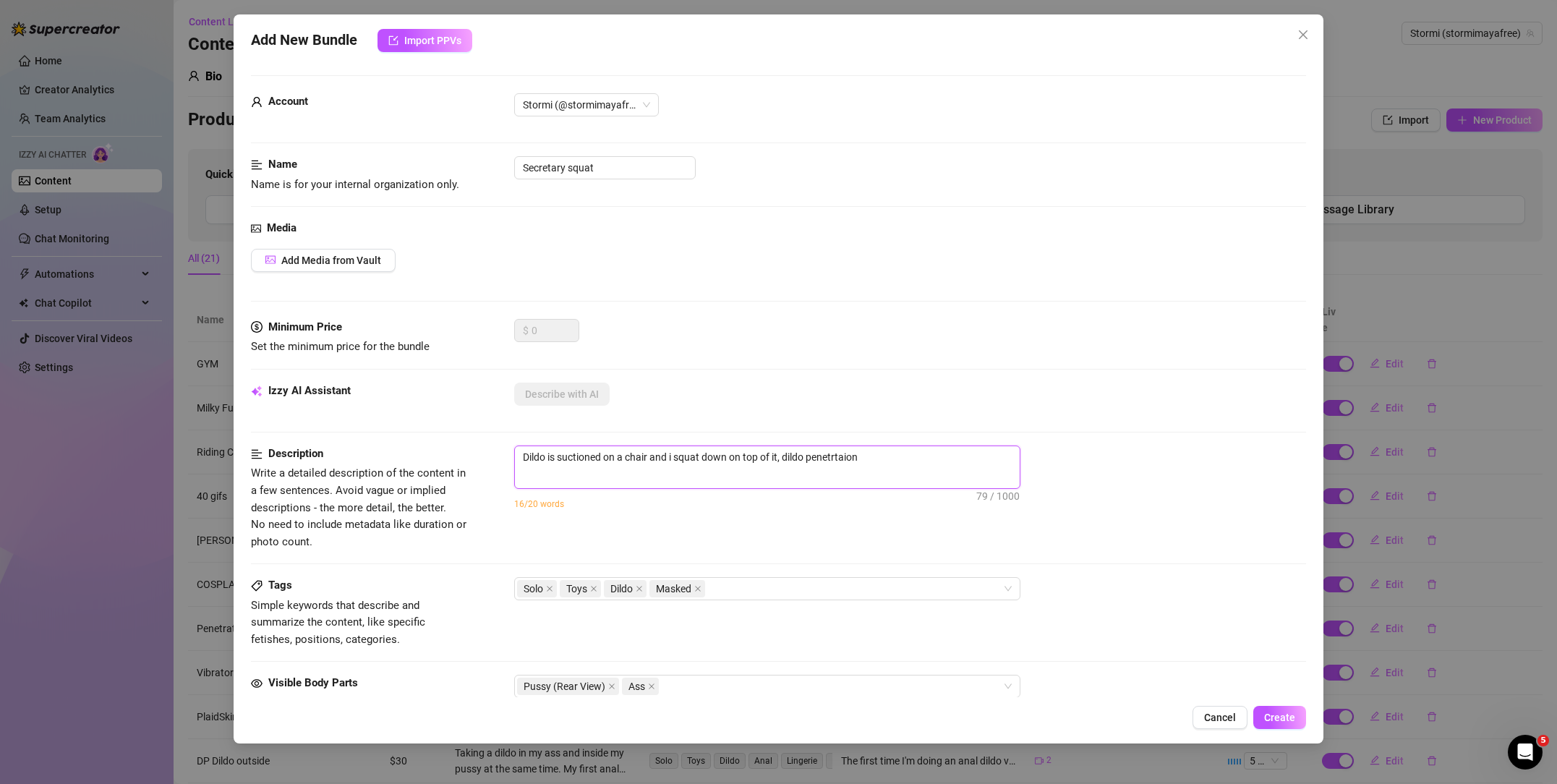
type textarea "Dildo is suctioned on a chair and i squat down on top of it, dildo penetrtaion"
type textarea "Dildo is suctioned on a chair and i squat down on top of it, dildo penetrtaio"
type textarea "Dildo is suctioned on a chair and i squat down on top of it, dildo penetrtai"
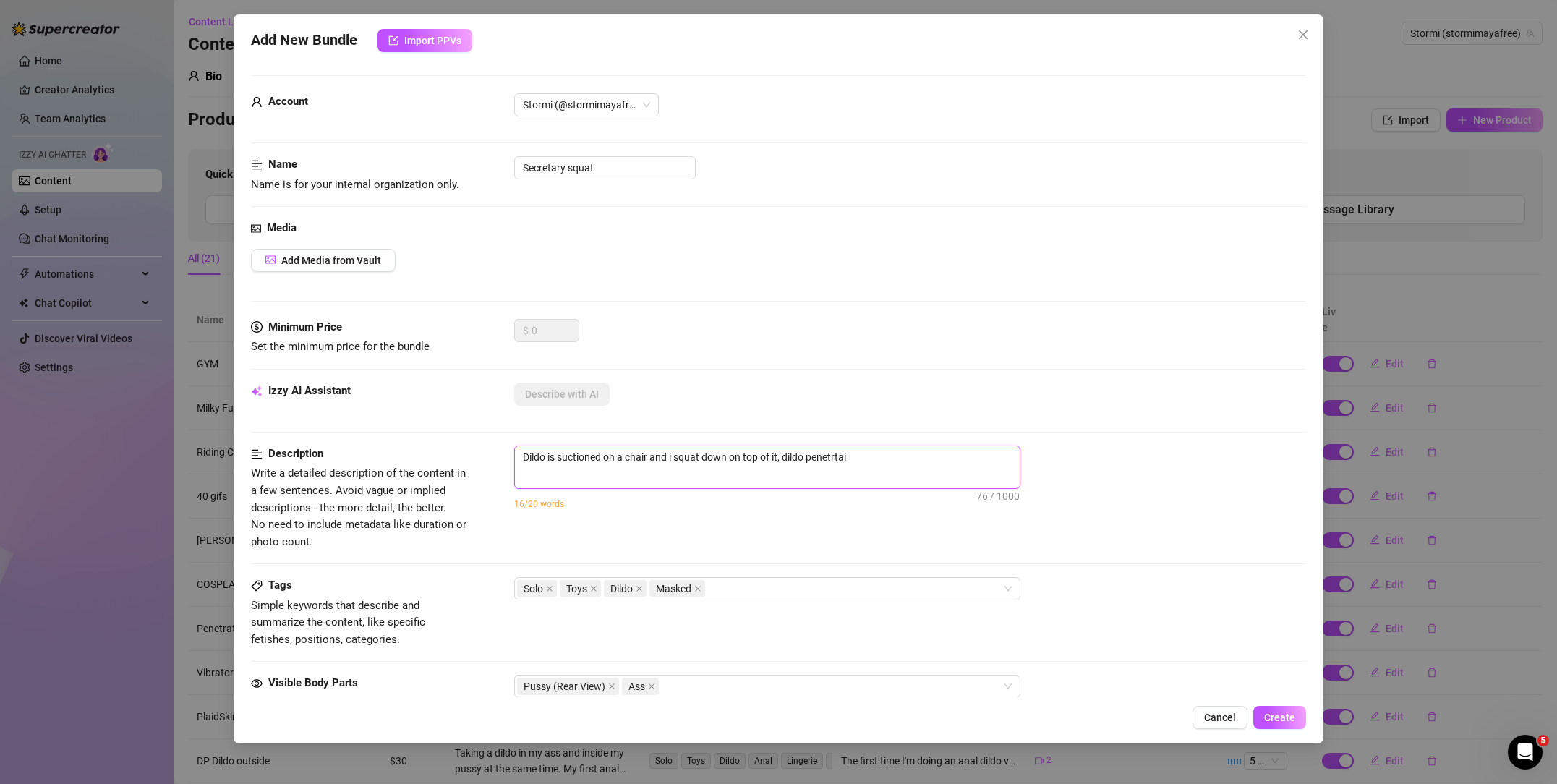
type textarea "Dildo is suctioned on a chair and i squat down on top of it, dildo penetrta"
type textarea "Dildo is suctioned on a chair and i squat down on top of it, dildo penetrt"
type textarea "Dildo is suctioned on a chair and i squat down on top of it, dildo penetr"
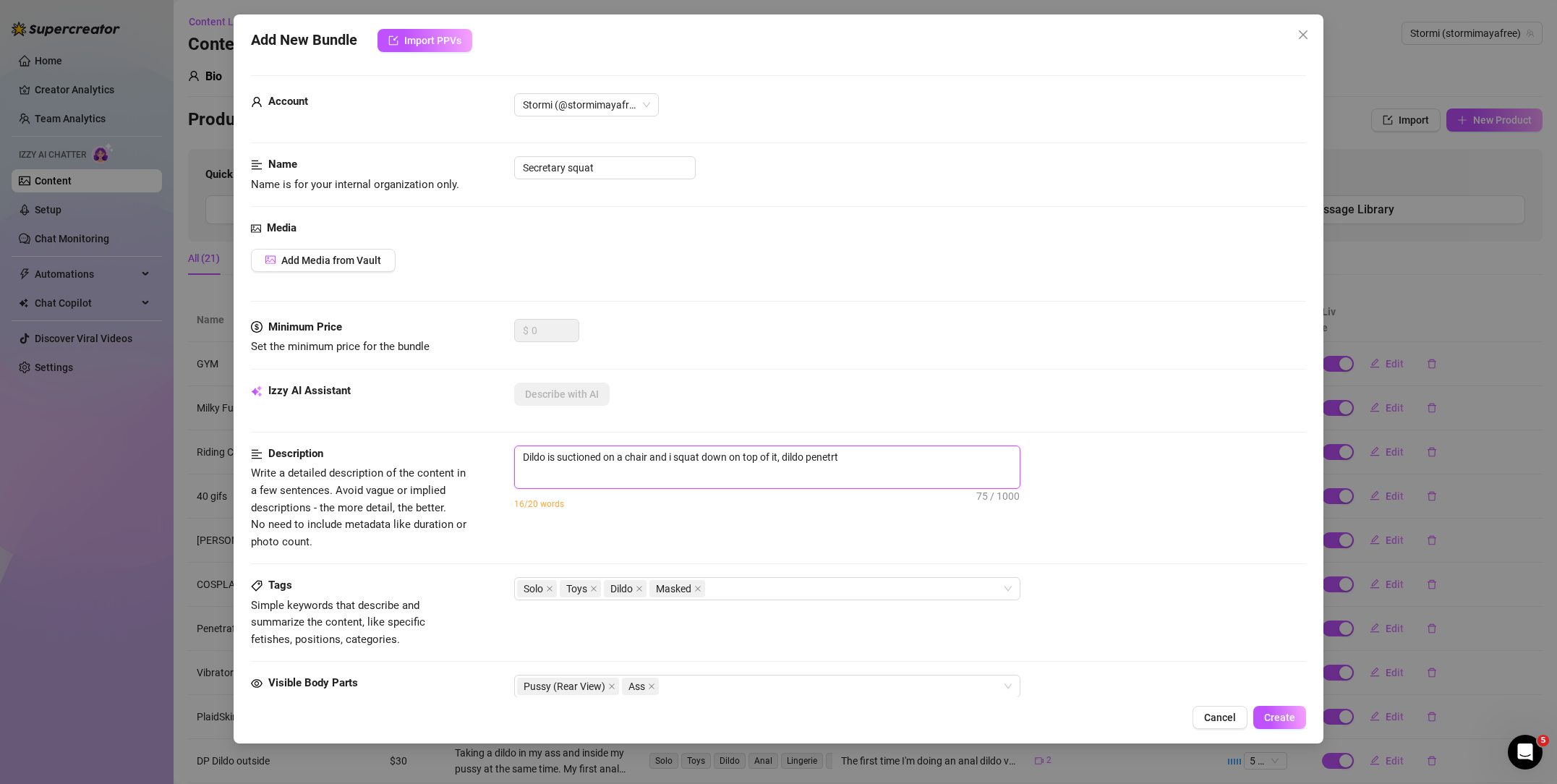
type textarea "Dildo is suctioned on a chair and i squat down on top of it, dildo penetr"
type textarea "Dildo is suctioned on a chair and i squat down on top of it, dildo penetra"
type textarea "Dildo is suctioned on a chair and i squat down on top of it, dildo penetrat"
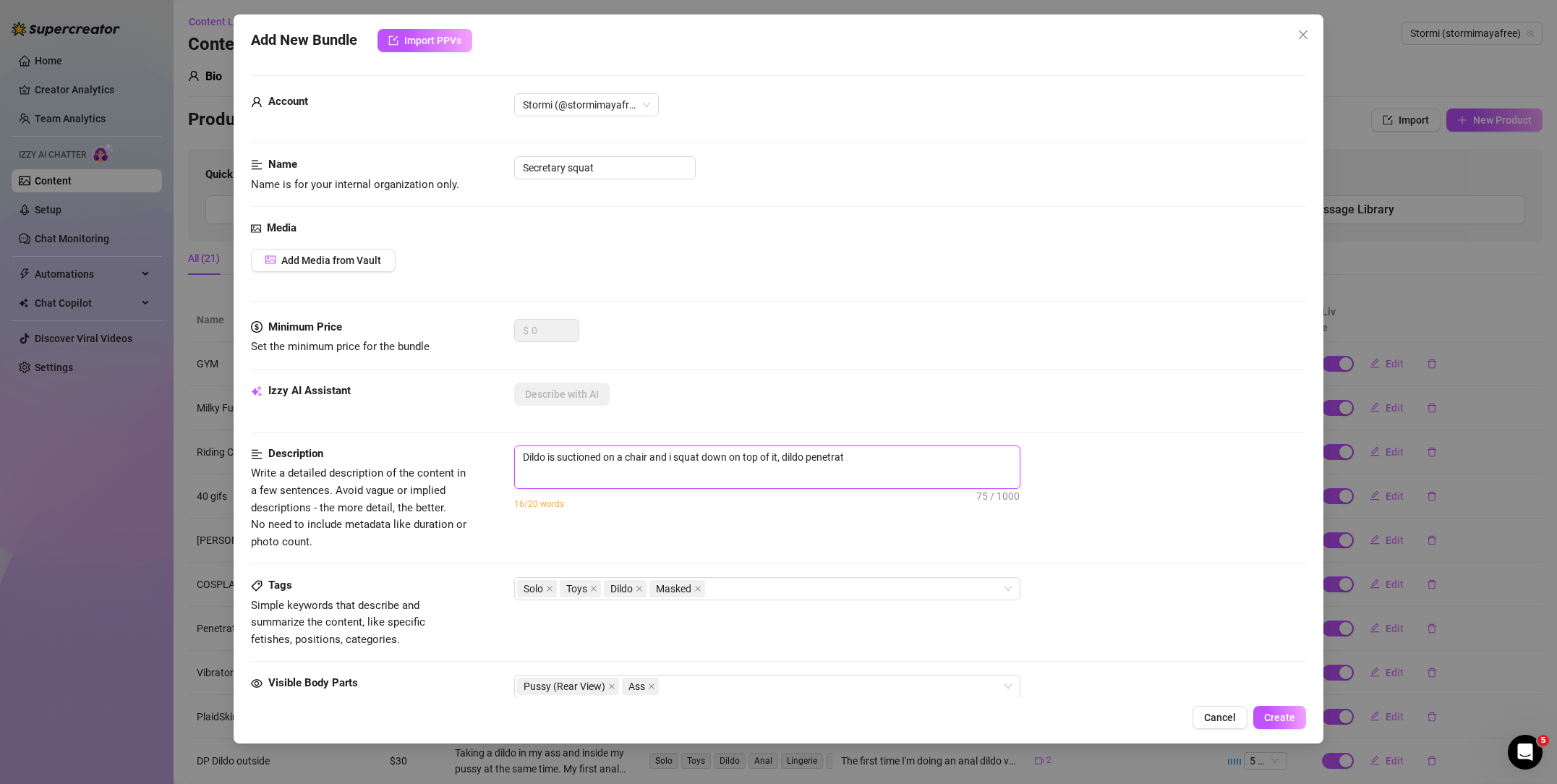
type textarea "Dildo is suctioned on a chair and i squat down on top of it, dildo penetrati"
type textarea "Dildo is suctioned on a chair and i squat down on top of it, dildo penetratio"
type textarea "Dildo is suctioned on a chair and i squat down on top of it, dildo penetration"
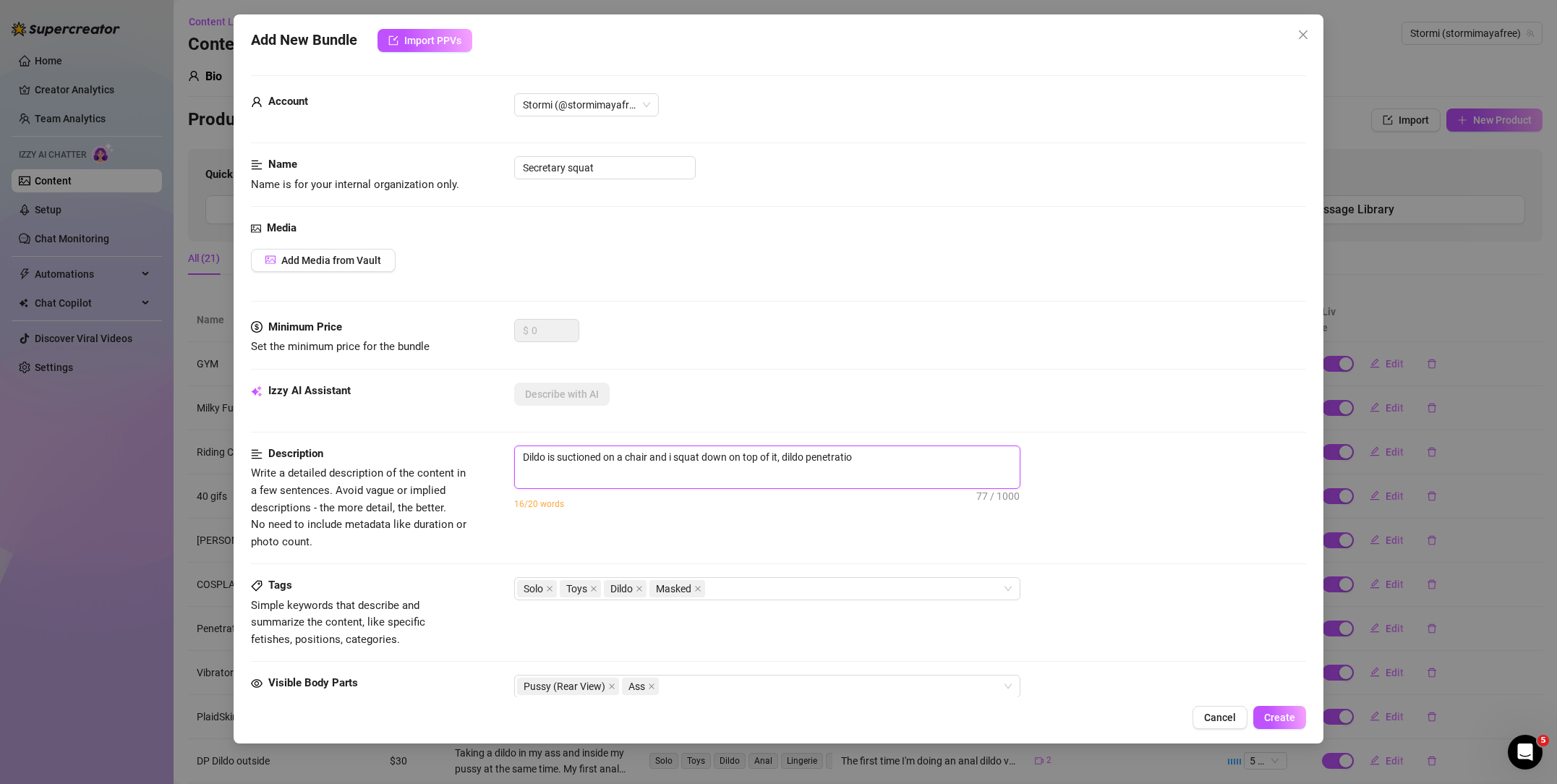
type textarea "Dildo is suctioned on a chair and i squat down on top of it, dildo penetration"
type textarea "Dildo is suctioned on a chair and i squat down on top of it, dildo penetration."
click at [362, 259] on span "Add Media from Vault" at bounding box center [331, 260] width 100 height 11
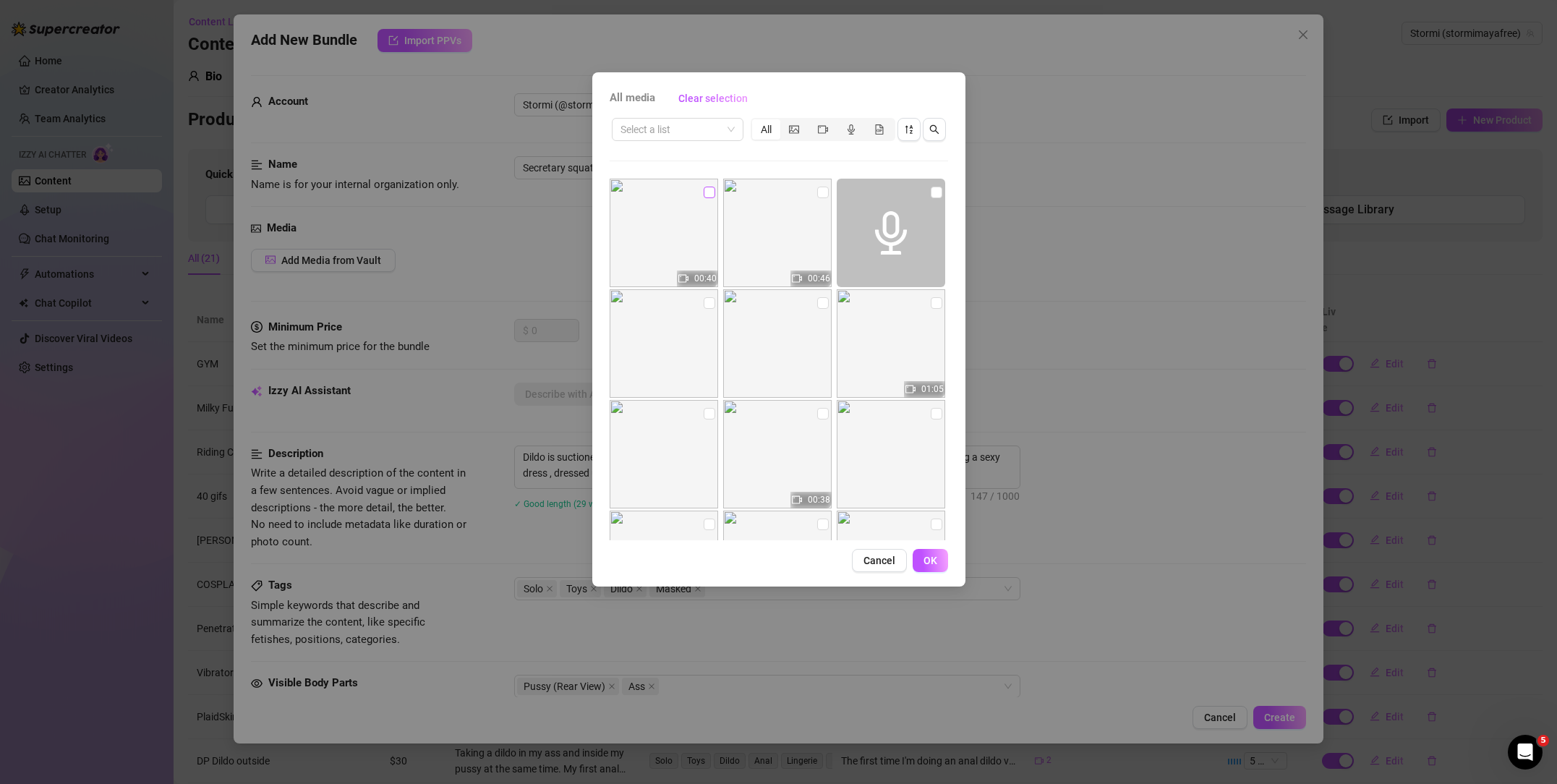
click at [714, 190] on input "checkbox" at bounding box center [709, 192] width 11 height 11
click at [943, 562] on button "OK" at bounding box center [930, 560] width 36 height 23
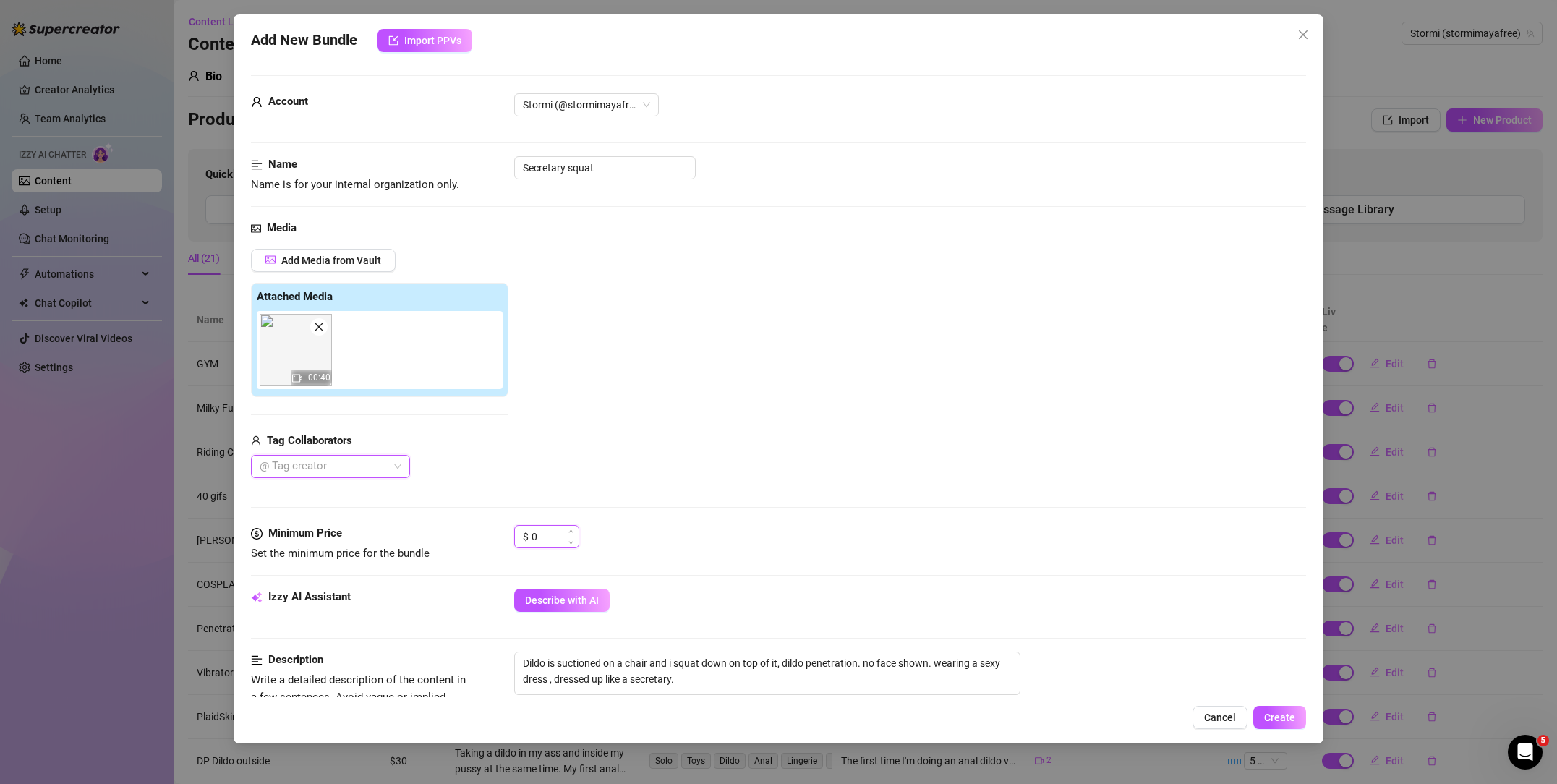
click at [547, 539] on input "0" at bounding box center [555, 537] width 47 height 21
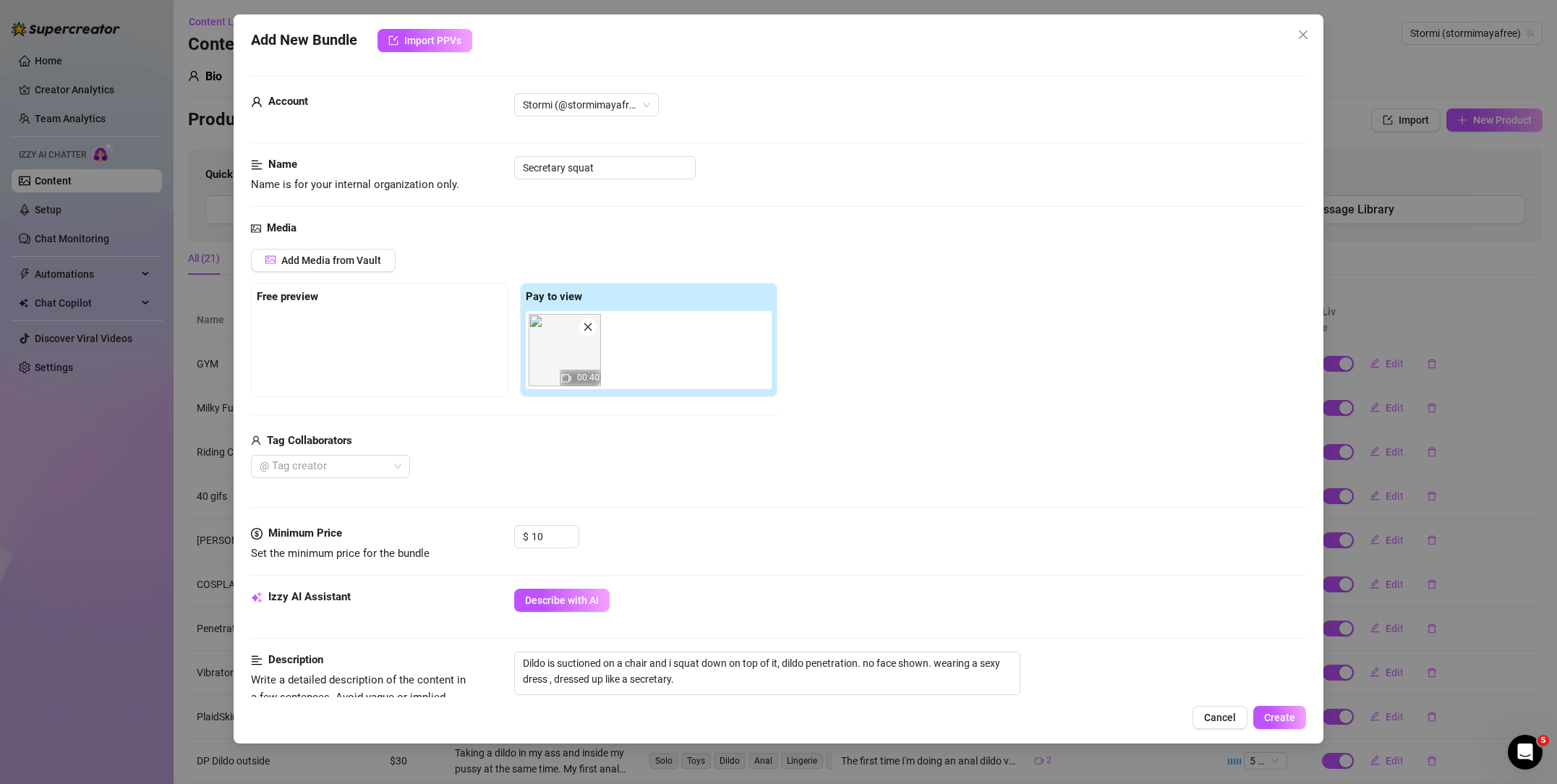
click at [713, 540] on div "$ 10" at bounding box center [910, 543] width 792 height 36
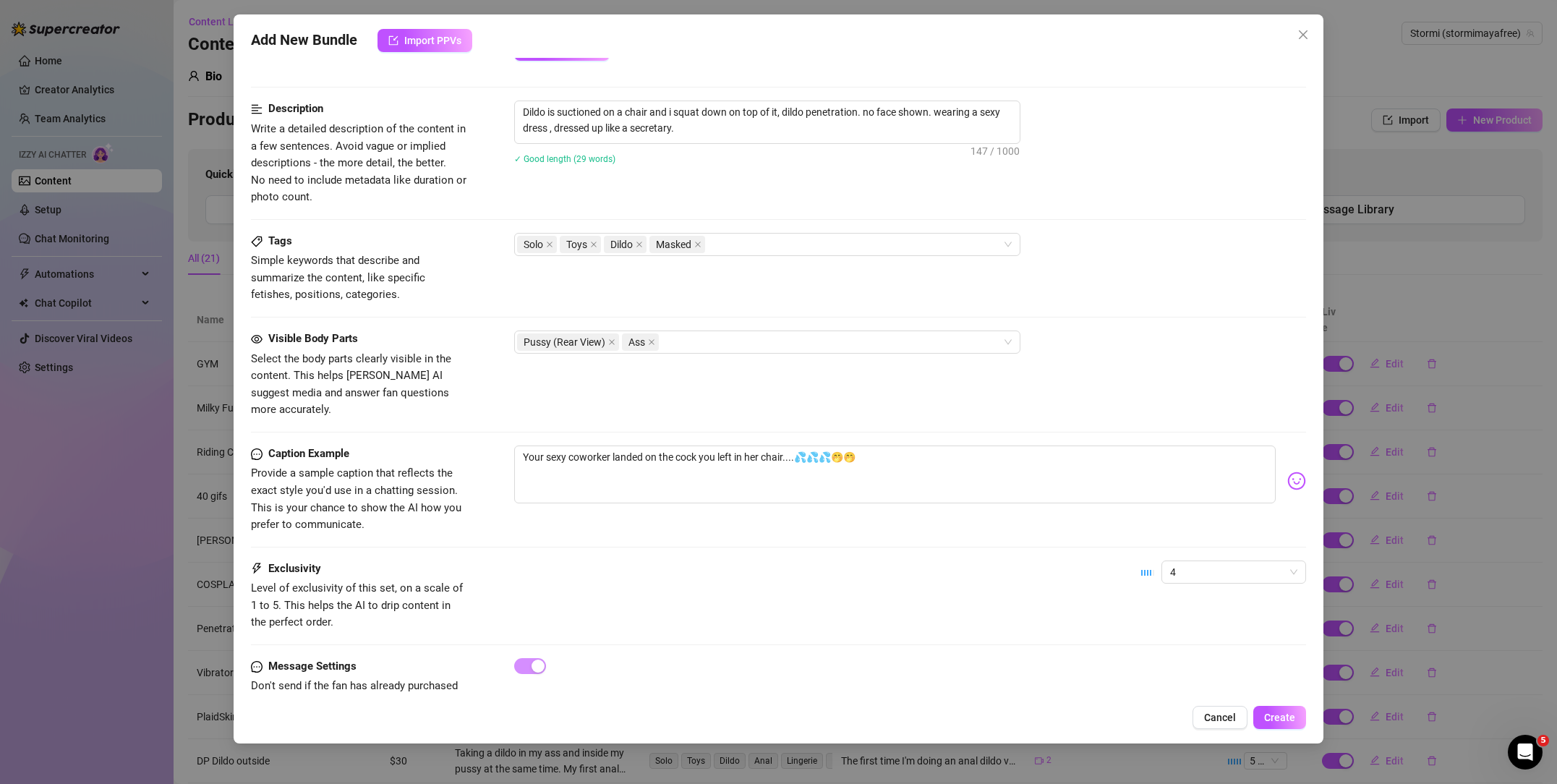
scroll to position [575, 0]
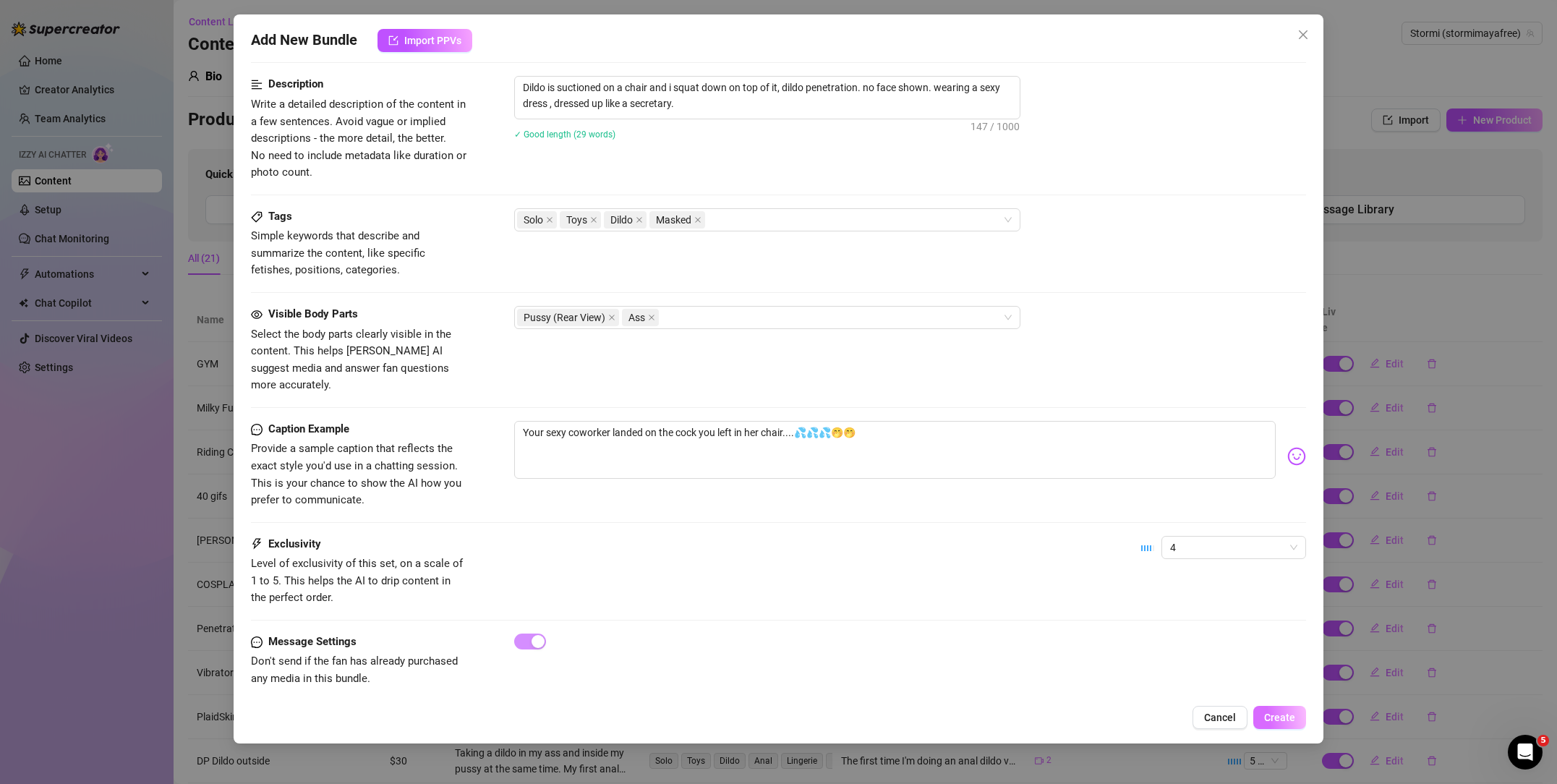
click at [1274, 719] on span "Create" at bounding box center [1280, 717] width 31 height 11
